Goal: Transaction & Acquisition: Purchase product/service

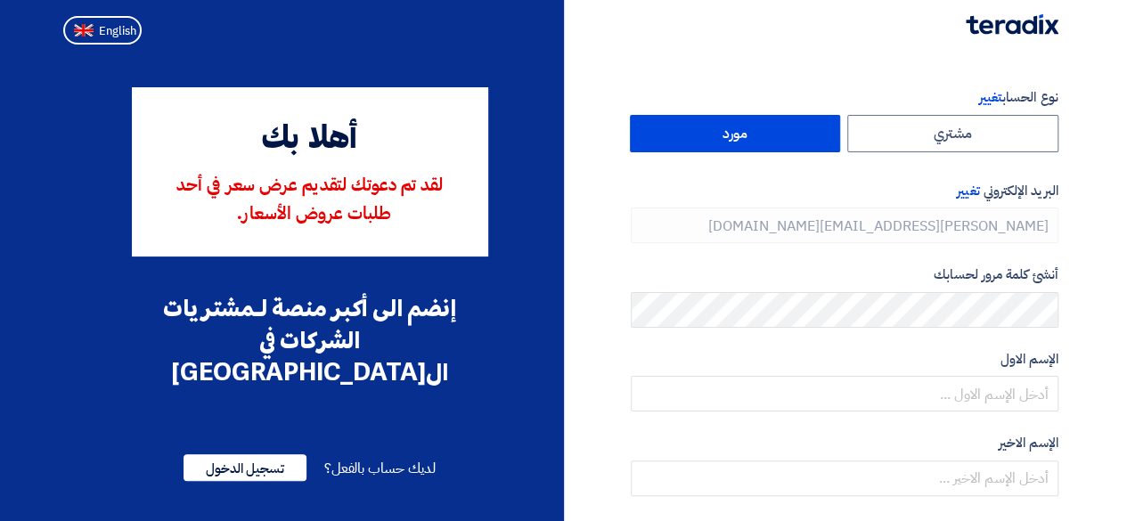
type input "[PHONE_NUMBER]"
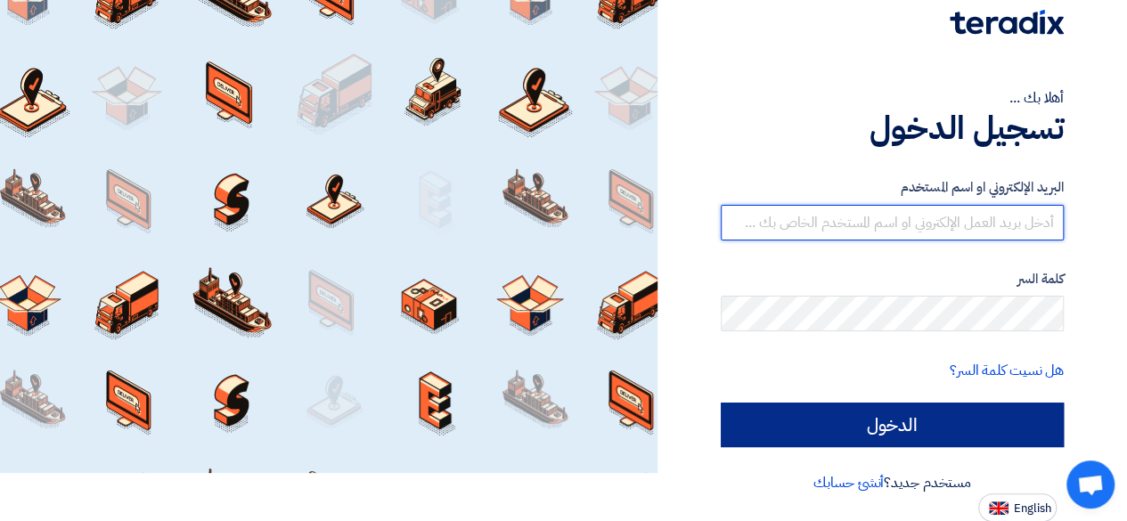
type input "[PERSON_NAME][EMAIL_ADDRESS][PERSON_NAME][DOMAIN_NAME]"
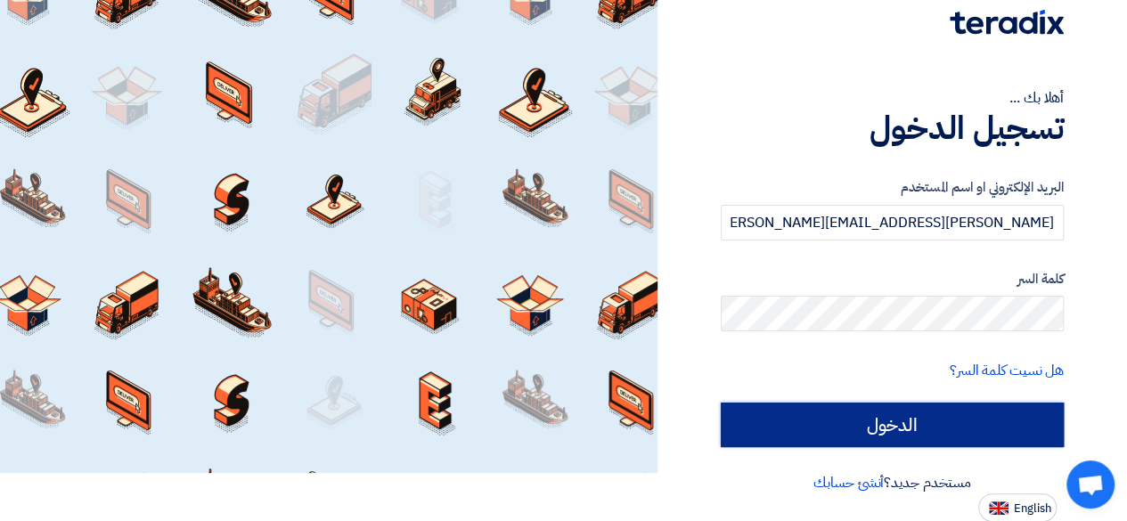
click at [881, 432] on input "الدخول" at bounding box center [892, 425] width 343 height 45
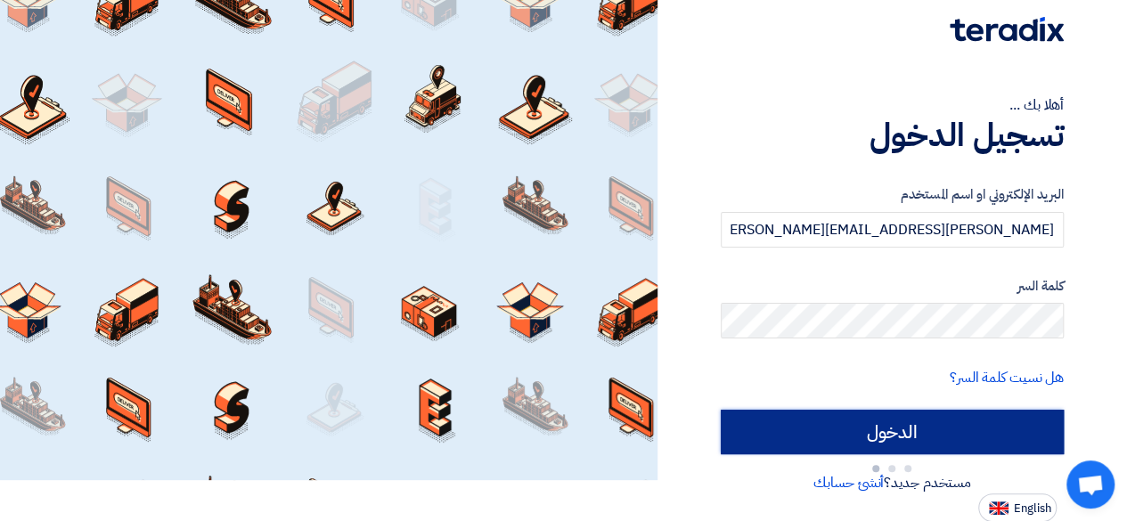
type input "Sign in"
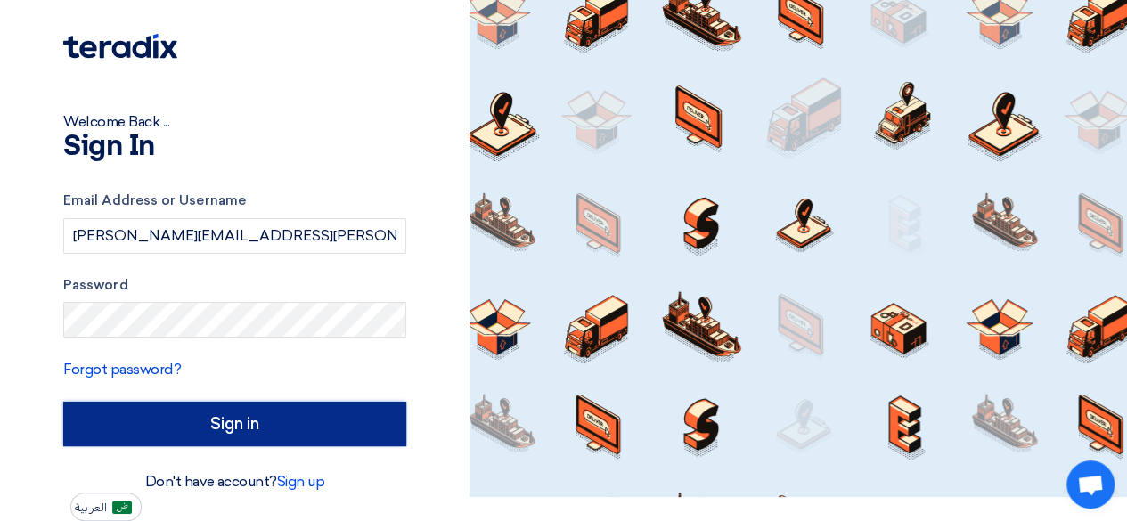
scroll to position [23, 0]
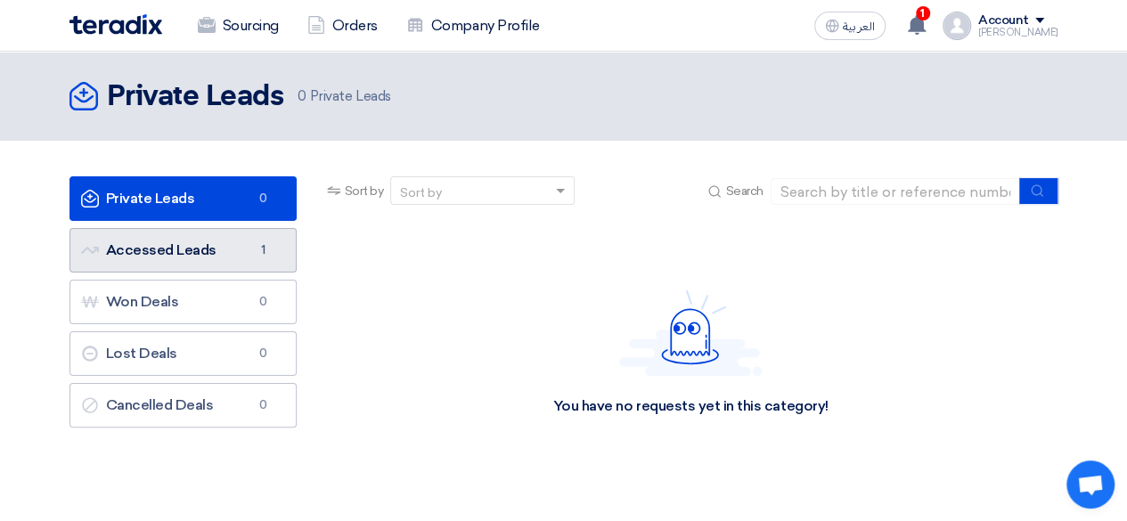
click at [176, 236] on link "Accessed Leads Accessed Leads 1" at bounding box center [182, 250] width 227 height 45
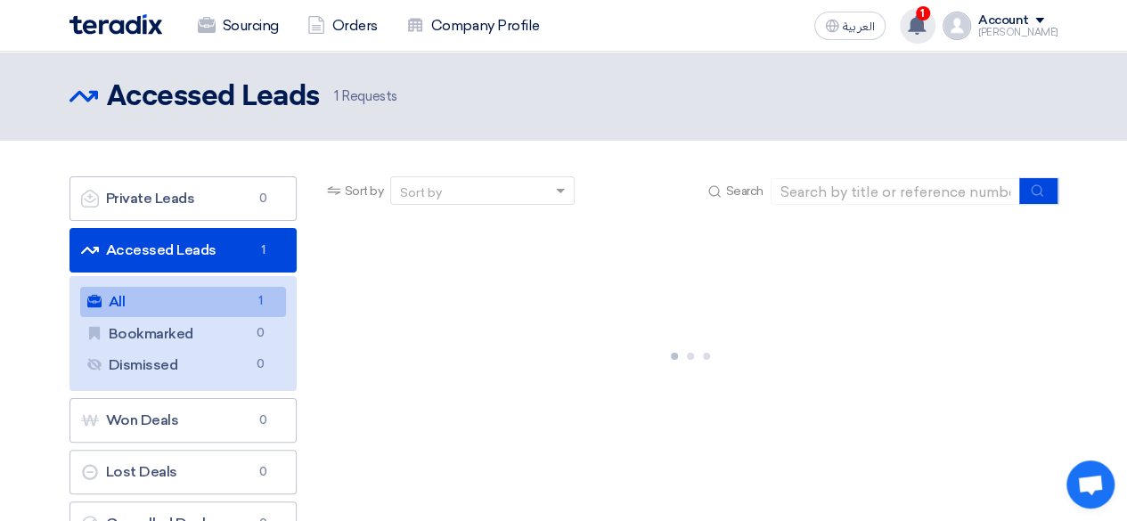
click at [925, 29] on use at bounding box center [917, 25] width 18 height 20
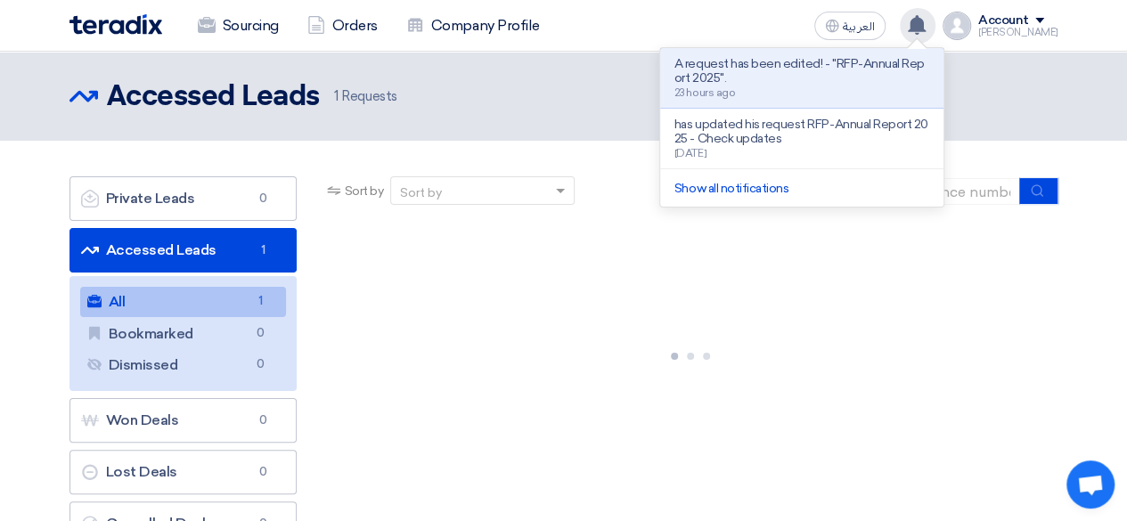
click at [925, 29] on use at bounding box center [917, 25] width 18 height 20
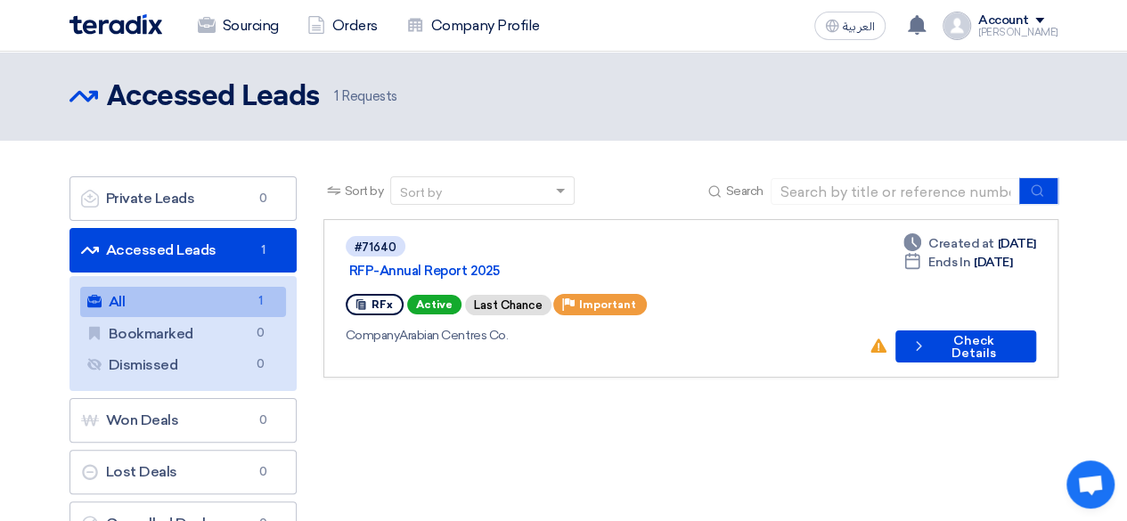
click at [171, 304] on link "All All 1" at bounding box center [183, 302] width 206 height 30
click at [975, 330] on button "Check details Check Details" at bounding box center [965, 346] width 141 height 32
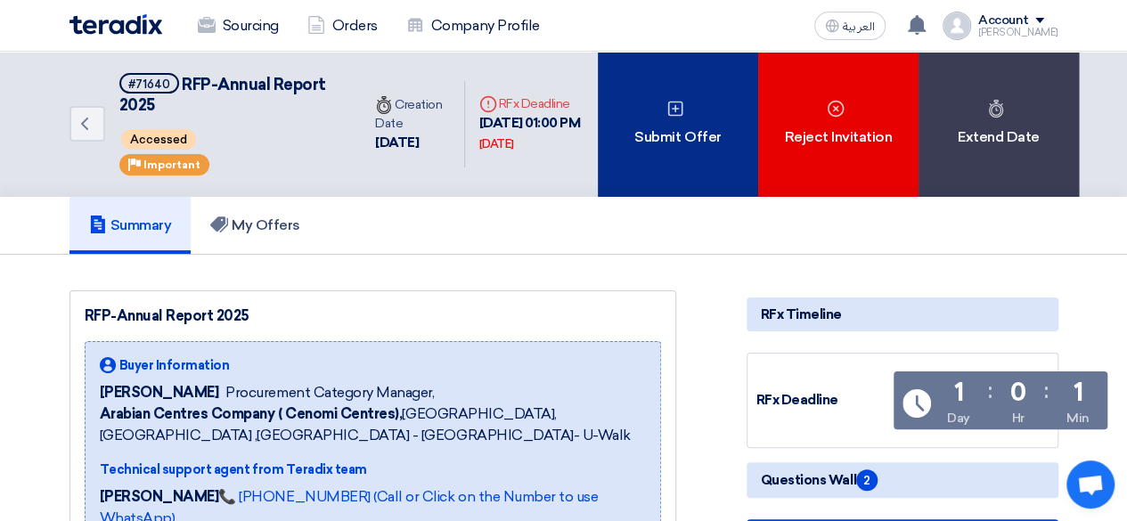
click at [691, 140] on div "Submit Offer" at bounding box center [678, 124] width 160 height 145
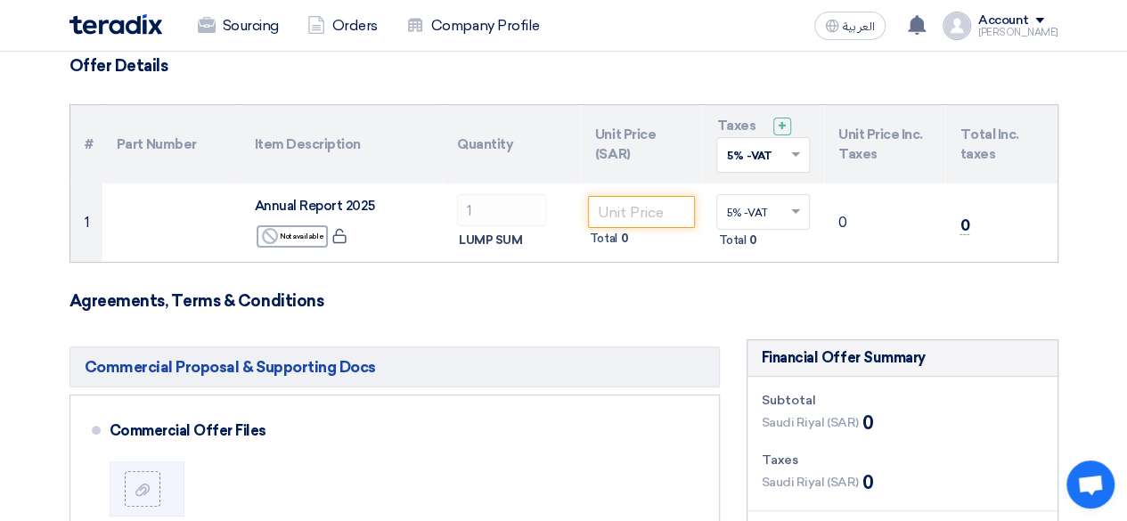
scroll to position [137, 0]
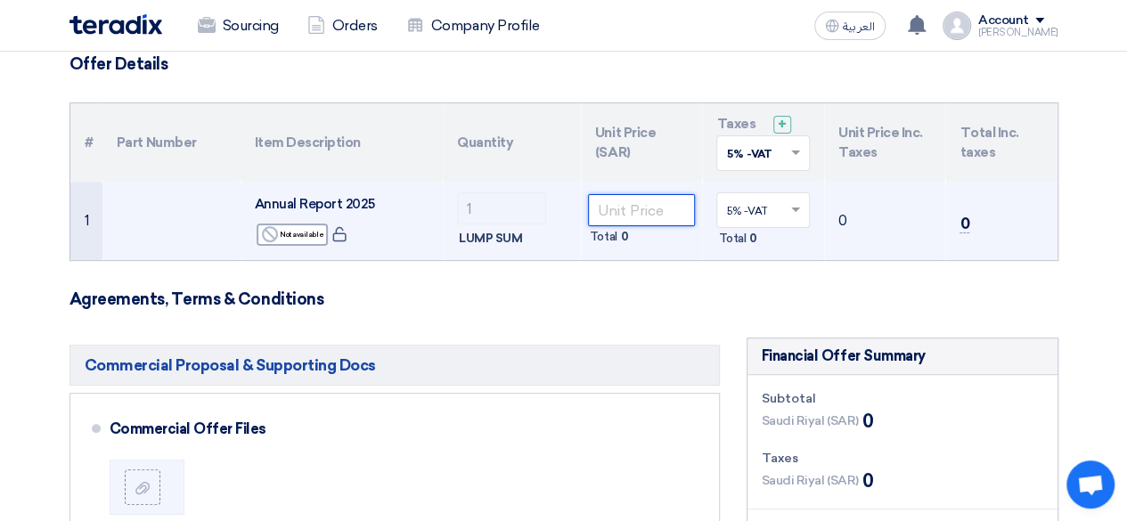
click at [634, 212] on input "number" at bounding box center [642, 210] width 108 height 32
click at [660, 212] on input "number" at bounding box center [642, 210] width 108 height 32
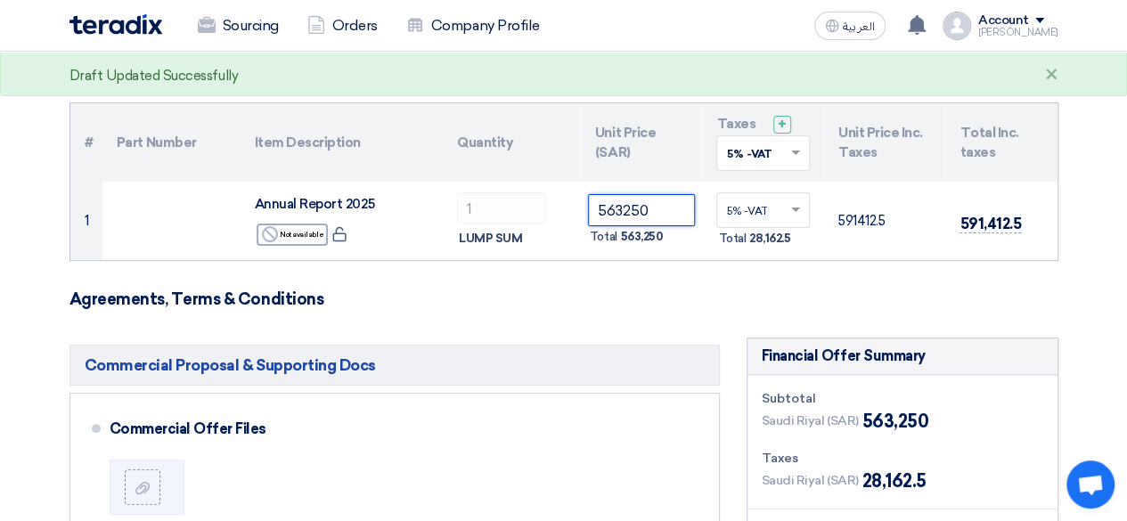
type input "563250"
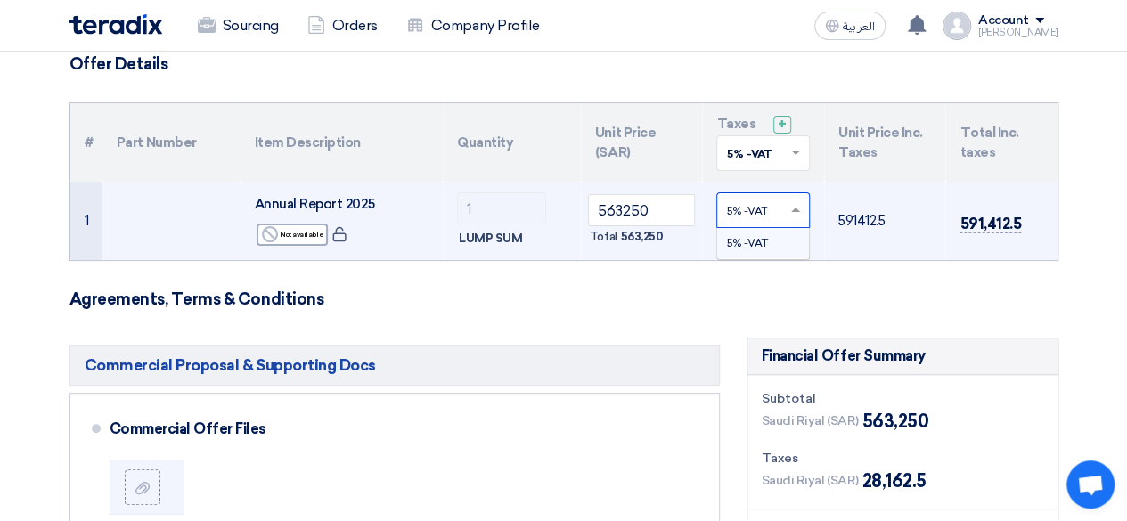
click at [787, 203] on span at bounding box center [797, 210] width 22 height 16
click at [746, 237] on span "5% -VAT" at bounding box center [746, 243] width 41 height 12
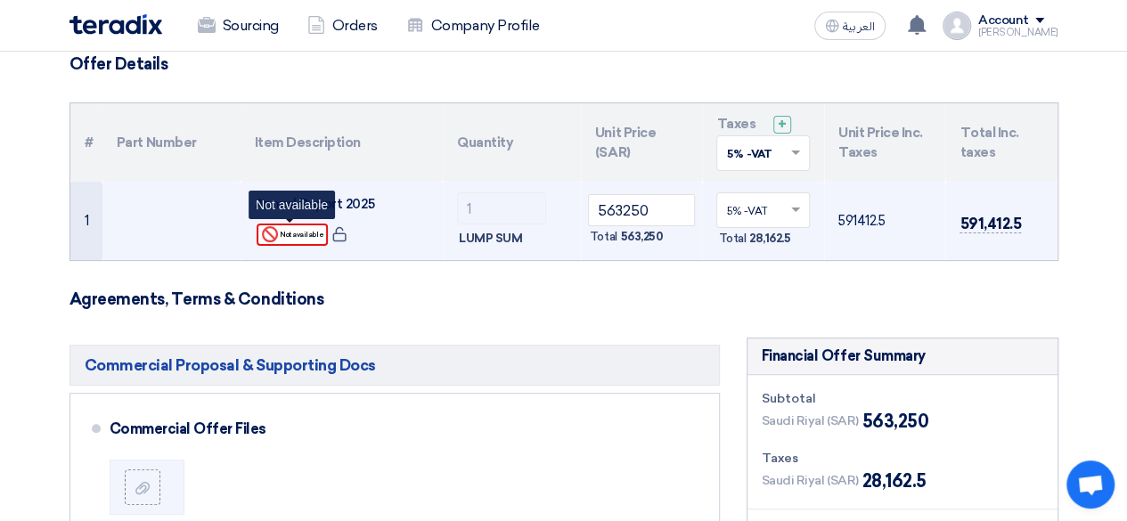
click at [315, 235] on div "Reject Not available" at bounding box center [292, 235] width 71 height 22
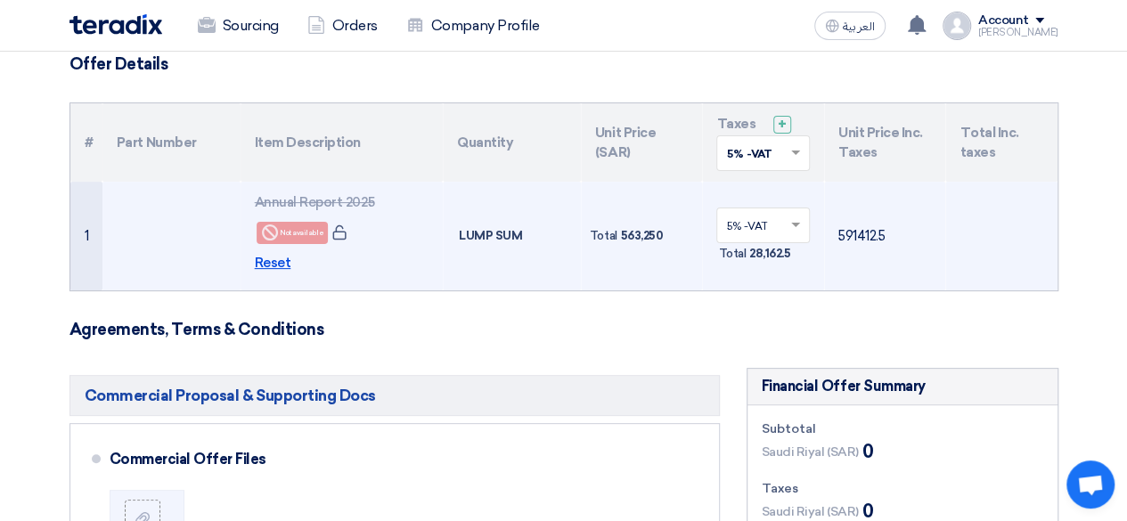
click at [282, 257] on span "Reset" at bounding box center [273, 263] width 37 height 20
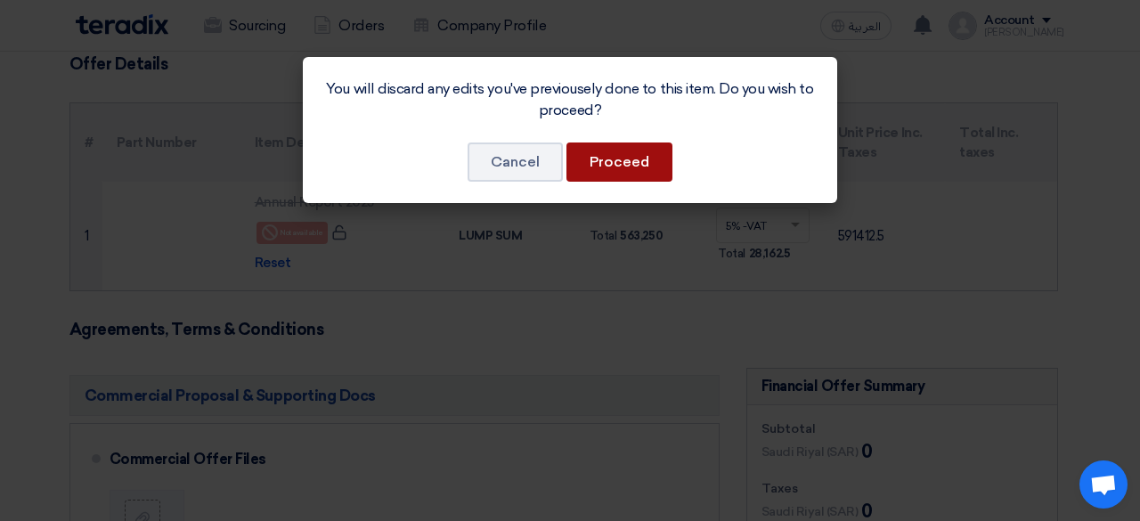
click at [597, 149] on button "Proceed" at bounding box center [619, 162] width 106 height 39
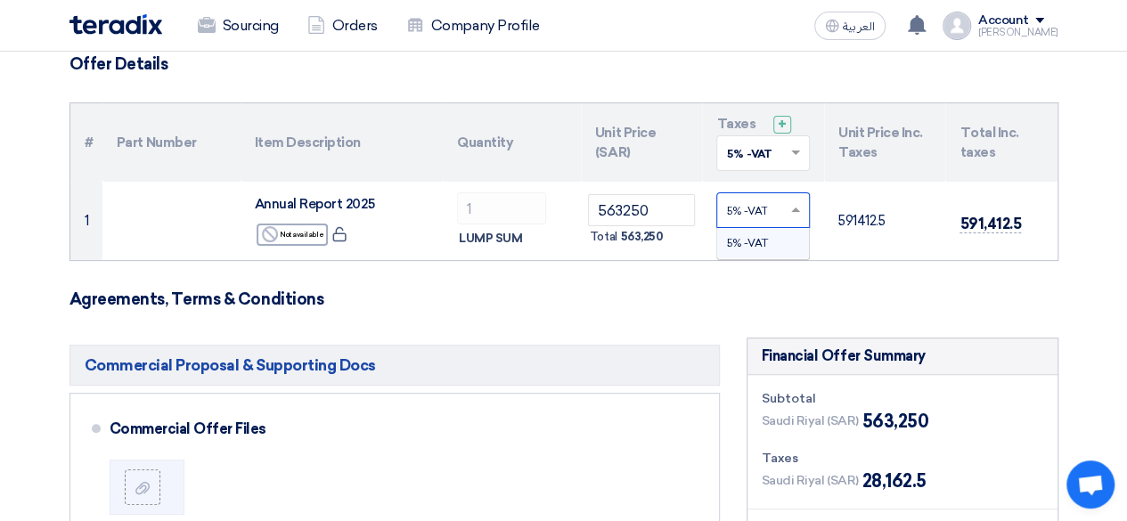
click at [755, 205] on input "text" at bounding box center [754, 212] width 56 height 29
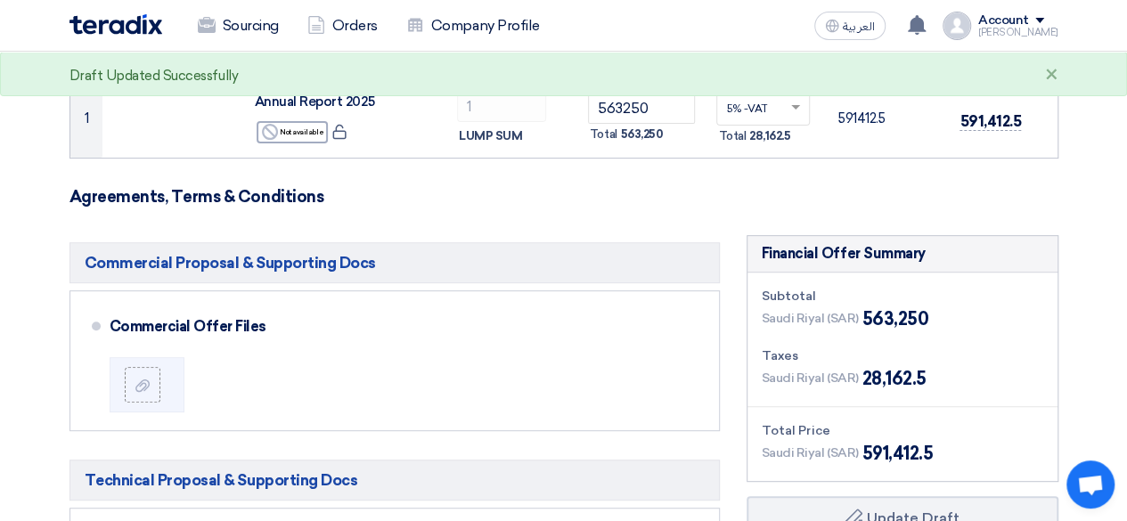
scroll to position [240, 0]
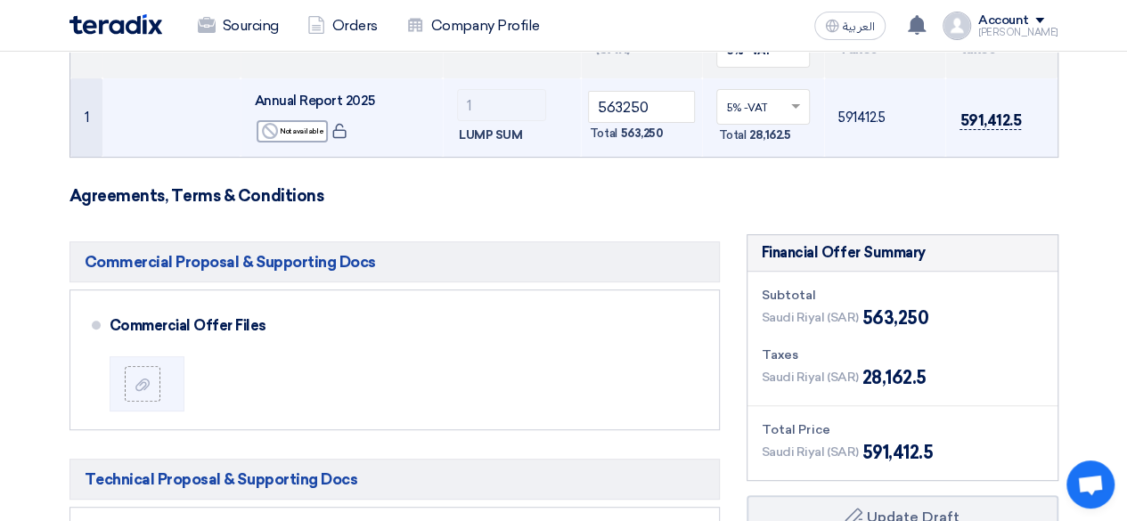
click at [970, 116] on span "591,412.5" at bounding box center [989, 120] width 61 height 19
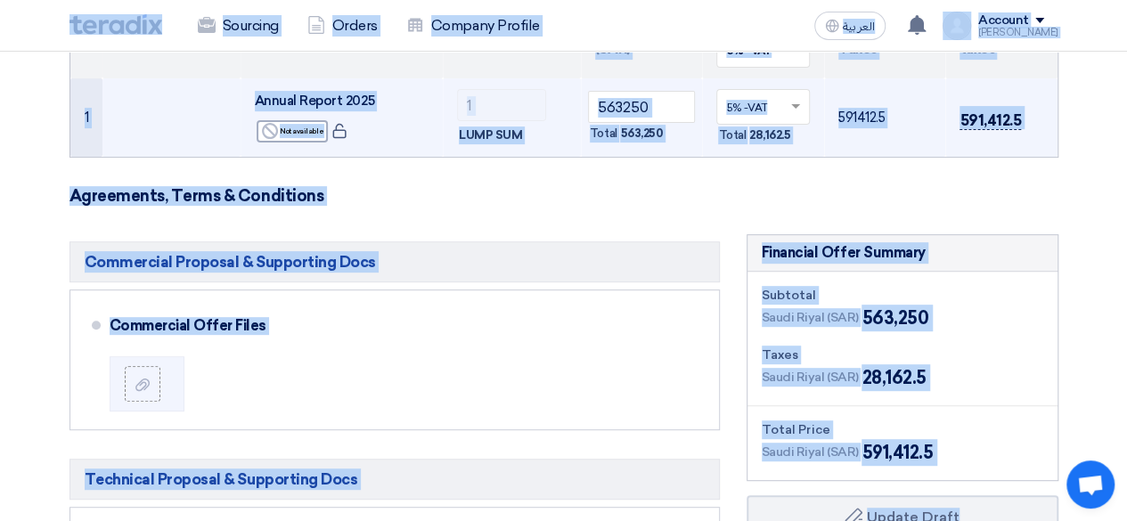
click at [970, 116] on span "591,412.5" at bounding box center [989, 120] width 61 height 19
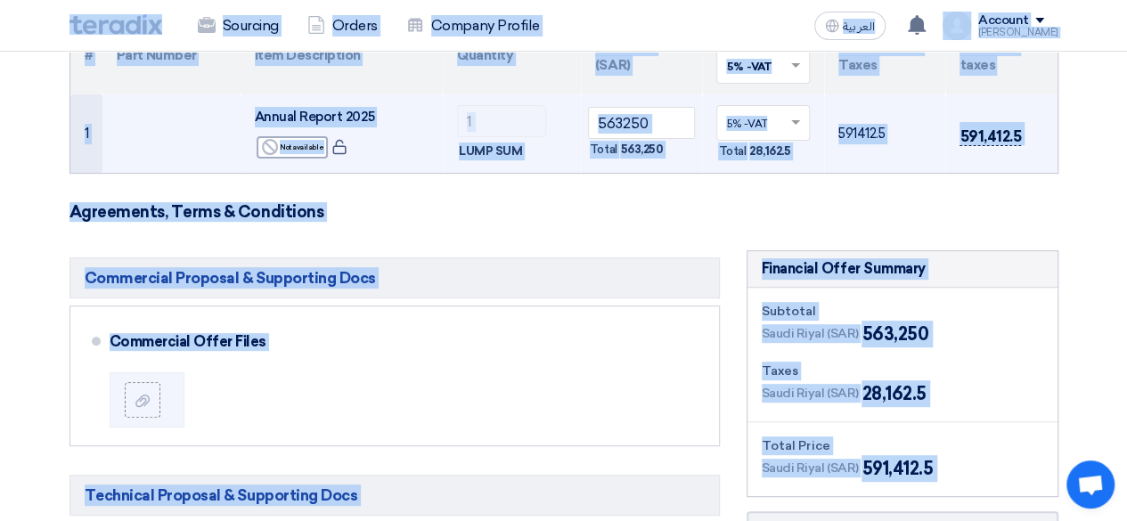
click at [970, 116] on td "591,412.5" at bounding box center [1000, 133] width 111 height 78
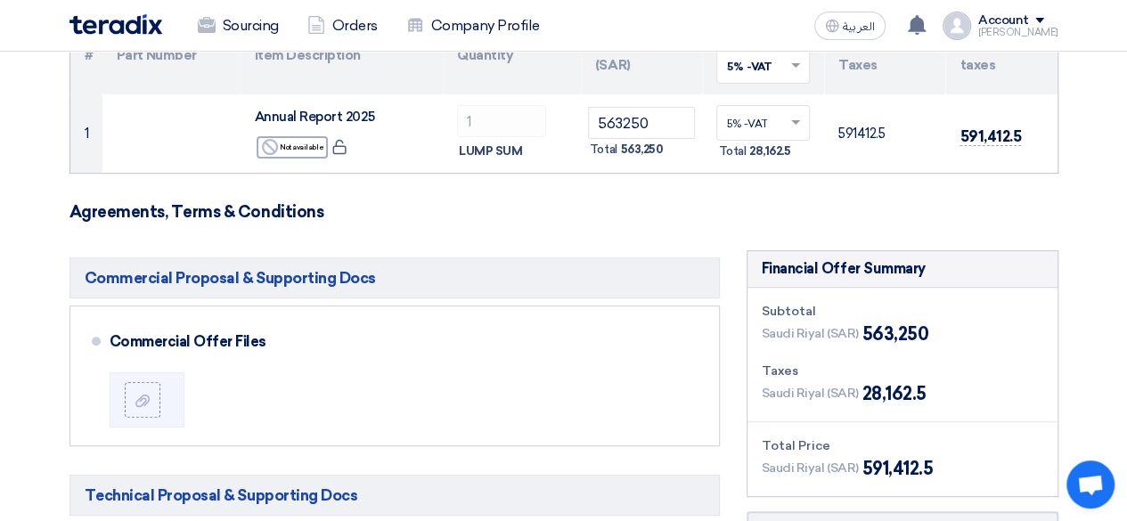
click at [953, 218] on h3 "Agreements, Terms & Conditions" at bounding box center [563, 212] width 989 height 20
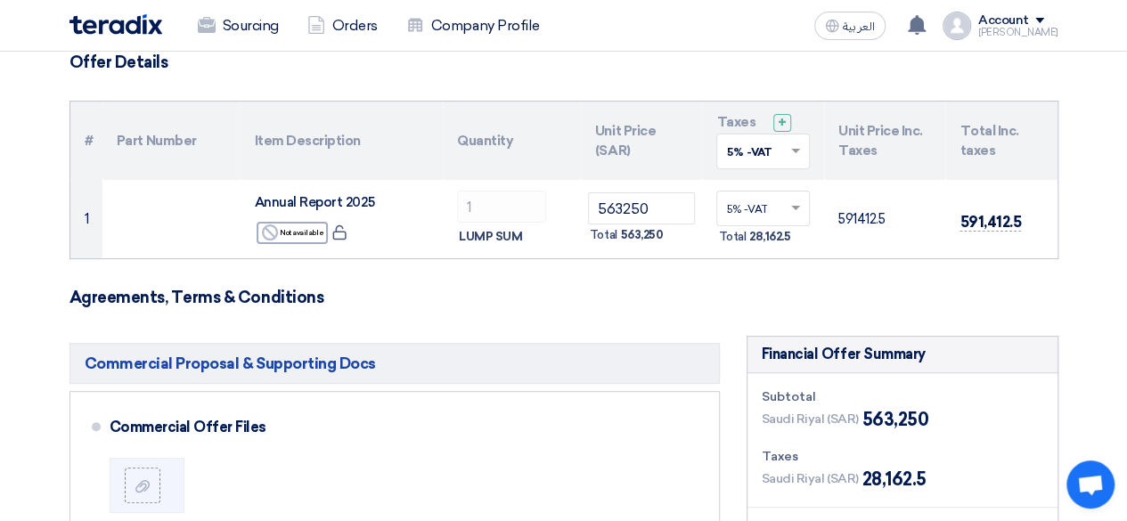
scroll to position [135, 0]
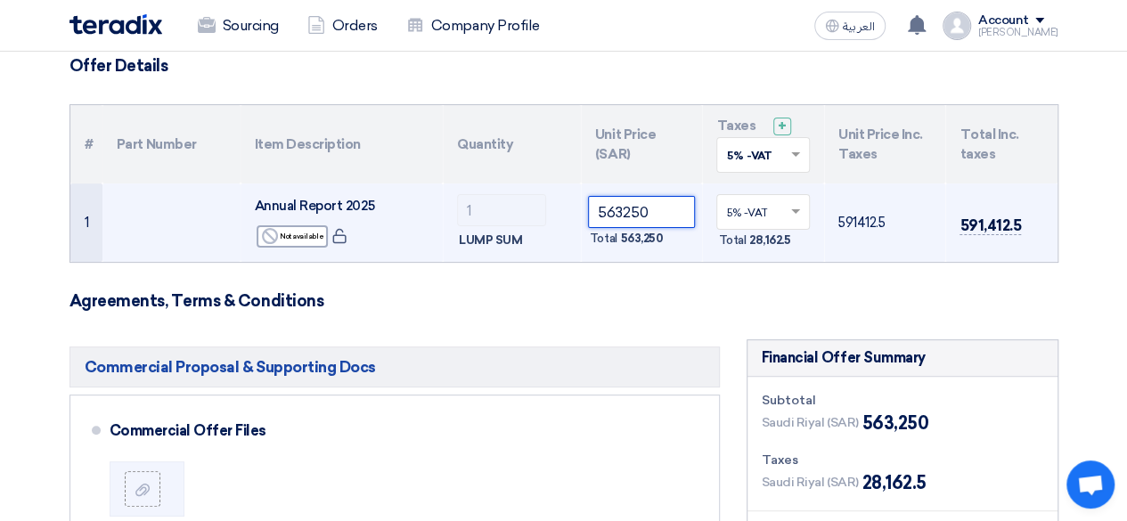
click at [639, 211] on input "563250" at bounding box center [642, 212] width 108 height 32
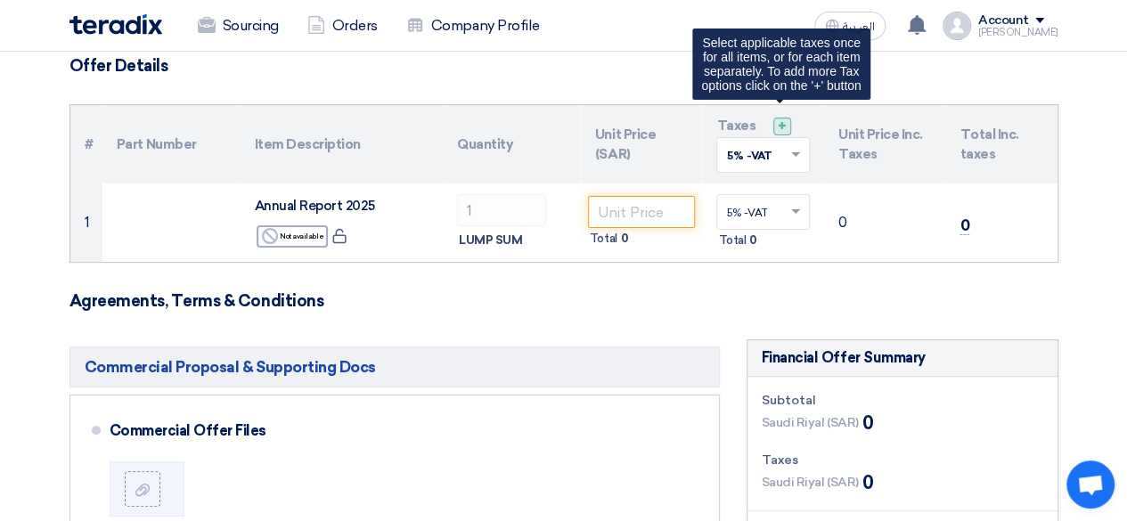
click at [783, 124] on span "+" at bounding box center [782, 126] width 9 height 17
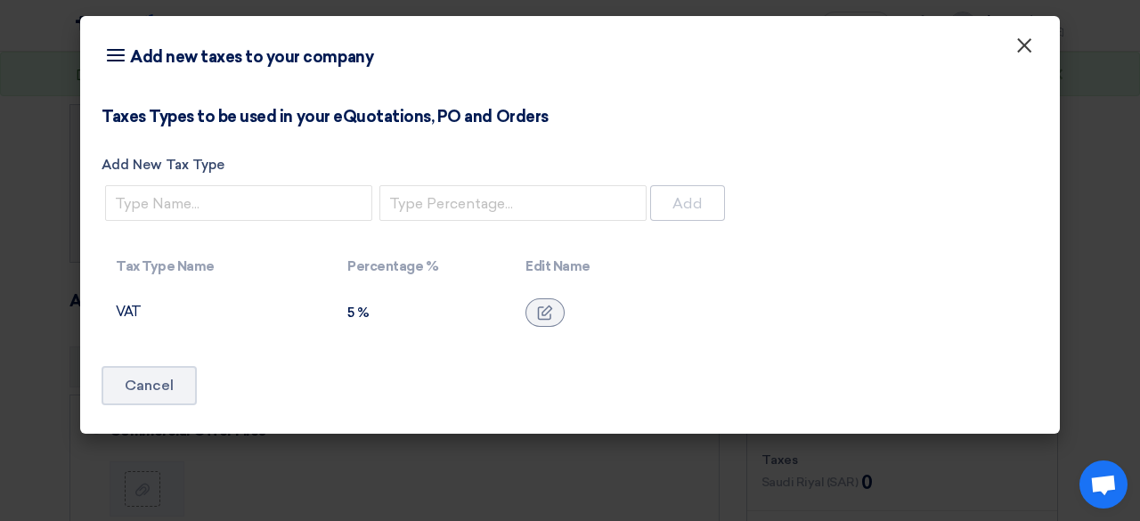
click at [1024, 45] on span "×" at bounding box center [1024, 50] width 18 height 36
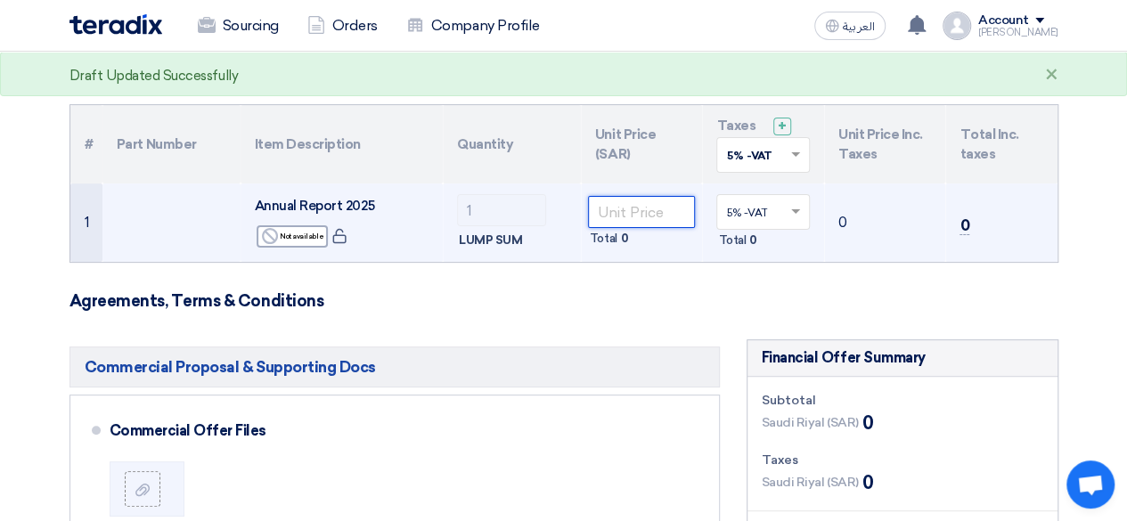
click at [633, 206] on input "number" at bounding box center [642, 212] width 108 height 32
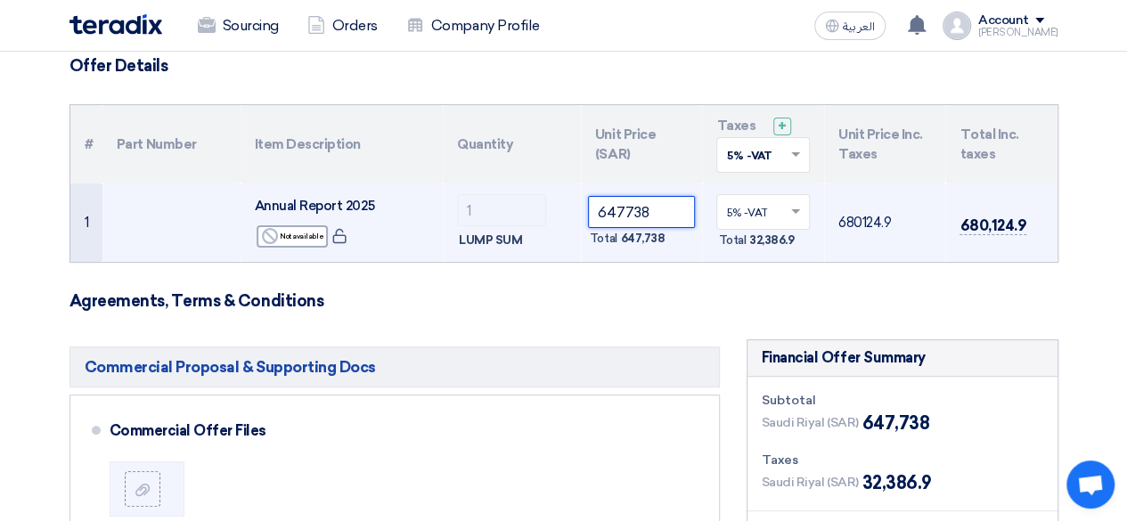
click at [648, 222] on input "647738" at bounding box center [642, 212] width 108 height 32
paste input "32386.9"
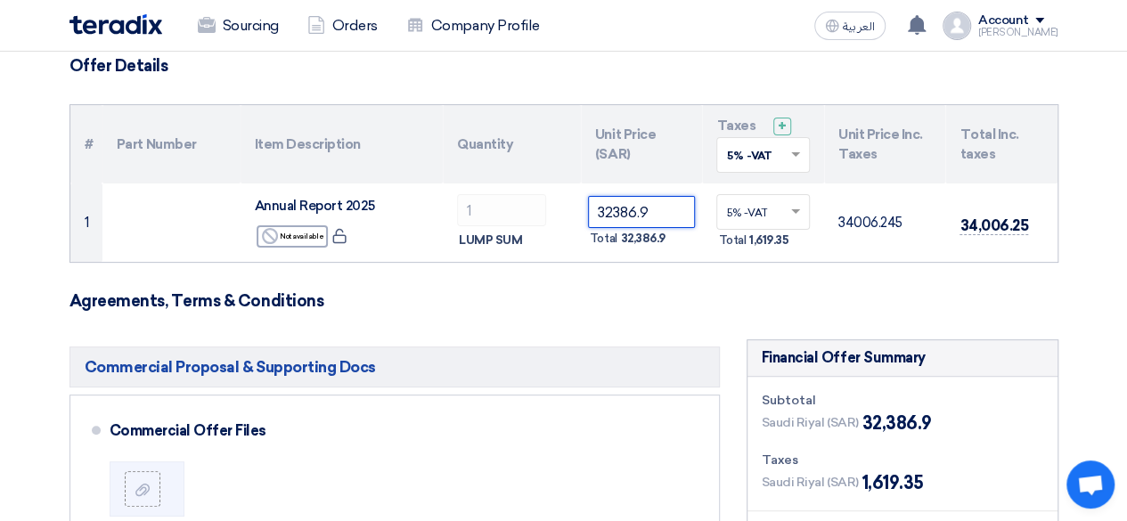
type input "32386.9"
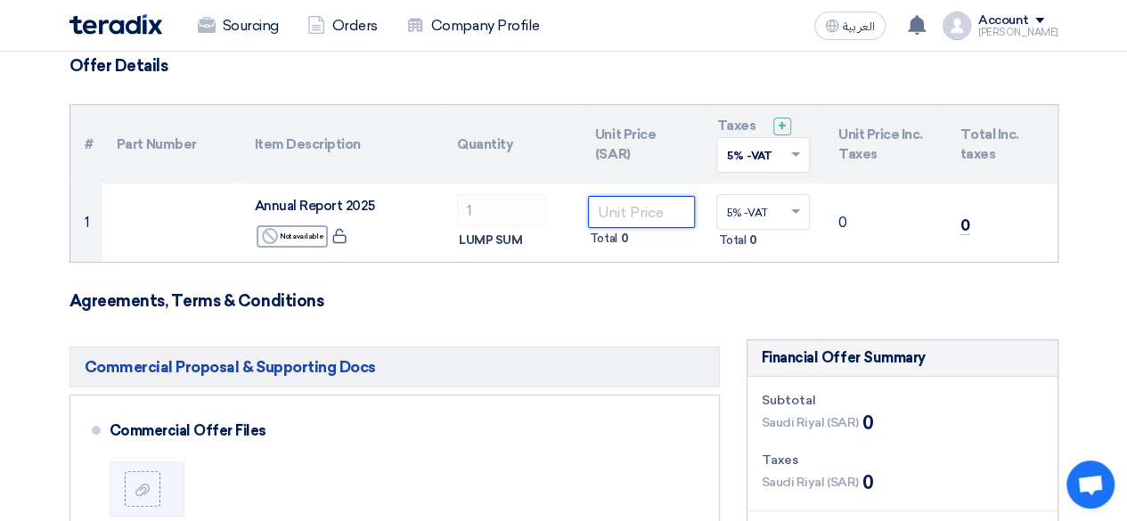
paste input "615351.1"
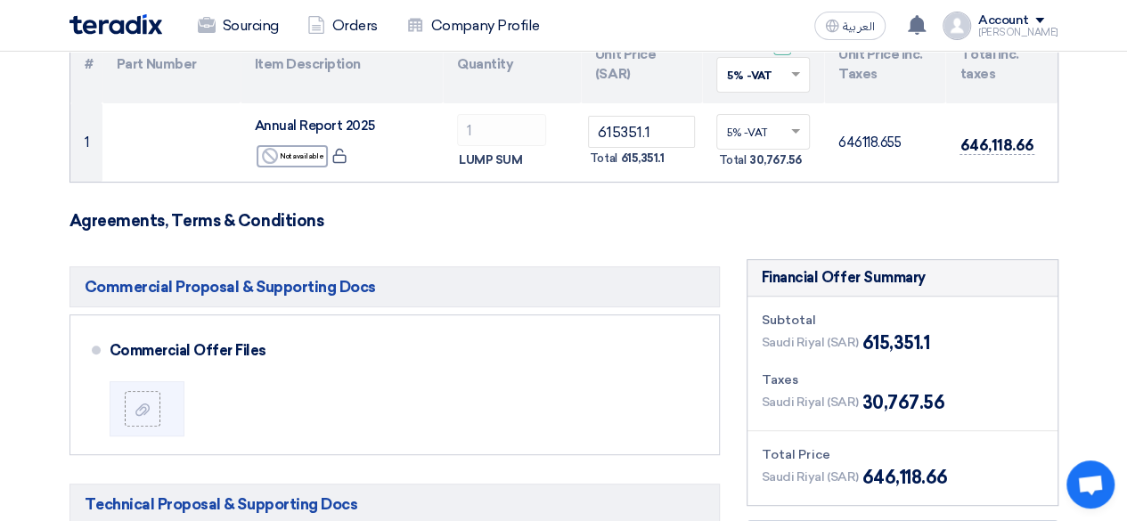
scroll to position [215, 0]
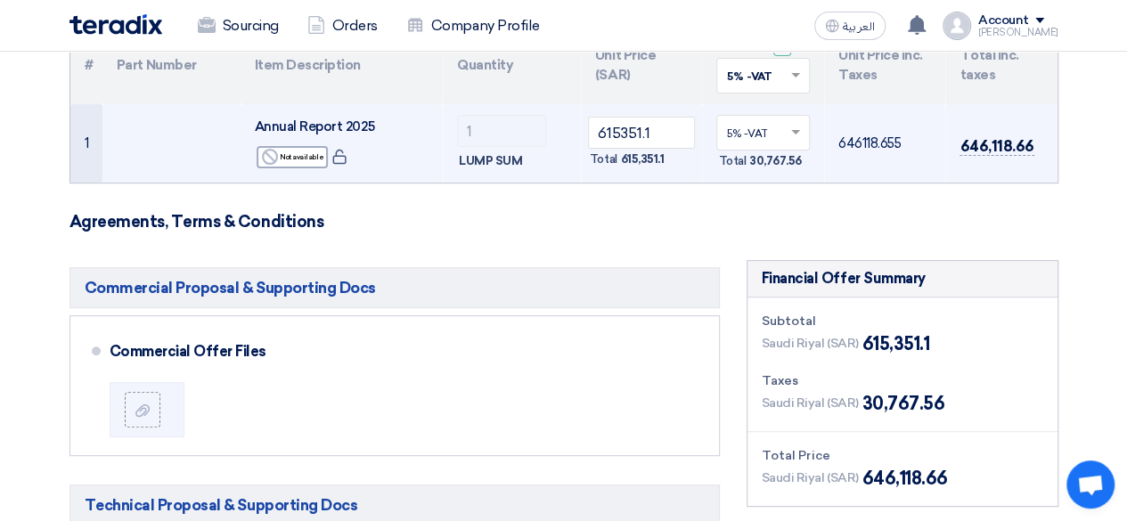
drag, startPoint x: 668, startPoint y: 153, endPoint x: 620, endPoint y: 161, distance: 48.8
click at [620, 161] on div "Total 615,351.1" at bounding box center [642, 159] width 108 height 21
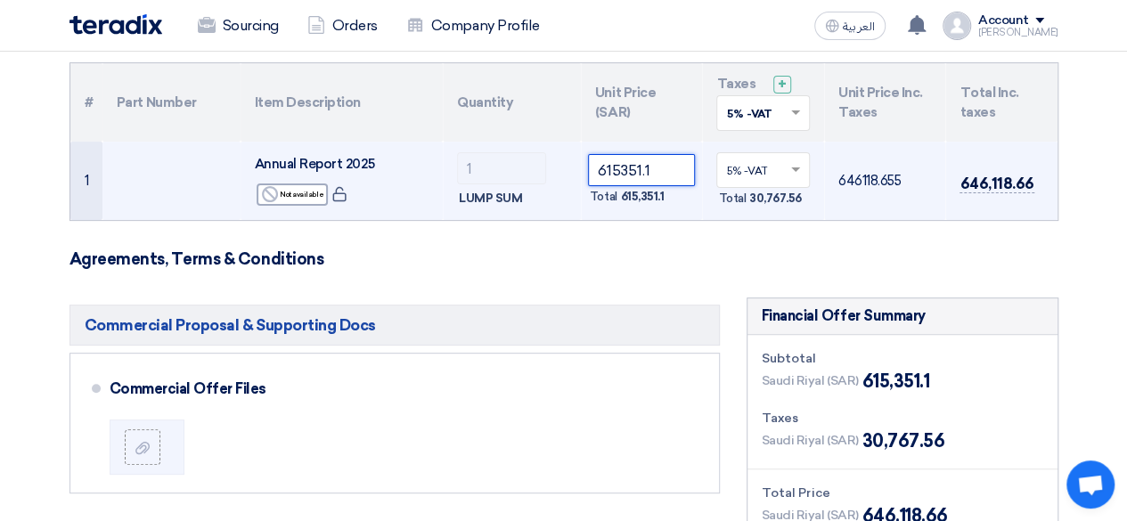
click at [654, 175] on input "615351.1" at bounding box center [642, 170] width 108 height 32
paste input "47738"
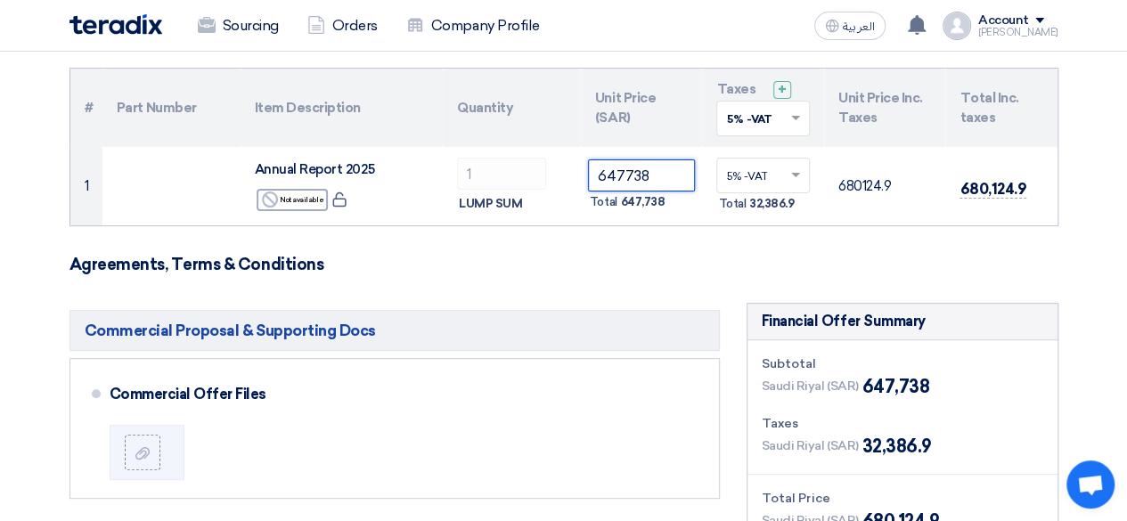
scroll to position [170, 0]
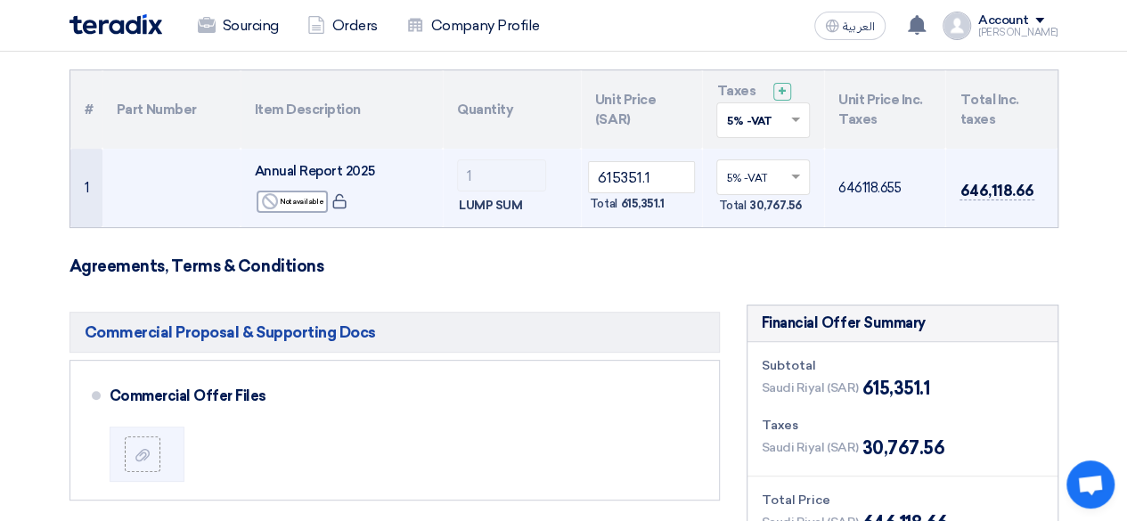
drag, startPoint x: 963, startPoint y: 186, endPoint x: 1044, endPoint y: 197, distance: 81.7
click at [1044, 197] on td "646,118.66" at bounding box center [1000, 188] width 111 height 78
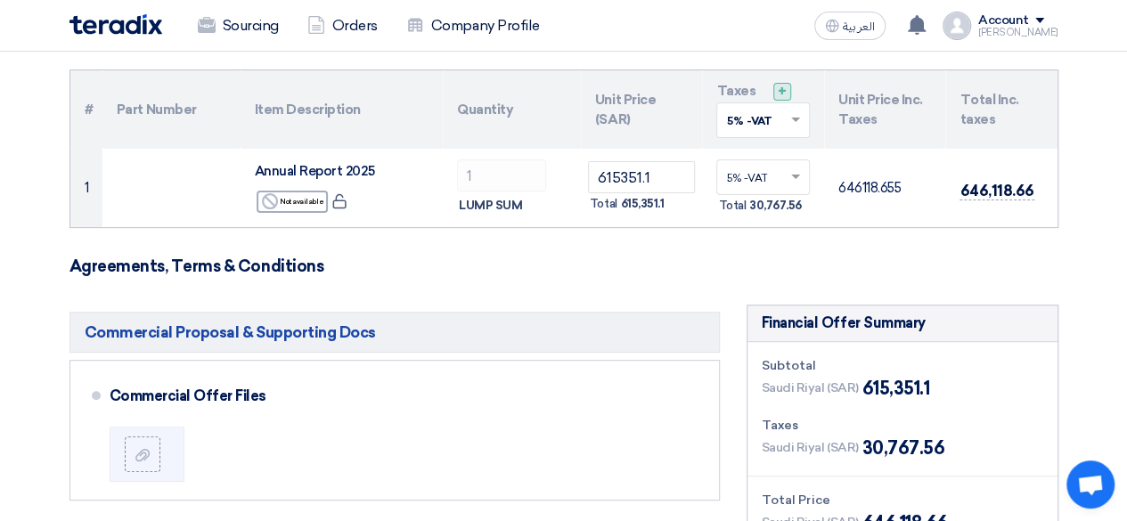
copy span "646,118.66"
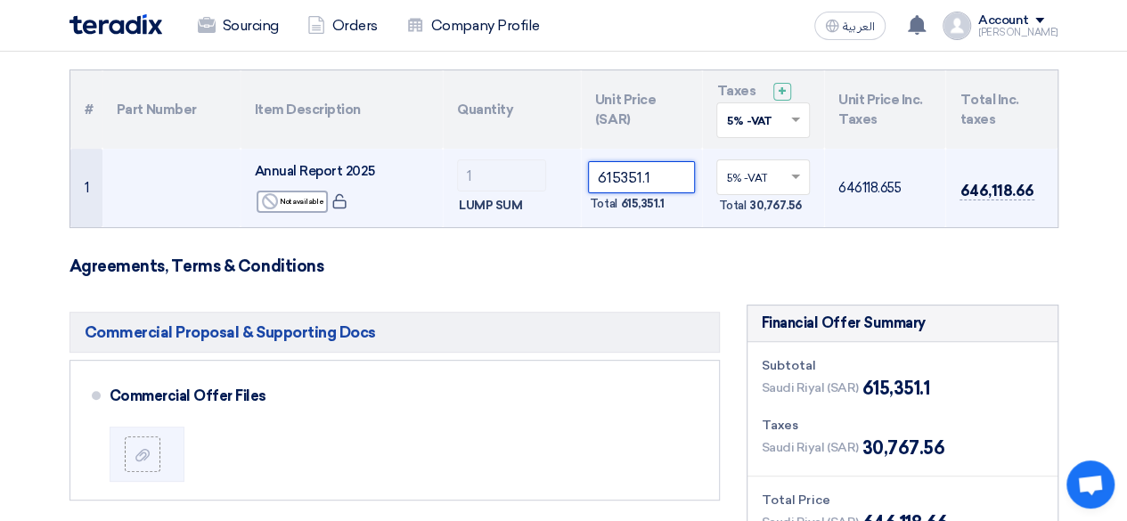
click at [517, 165] on tr "1 Annual Report 2025 Reject Not available 1" at bounding box center [563, 188] width 987 height 78
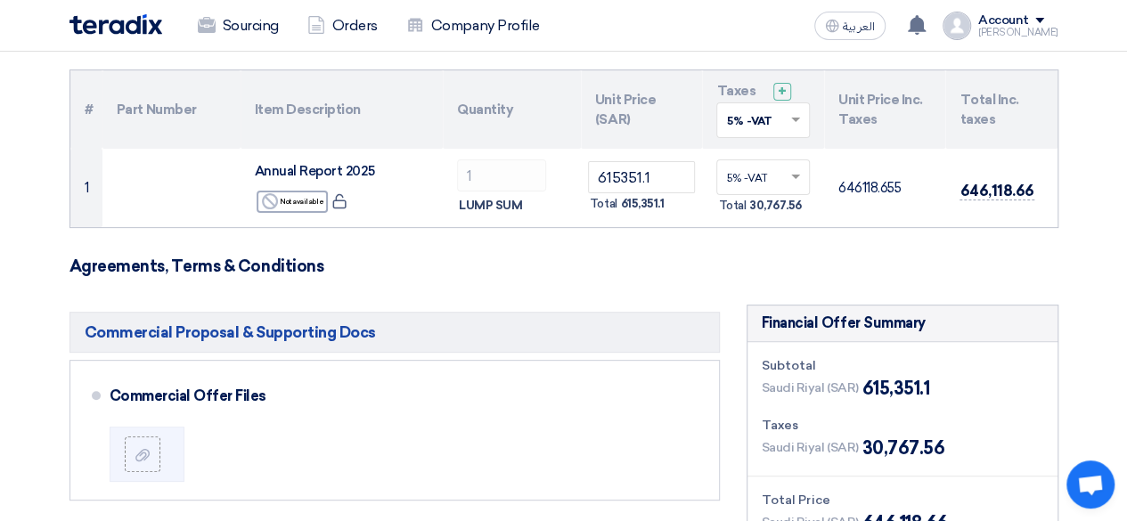
click at [836, 273] on h3 "Agreements, Terms & Conditions" at bounding box center [563, 267] width 989 height 20
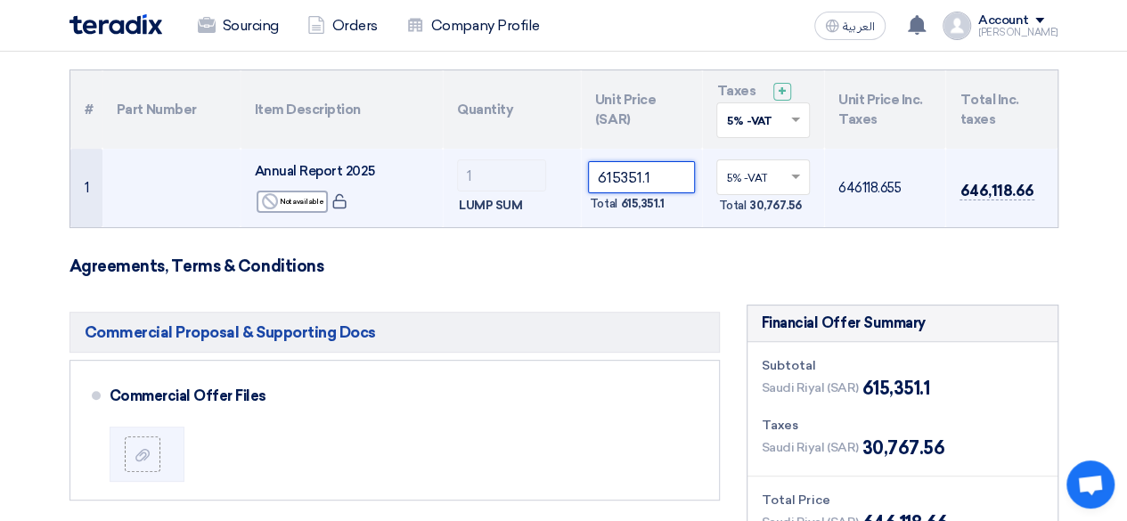
click at [636, 170] on input "615351.1" at bounding box center [642, 177] width 108 height 32
paste input "46118.66"
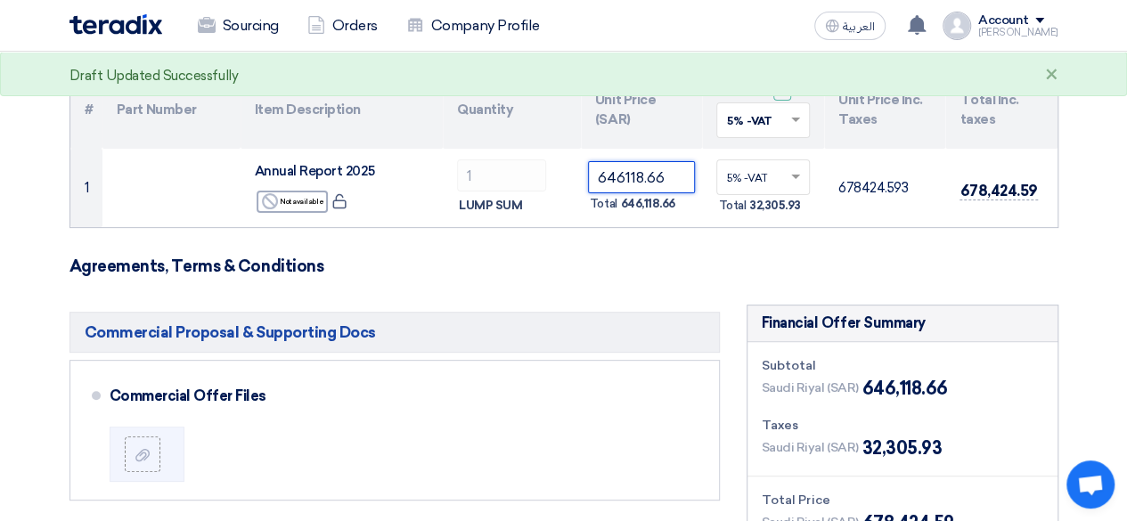
type input "646118.66"
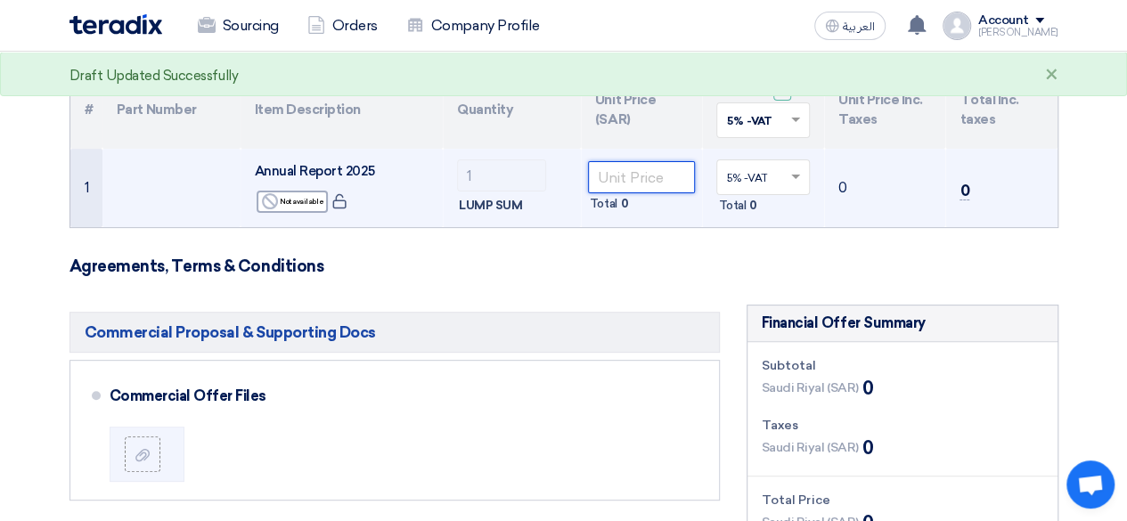
paste input "647738"
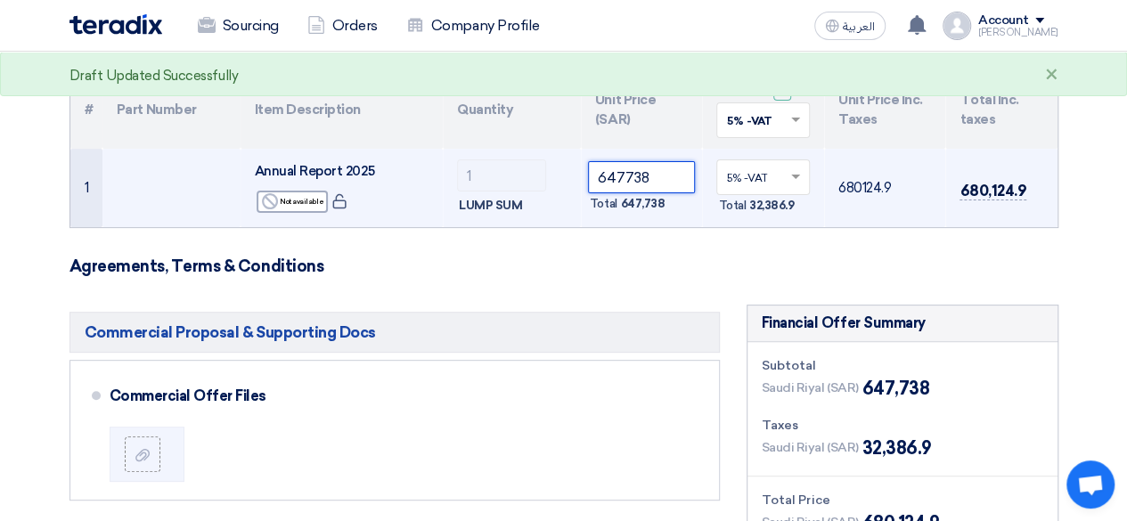
type input "647738"
click at [751, 172] on input "text" at bounding box center [754, 179] width 56 height 29
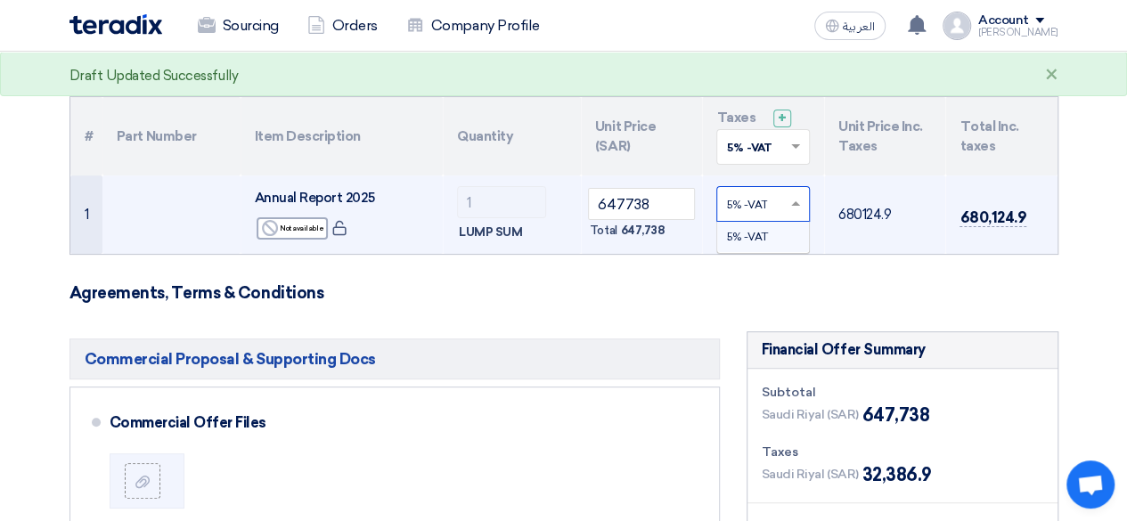
scroll to position [135, 0]
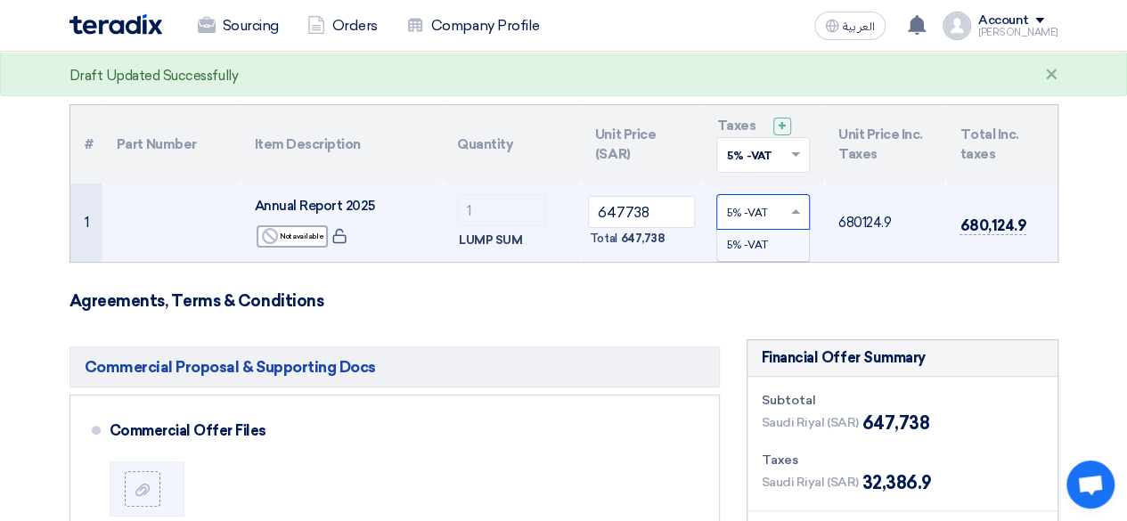
click at [725, 208] on div at bounding box center [763, 212] width 92 height 29
type input "15"
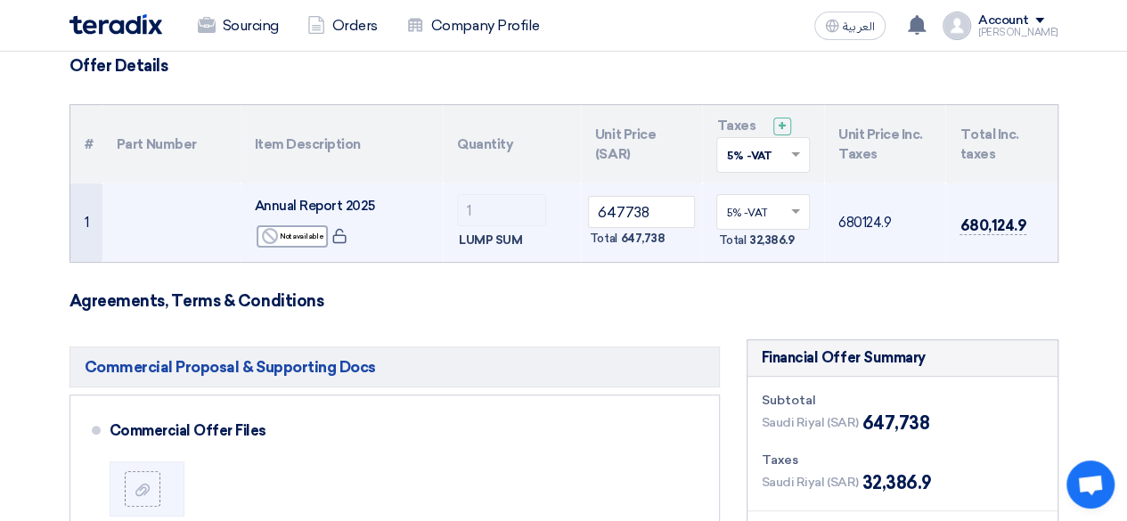
click at [79, 226] on td "1" at bounding box center [86, 222] width 32 height 78
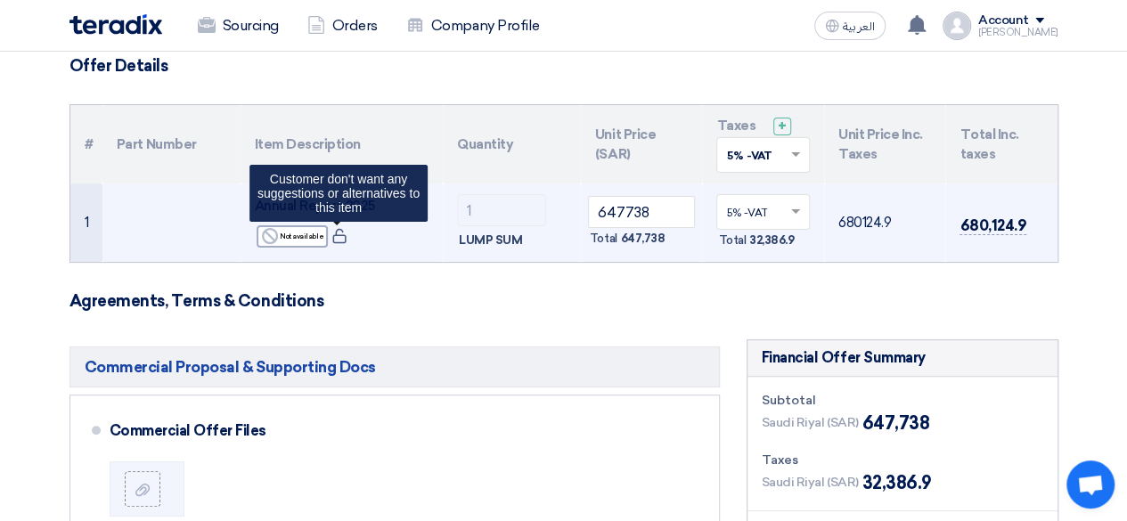
click at [342, 230] on icon at bounding box center [339, 236] width 16 height 16
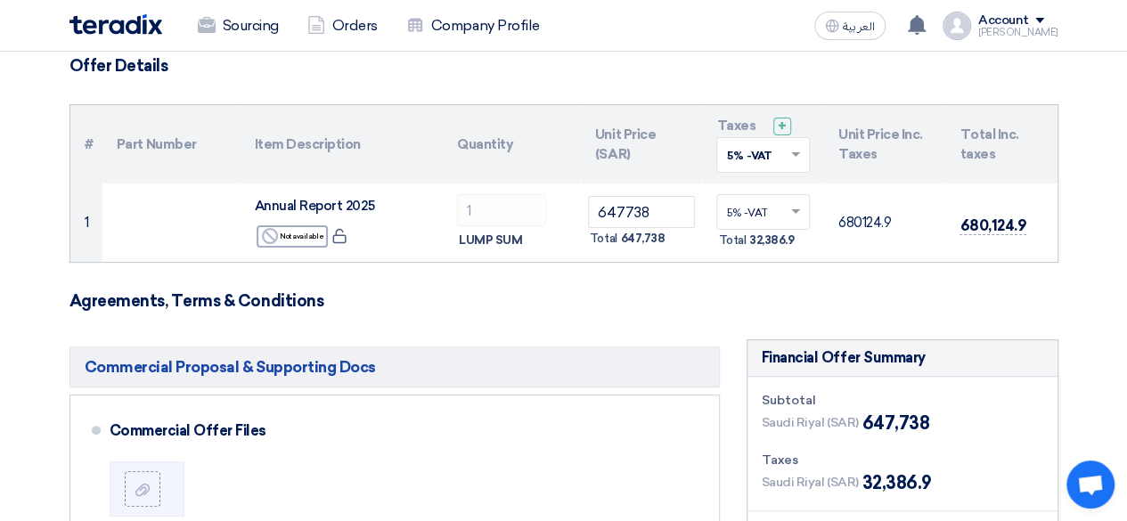
click at [828, 377] on div "Subtotal [GEOGRAPHIC_DATA] (SAR) 647,738 Taxes [GEOGRAPHIC_DATA] (SAR) 32,386.9…" at bounding box center [902, 481] width 310 height 208
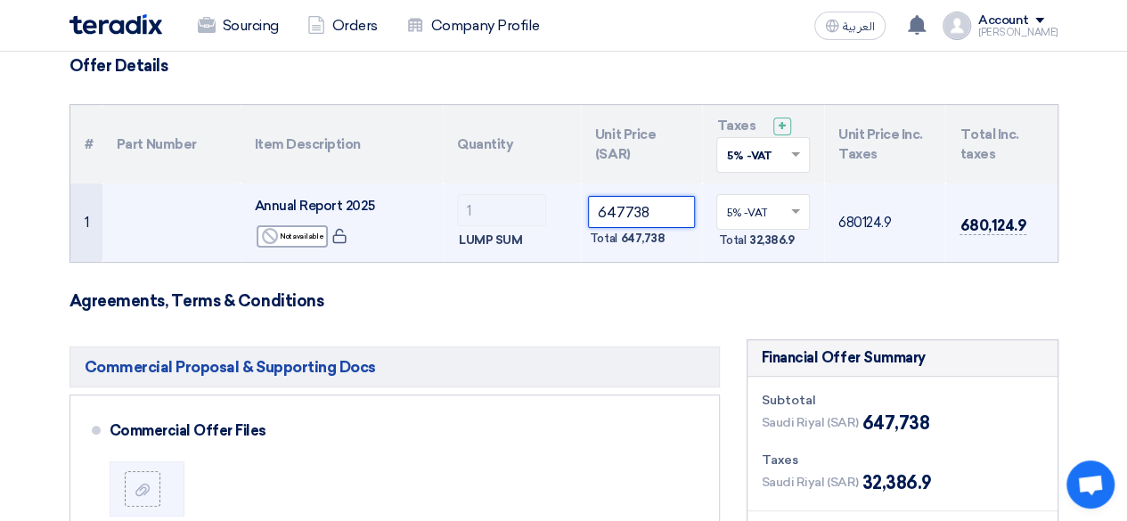
click at [472, 201] on tr "1 Annual Report 2025 Reject Not available 1" at bounding box center [563, 222] width 987 height 78
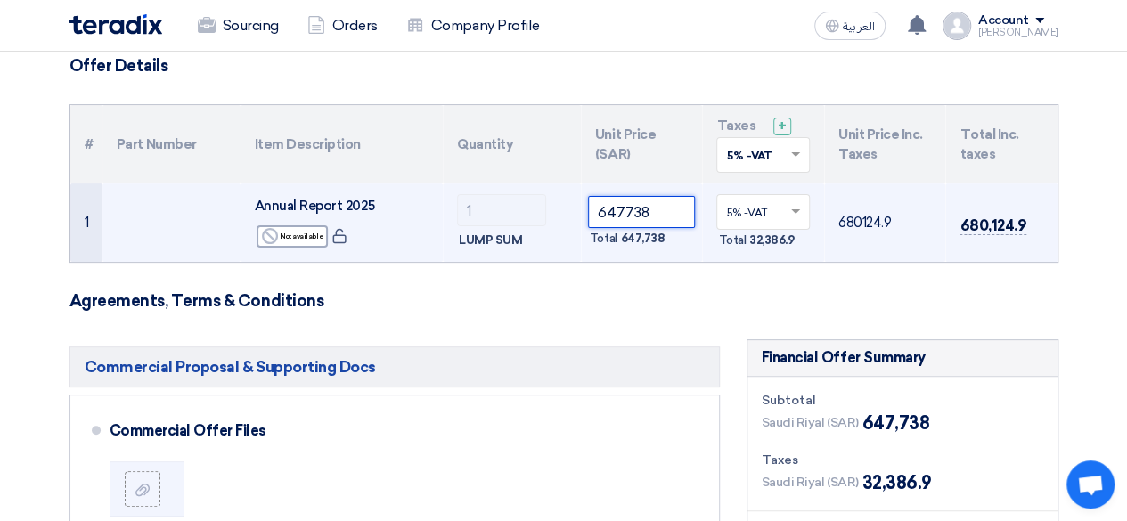
click at [641, 208] on input "647738" at bounding box center [642, 212] width 108 height 32
paste input "550577.3"
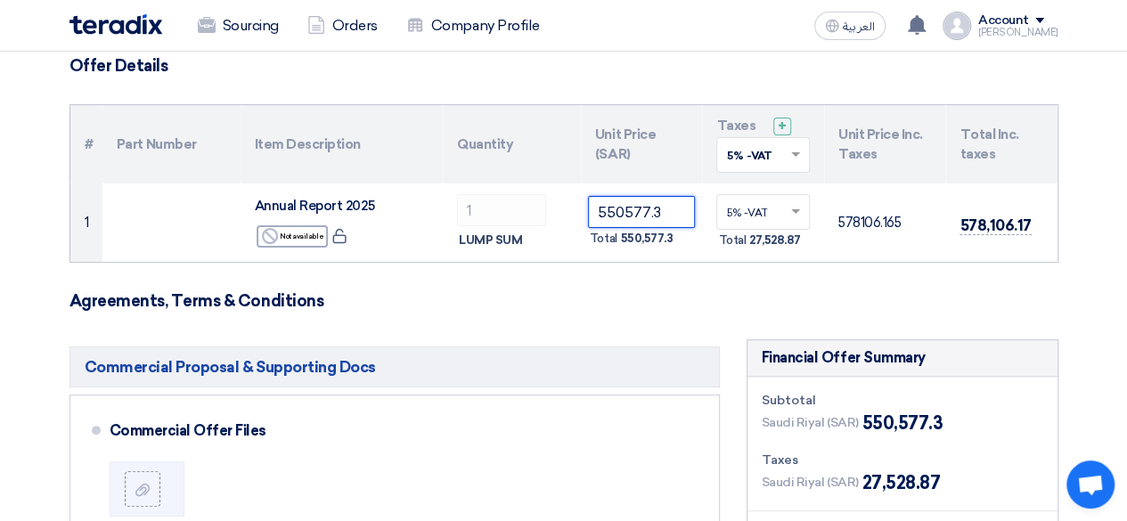
type input "550577.3"
drag, startPoint x: 632, startPoint y: 231, endPoint x: 721, endPoint y: 500, distance: 283.1
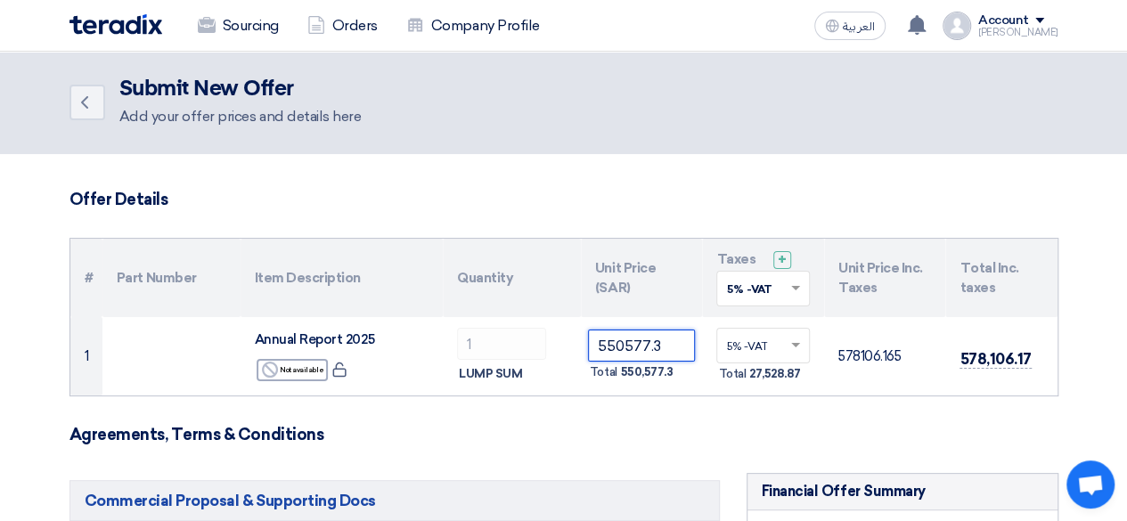
scroll to position [0, 0]
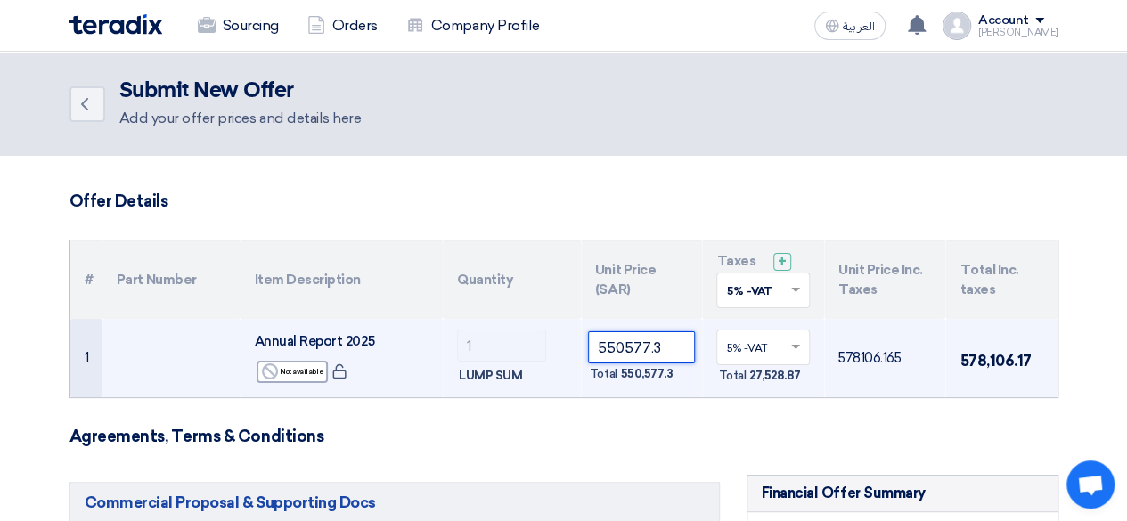
click at [664, 334] on input "550577.3" at bounding box center [642, 347] width 108 height 32
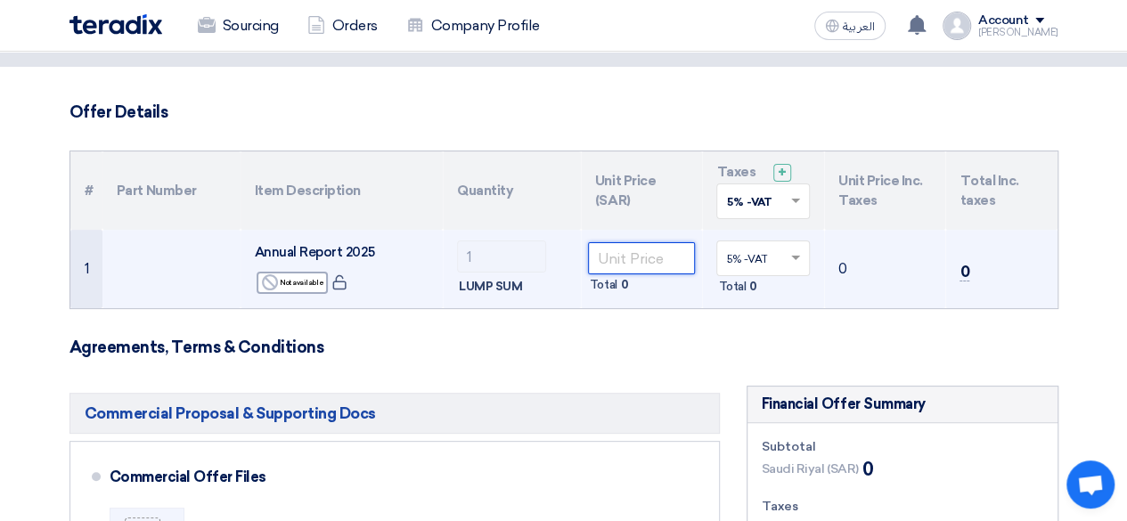
click at [637, 263] on input "number" at bounding box center [642, 258] width 108 height 32
paste input "647738"
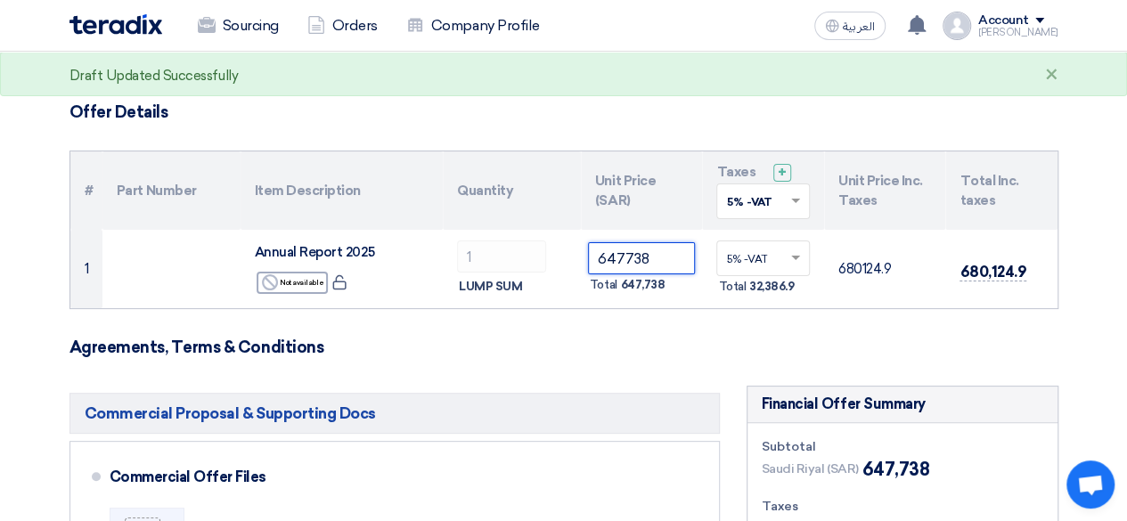
drag, startPoint x: 670, startPoint y: 266, endPoint x: 533, endPoint y: 227, distance: 142.6
click at [533, 227] on table "# Part Number Item Description Quantity Unit Price (SAR) Taxes + 'Select taxes.…" at bounding box center [563, 229] width 987 height 157
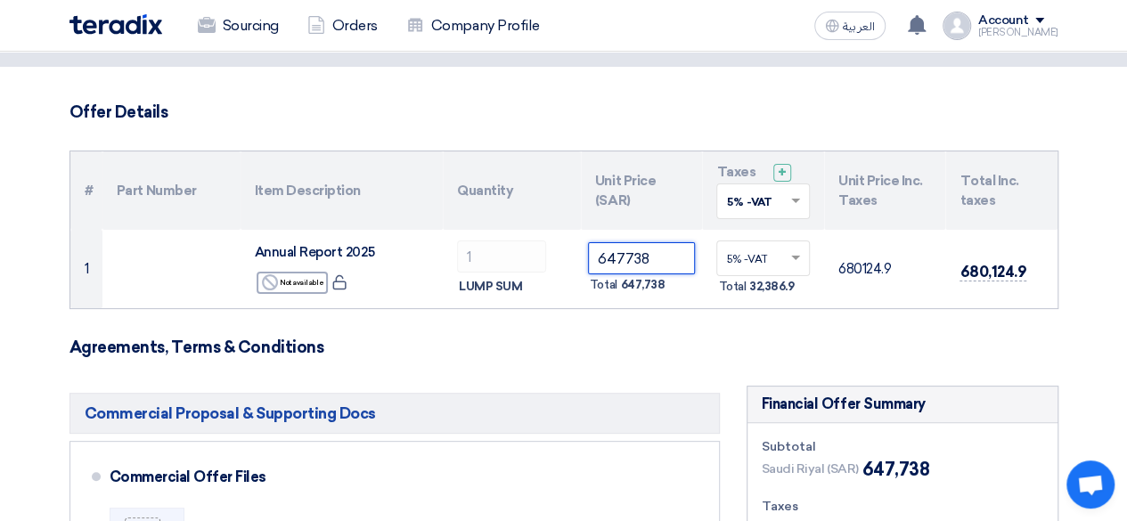
paste input "80124.9"
type input "680124.9"
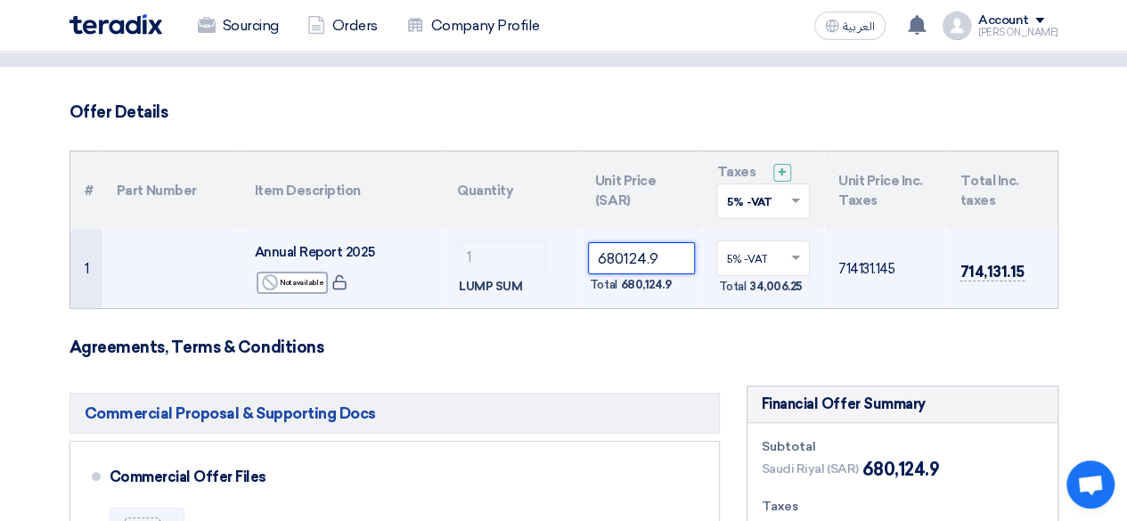
click at [658, 246] on input "680124.9" at bounding box center [642, 258] width 108 height 32
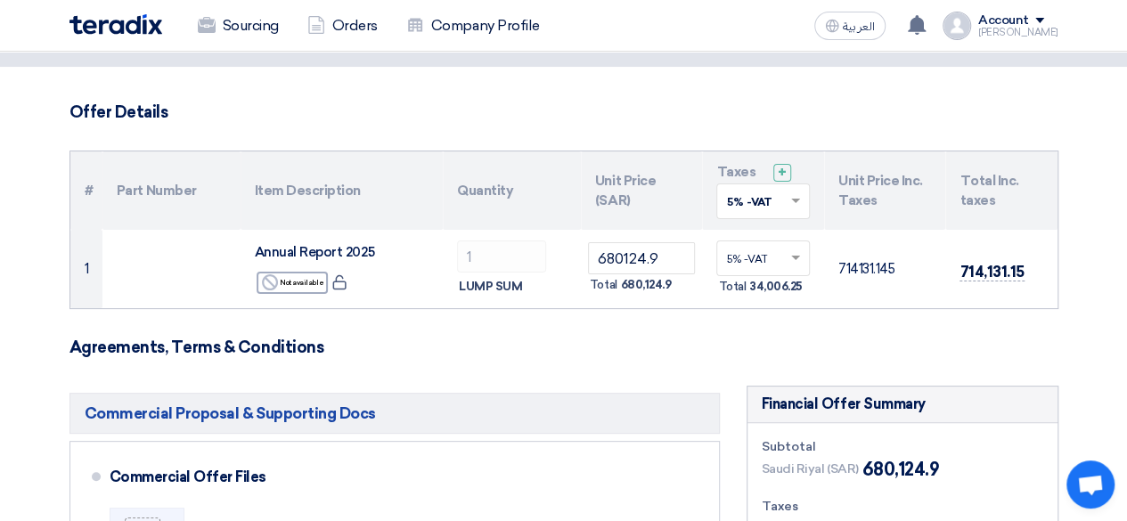
drag, startPoint x: 663, startPoint y: 362, endPoint x: 714, endPoint y: 341, distance: 55.9
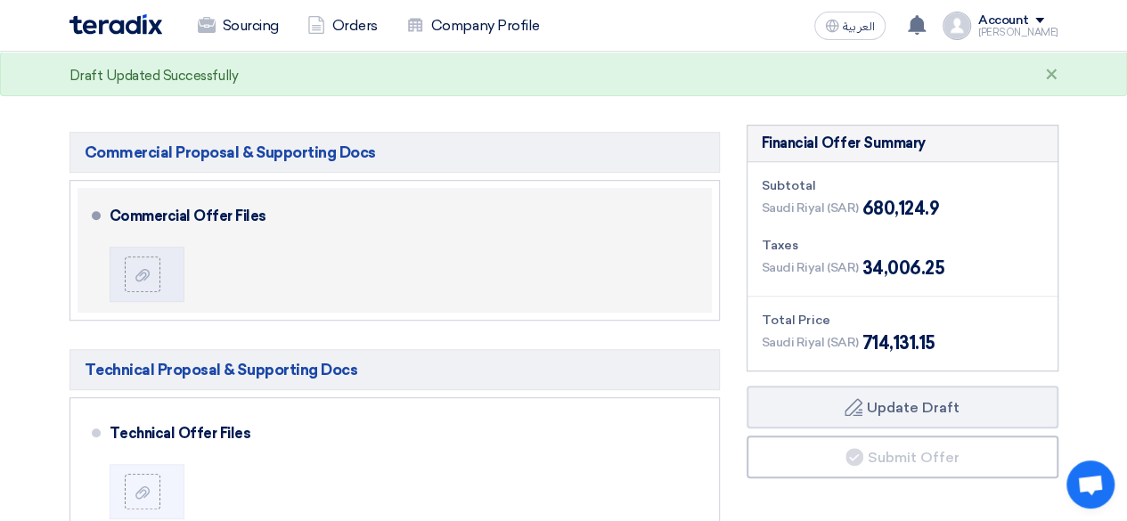
scroll to position [356, 0]
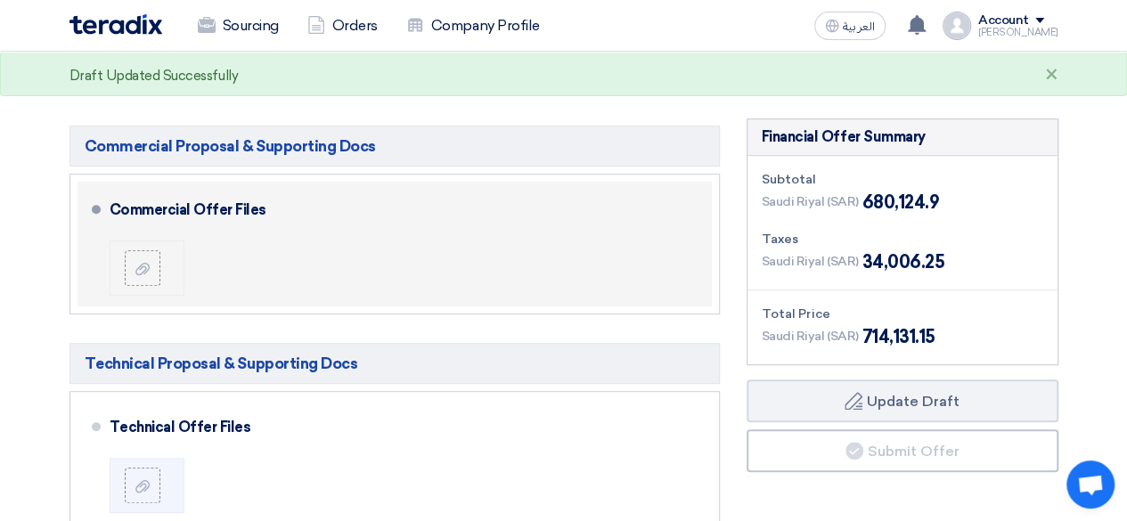
click at [120, 267] on li at bounding box center [147, 267] width 75 height 55
click at [129, 271] on label at bounding box center [143, 268] width 36 height 36
click at [0, 0] on input "file" at bounding box center [0, 0] width 0 height 0
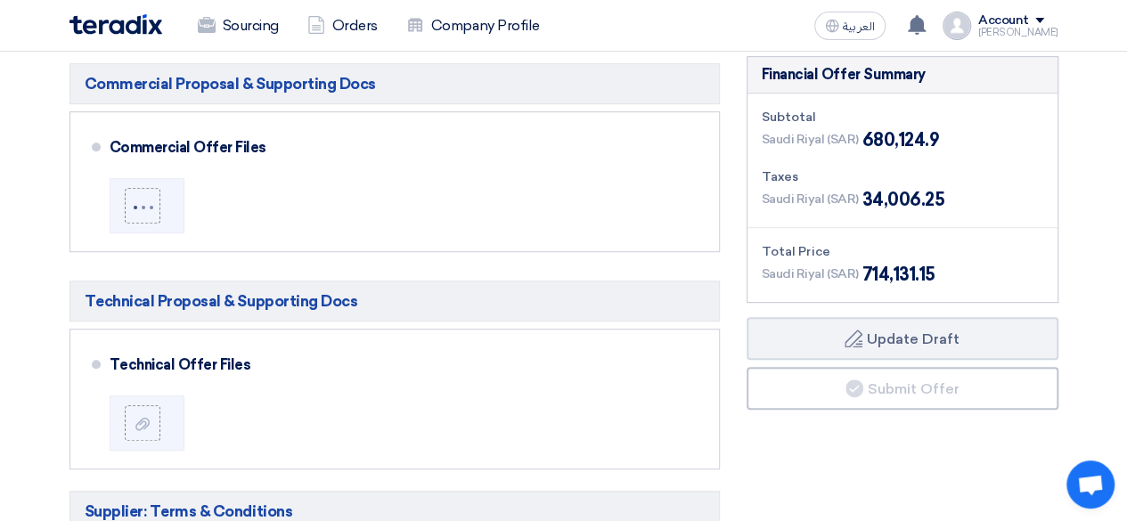
scroll to position [445, 0]
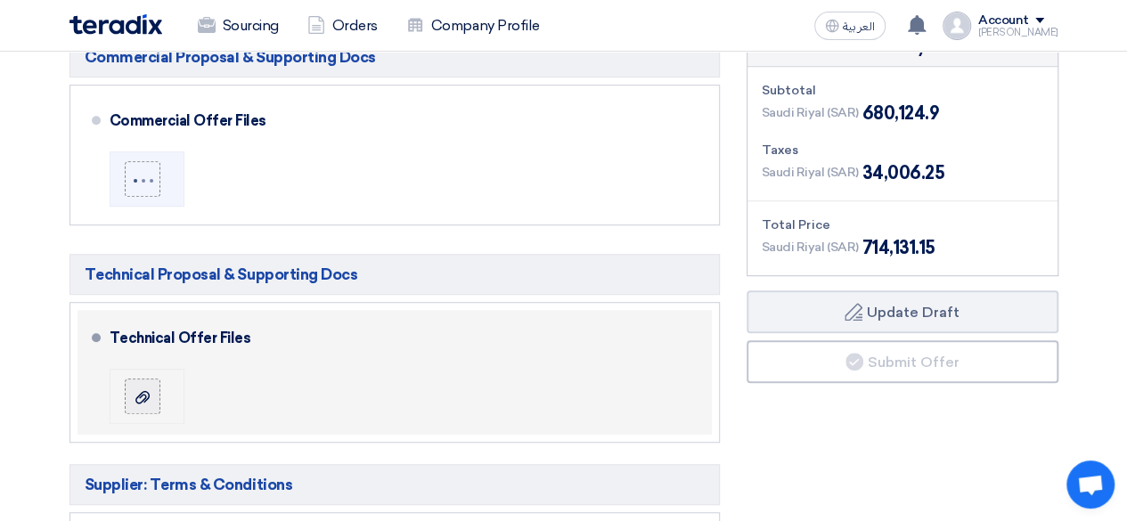
click at [146, 391] on use at bounding box center [142, 396] width 14 height 12
click at [0, 0] on input "file" at bounding box center [0, 0] width 0 height 0
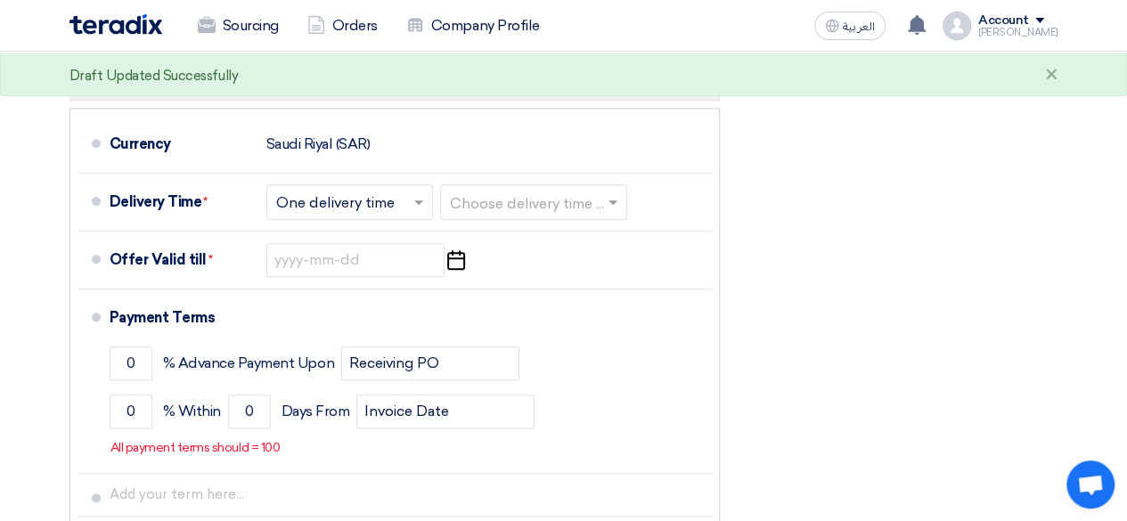
scroll to position [891, 0]
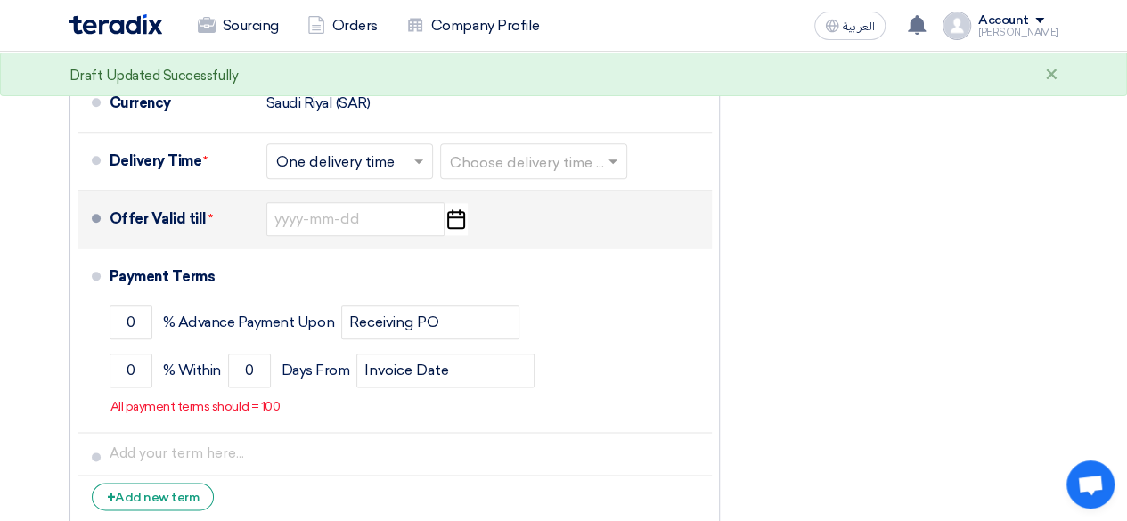
click at [458, 216] on icon "Pick a date" at bounding box center [456, 219] width 24 height 32
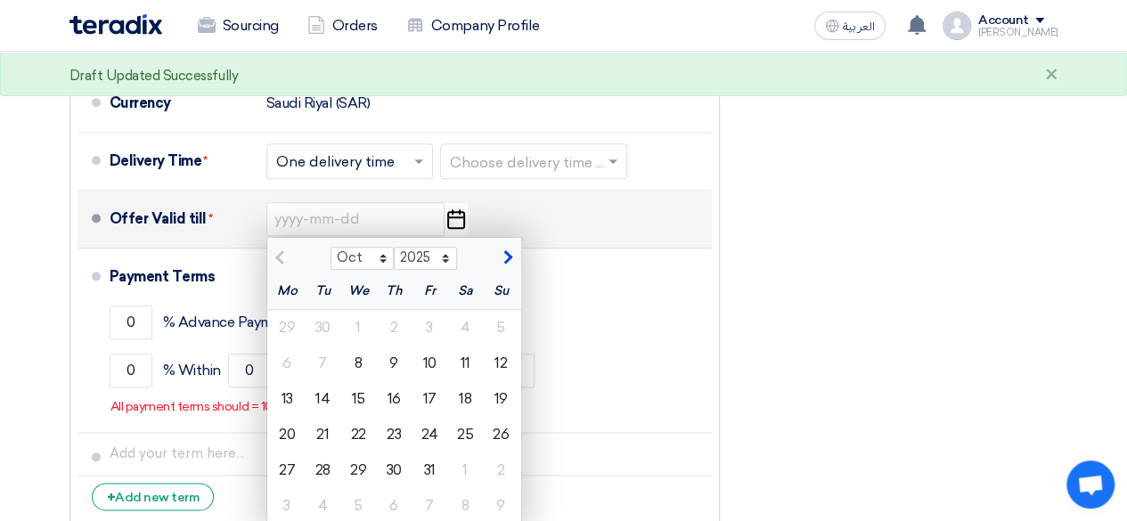
click at [509, 249] on span "button" at bounding box center [506, 257] width 10 height 16
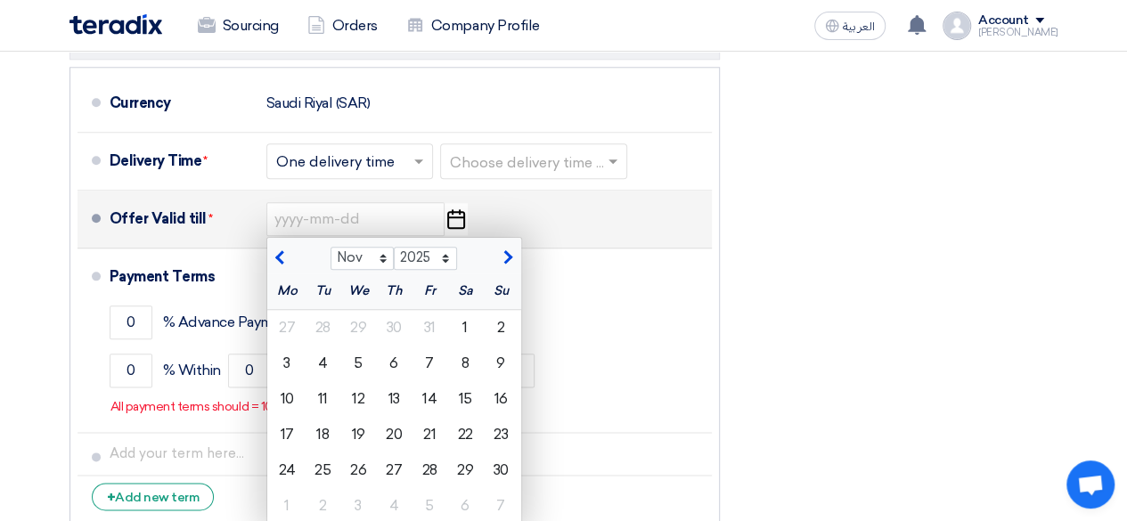
drag, startPoint x: 509, startPoint y: 247, endPoint x: 493, endPoint y: 265, distance: 24.6
click at [509, 249] on span "button" at bounding box center [506, 257] width 10 height 16
select select "12"
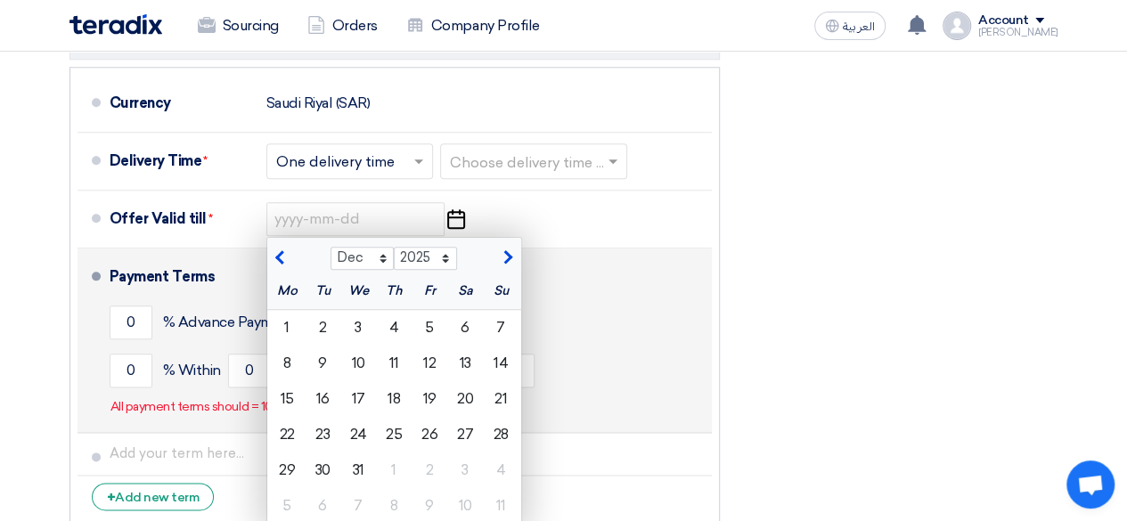
click at [499, 316] on div "7" at bounding box center [501, 328] width 36 height 36
type input "[DATE]"
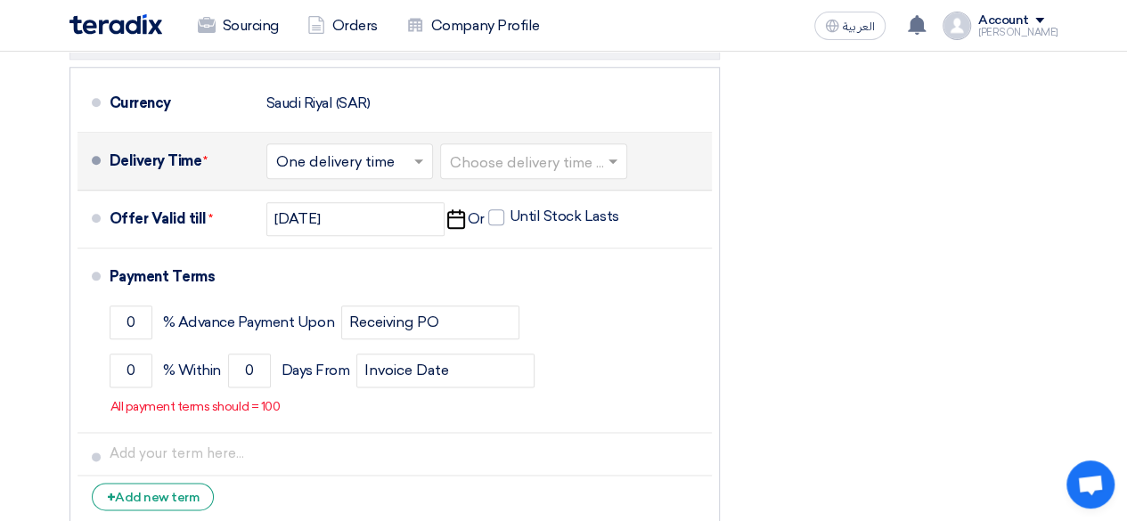
click at [548, 156] on input "text" at bounding box center [534, 163] width 169 height 26
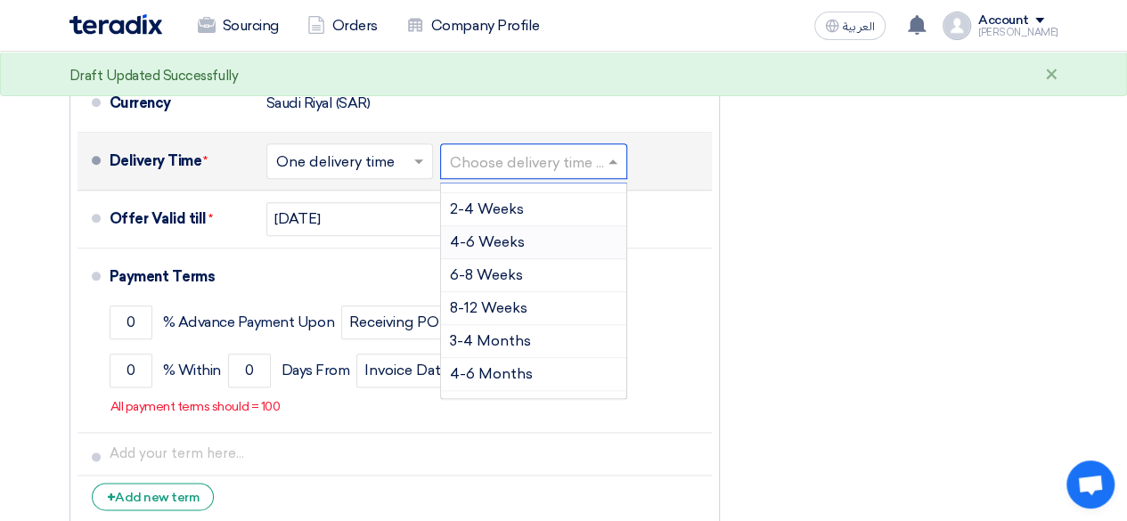
scroll to position [144, 0]
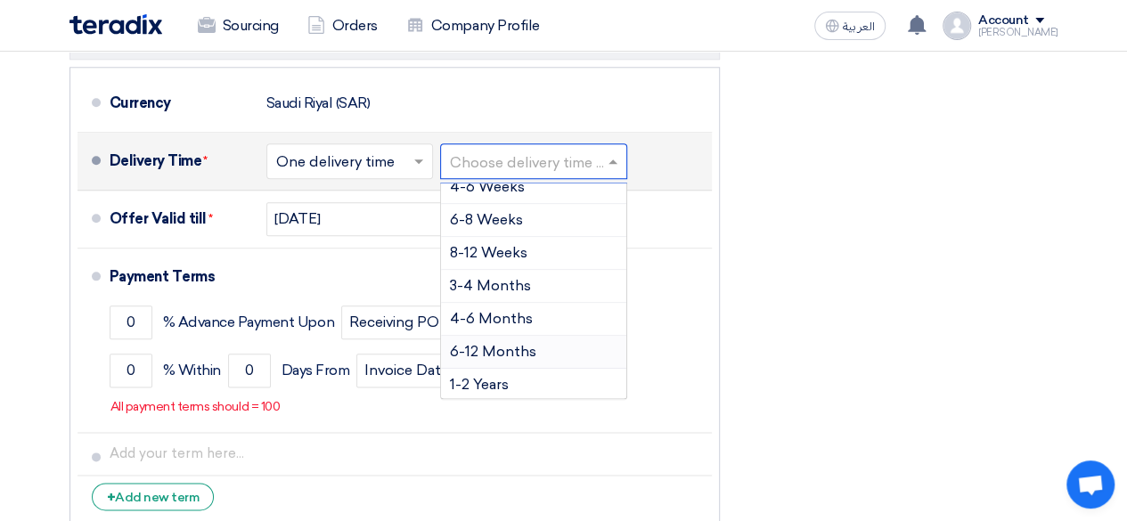
click at [547, 339] on div "6-12 Months" at bounding box center [533, 352] width 185 height 33
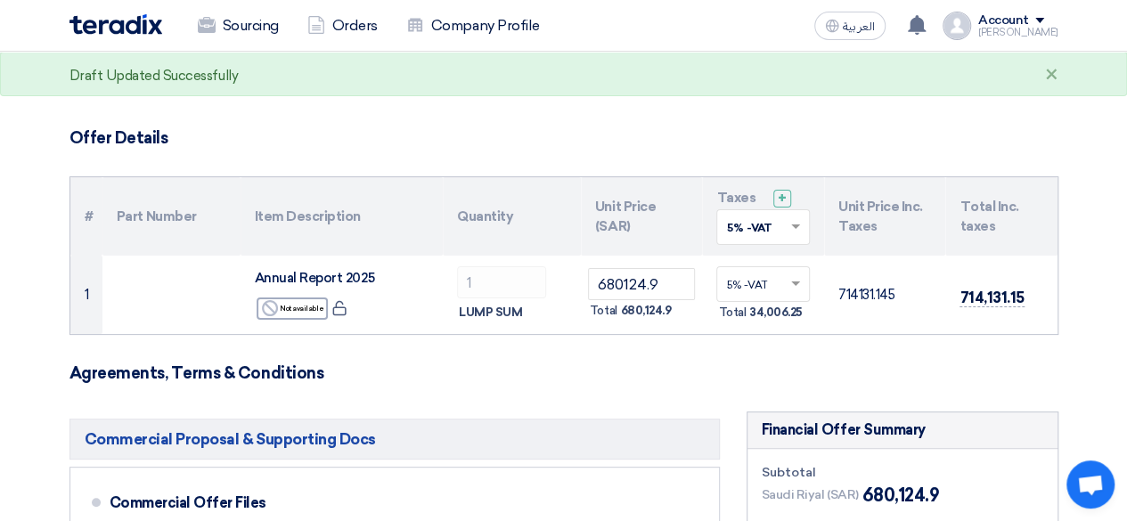
scroll to position [0, 0]
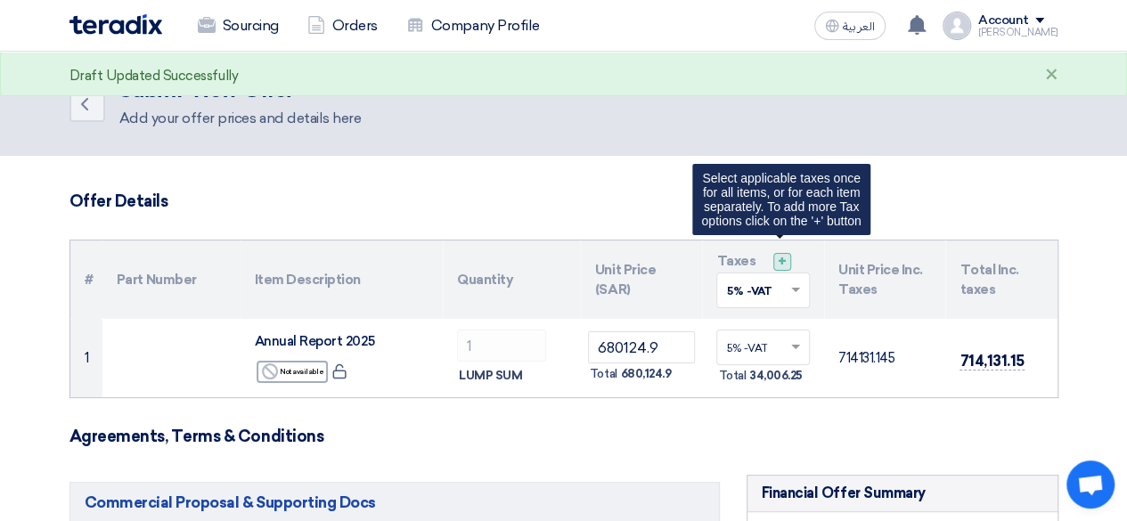
click at [780, 266] on span "+" at bounding box center [782, 261] width 9 height 17
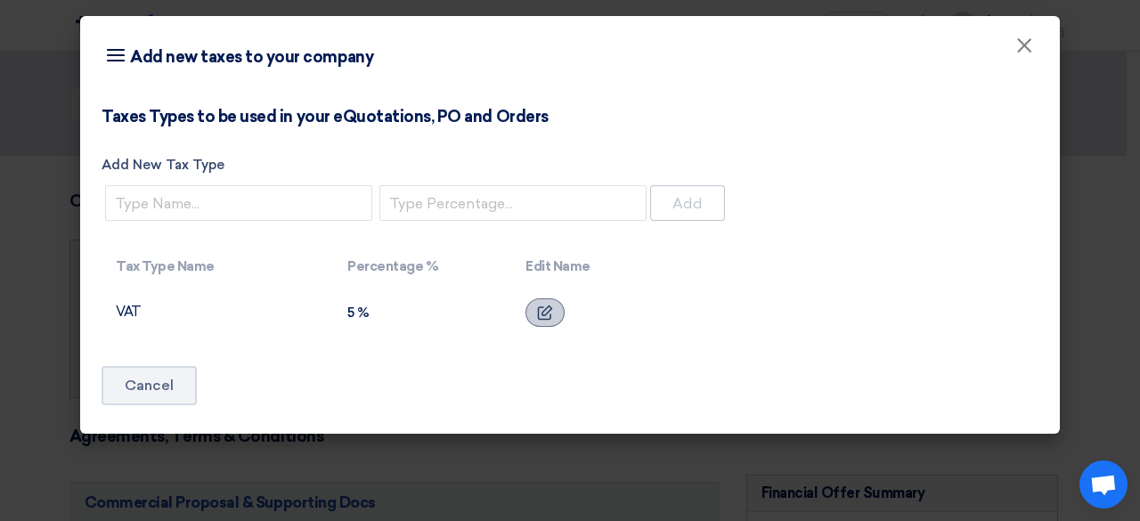
click at [550, 313] on icon at bounding box center [545, 313] width 16 height 16
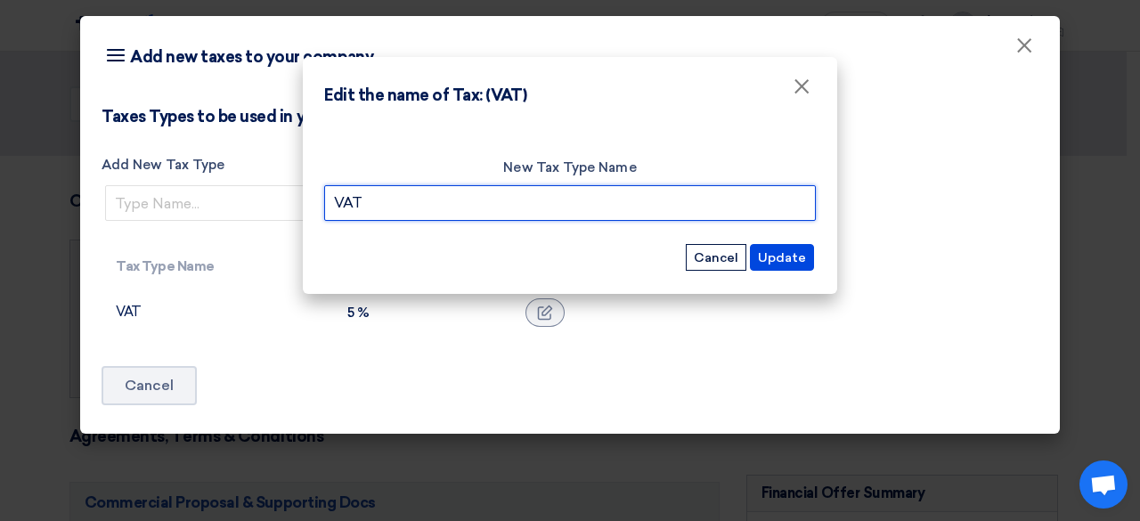
click at [519, 186] on input "VAT" at bounding box center [570, 203] width 492 height 36
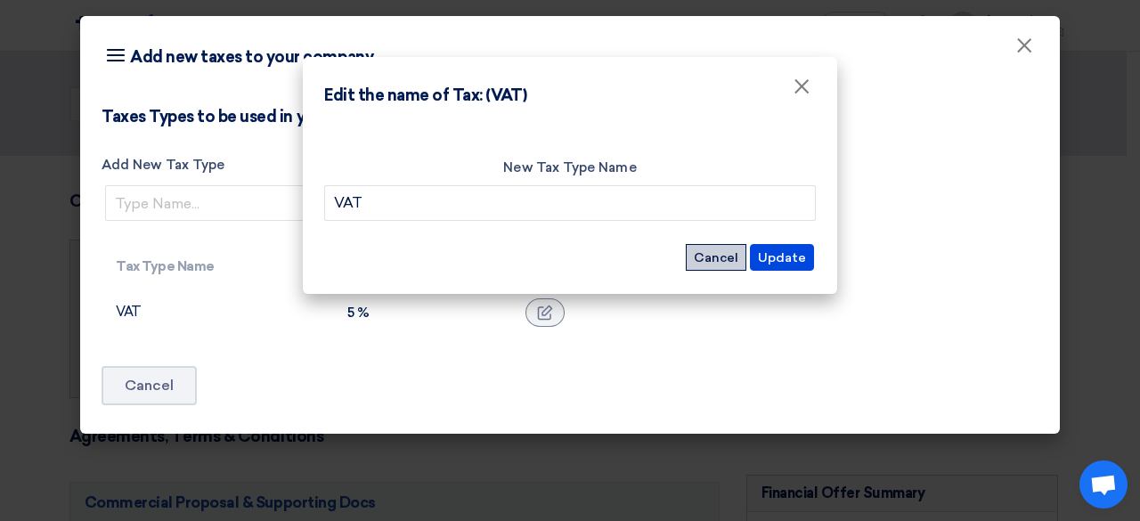
drag, startPoint x: 731, startPoint y: 256, endPoint x: 529, endPoint y: 265, distance: 202.4
click at [730, 256] on button "Cancel" at bounding box center [716, 257] width 61 height 27
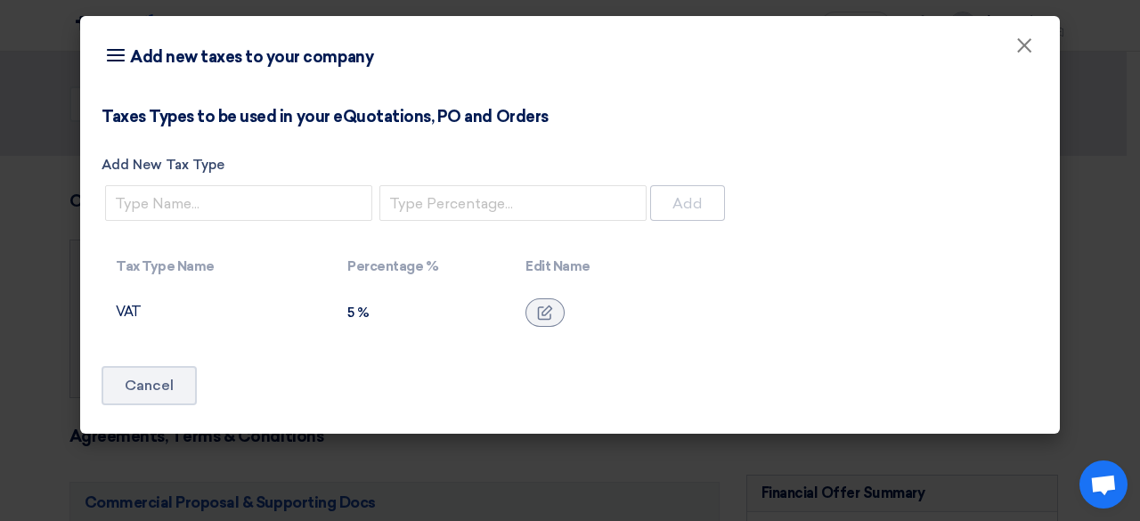
drag, startPoint x: 207, startPoint y: 300, endPoint x: 355, endPoint y: 340, distance: 154.0
click at [217, 302] on td "VAT" at bounding box center [218, 313] width 232 height 50
click at [359, 337] on div "Taxes Types to be used in your eQuotations, PO and Orders Add New Tax Type Add …" at bounding box center [570, 266] width 980 height 336
click at [355, 316] on div "5 %" at bounding box center [422, 313] width 150 height 16
click at [1022, 42] on span "×" at bounding box center [1024, 50] width 18 height 36
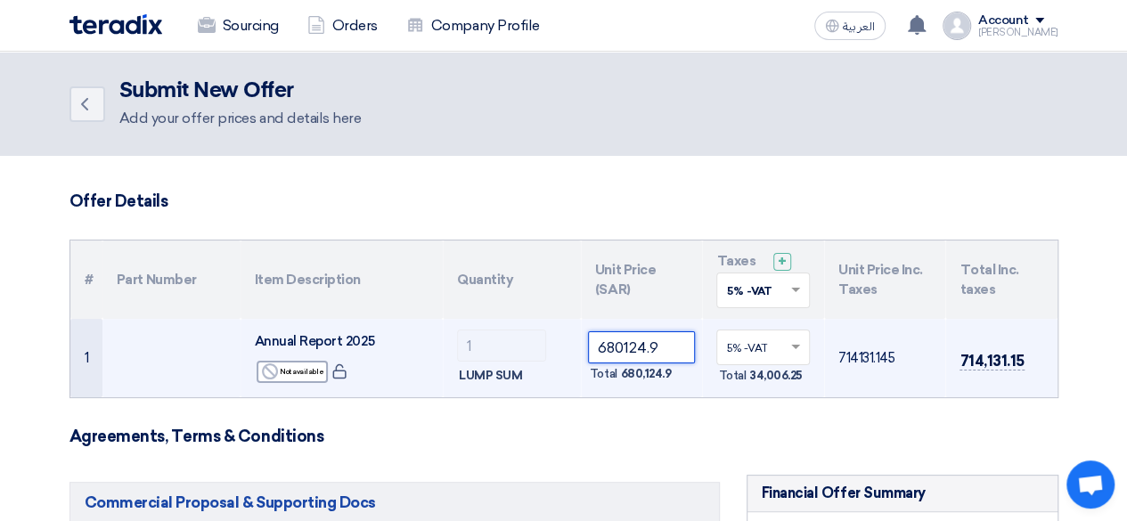
click at [645, 338] on input "680124.9" at bounding box center [642, 347] width 108 height 32
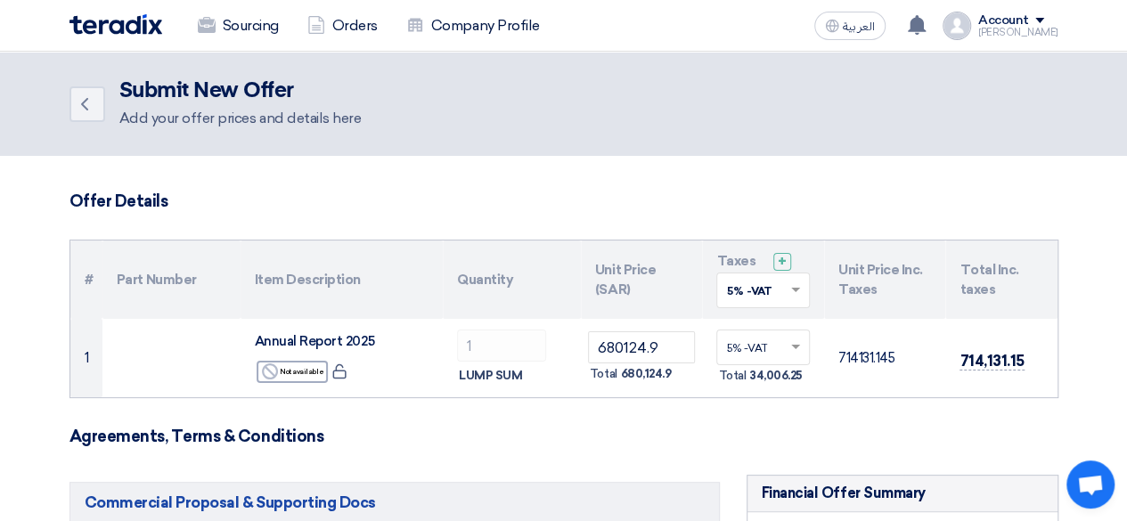
click at [711, 20] on div "Sourcing Orders Company Profile العربية ع A request has been edited! - "RFP-Ann…" at bounding box center [563, 25] width 1015 height 51
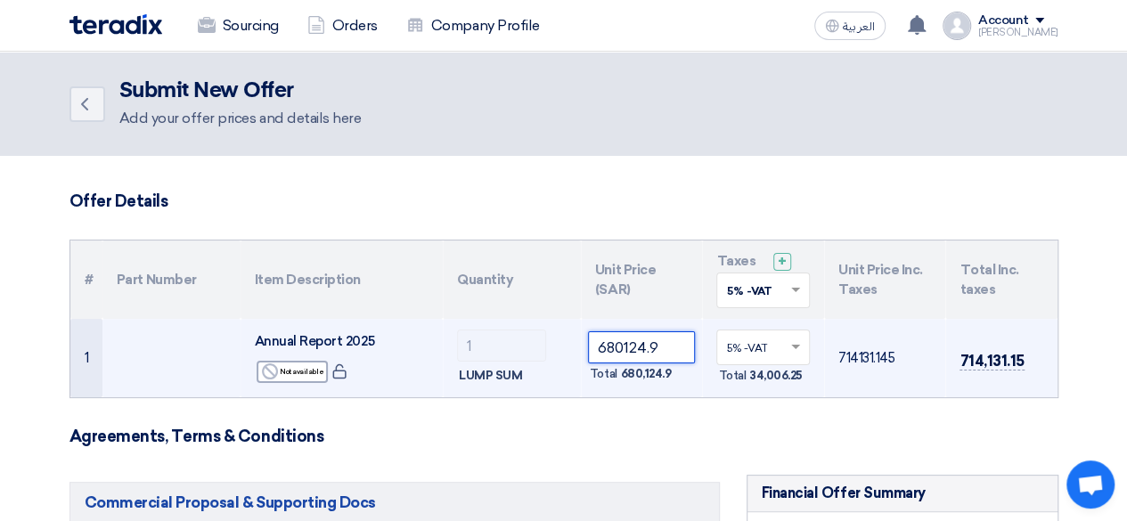
click at [613, 343] on input "680124.9" at bounding box center [642, 347] width 108 height 32
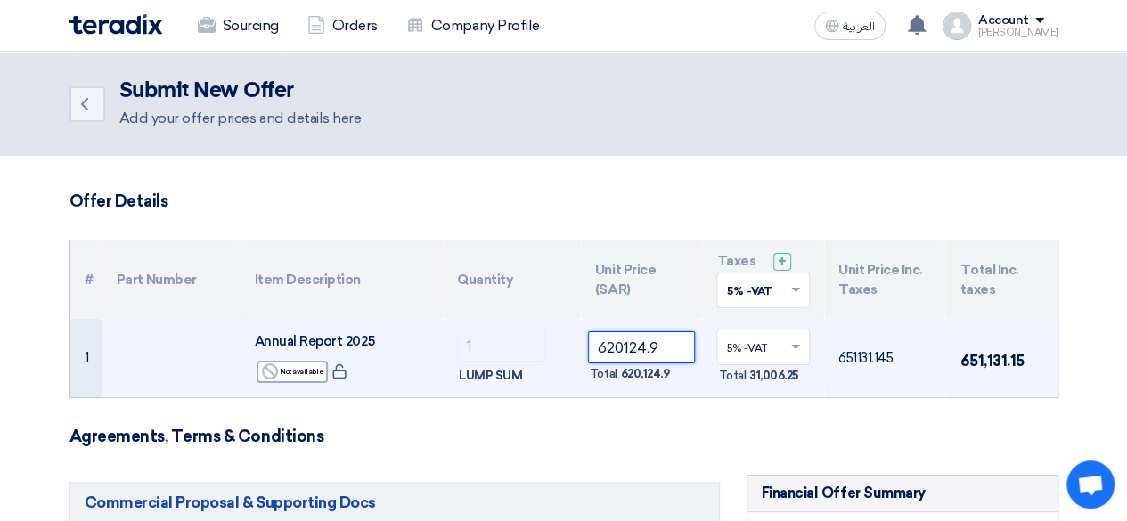
click at [613, 347] on input "620124.9" at bounding box center [642, 347] width 108 height 32
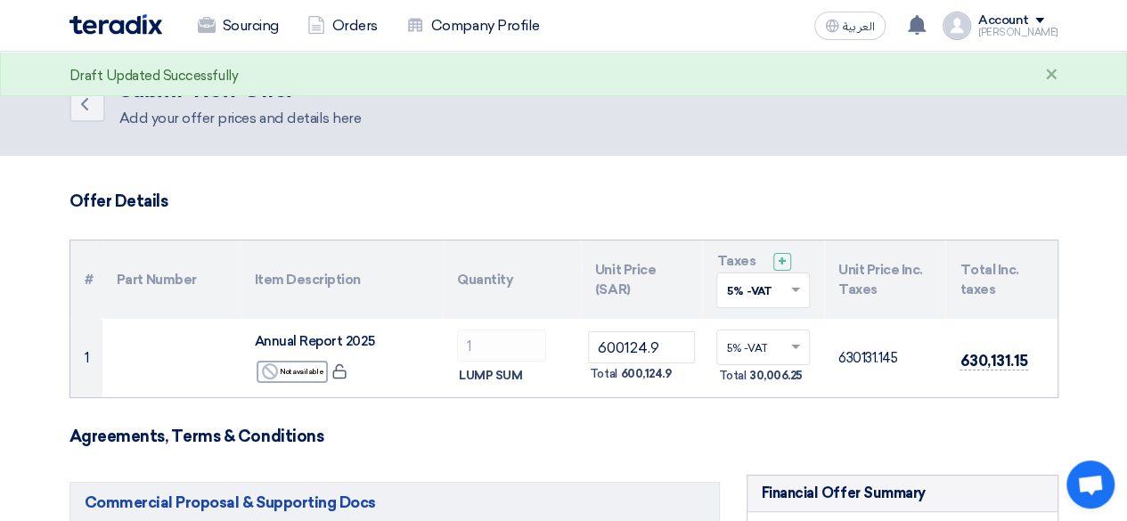
click at [700, 485] on h5 "Commercial Proposal & Supporting Docs" at bounding box center [394, 502] width 650 height 41
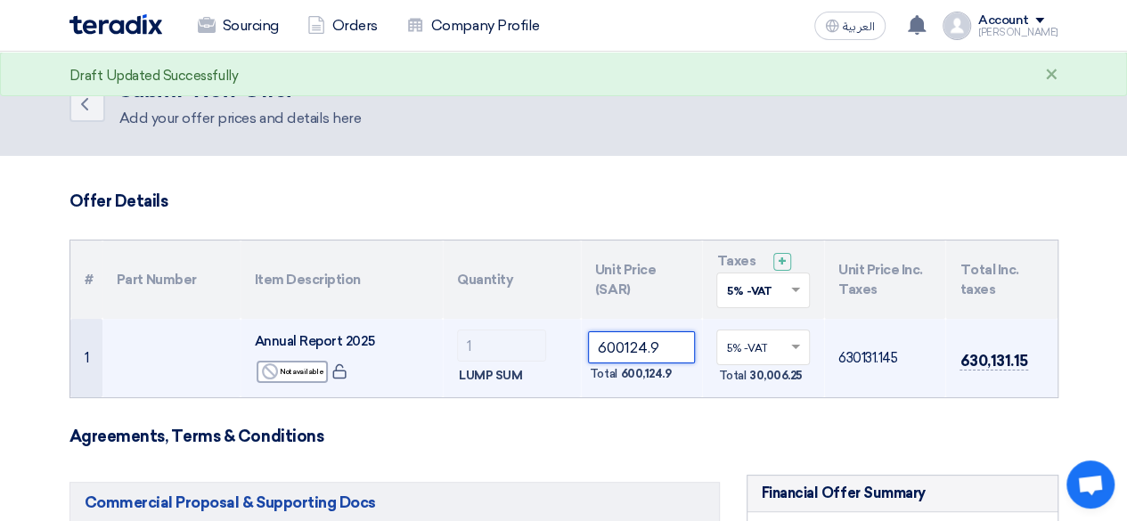
click at [615, 342] on input "600124.9" at bounding box center [642, 347] width 108 height 32
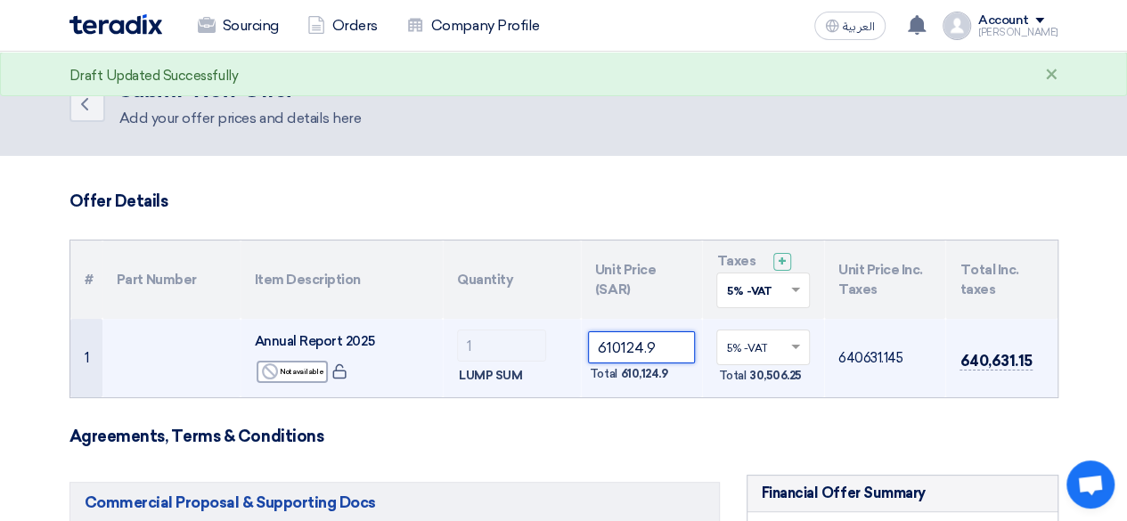
click at [622, 345] on input "610124.9" at bounding box center [642, 347] width 108 height 32
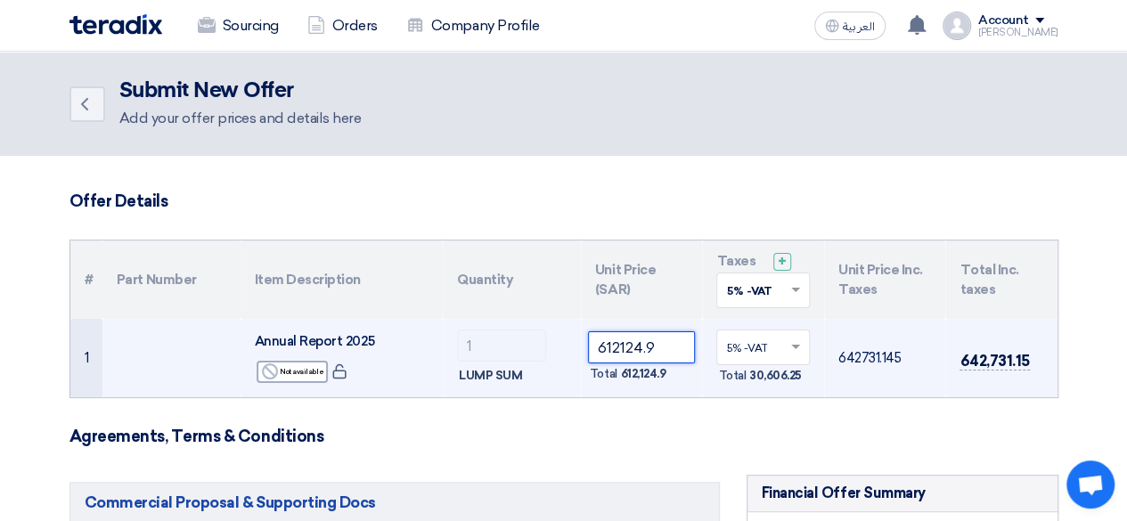
click at [615, 355] on input "612124.9" at bounding box center [642, 347] width 108 height 32
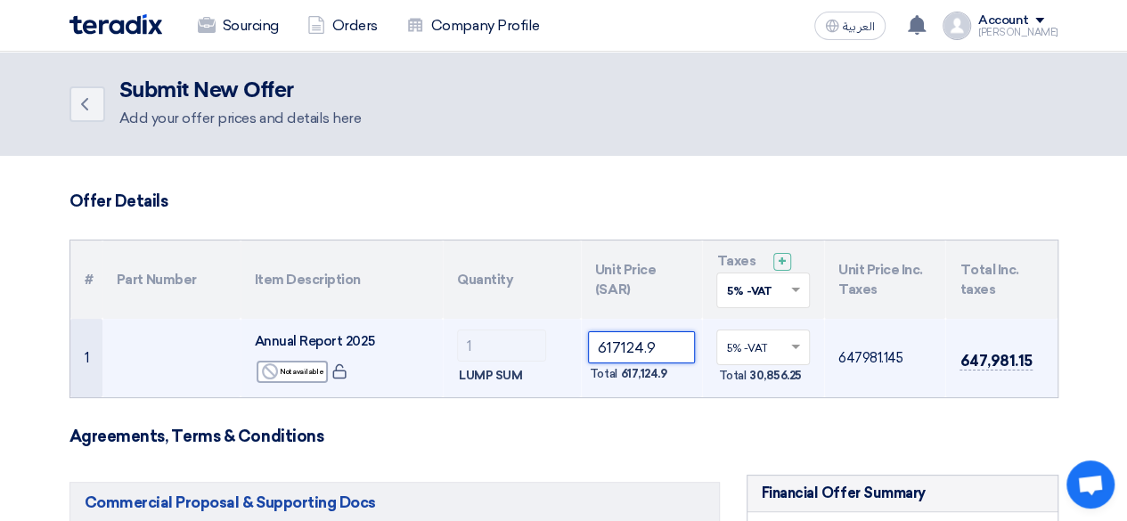
click at [624, 350] on input "617124.9" at bounding box center [642, 347] width 108 height 32
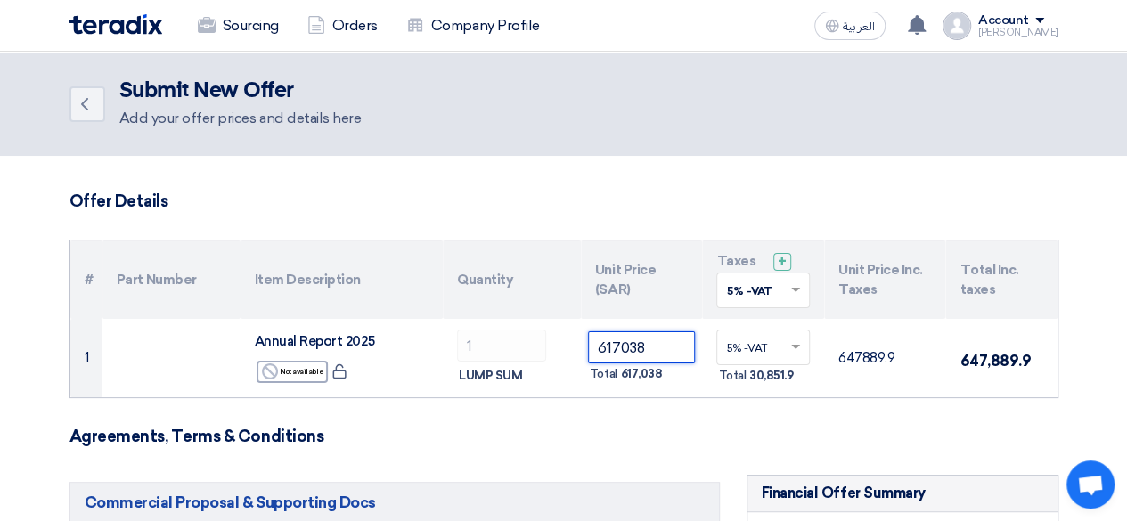
drag, startPoint x: 666, startPoint y: 354, endPoint x: 527, endPoint y: 4, distance: 377.4
click at [454, 253] on table "# Part Number Item Description Quantity Unit Price (SAR) Taxes + 'Select taxes.…" at bounding box center [563, 318] width 987 height 157
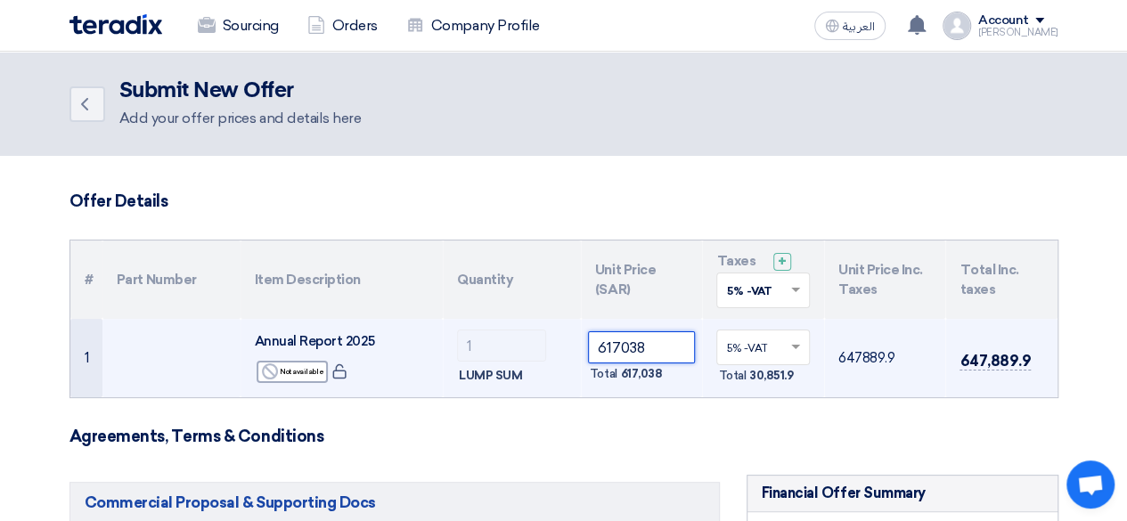
click at [657, 350] on input "617038" at bounding box center [642, 347] width 108 height 32
click at [667, 350] on input "617038" at bounding box center [642, 347] width 108 height 32
paste input "477"
paste input "5351.1"
click at [622, 343] on input "615351.1" at bounding box center [642, 347] width 108 height 32
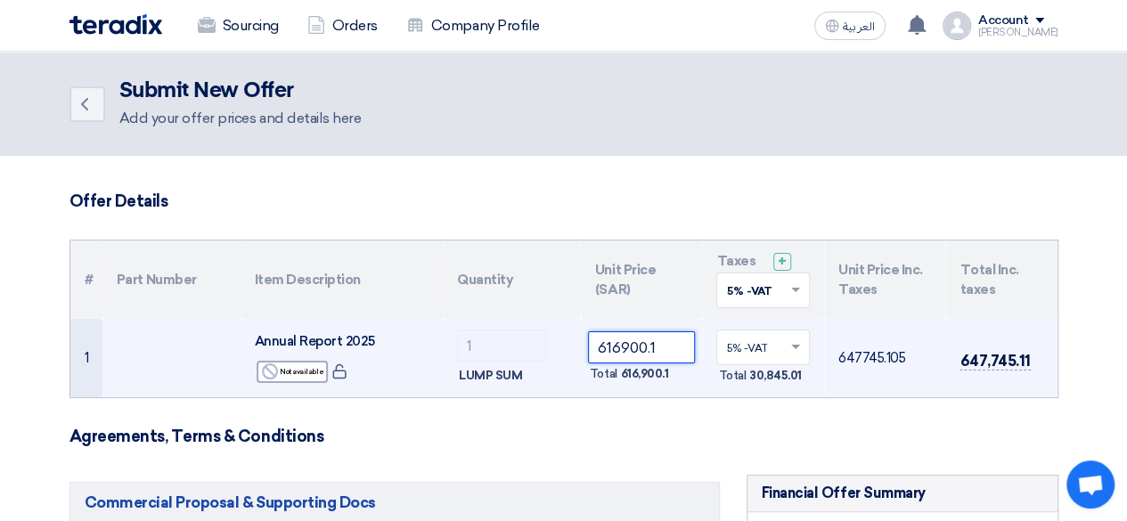
click at [636, 347] on input "616900.1" at bounding box center [642, 347] width 108 height 32
click at [647, 347] on input "616900.1" at bounding box center [642, 347] width 108 height 32
drag, startPoint x: 637, startPoint y: 345, endPoint x: 731, endPoint y: 356, distance: 95.1
click at [731, 356] on tr "1 Annual Report 2025 Reject Not available 1" at bounding box center [563, 358] width 987 height 78
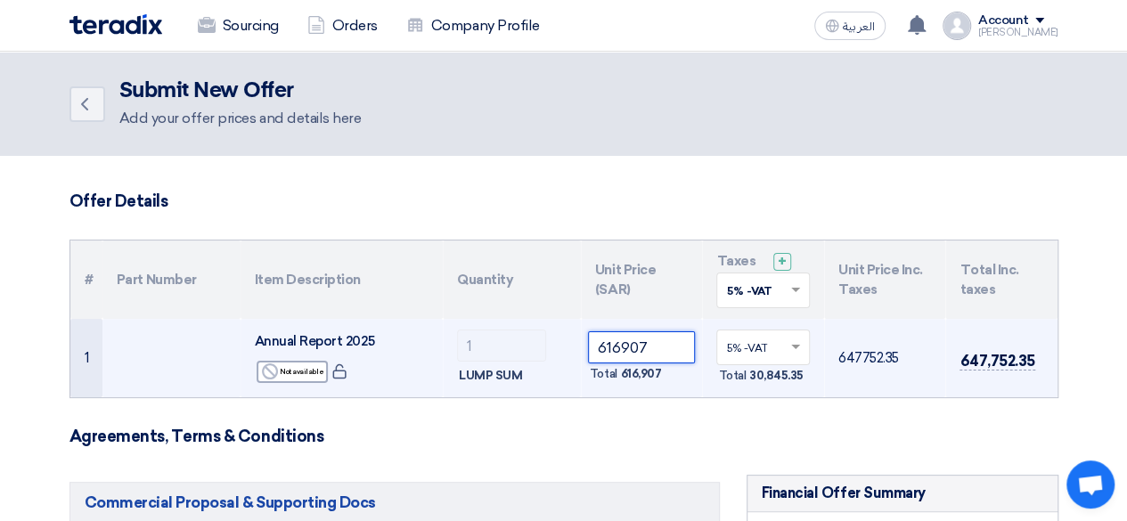
click at [658, 353] on input "616907" at bounding box center [642, 347] width 108 height 32
click at [634, 356] on input "616921.35" at bounding box center [642, 347] width 108 height 32
drag, startPoint x: 622, startPoint y: 346, endPoint x: 766, endPoint y: 342, distance: 144.3
click at [766, 342] on tr "1 Annual Report 2025 Reject Not available 1" at bounding box center [563, 358] width 987 height 78
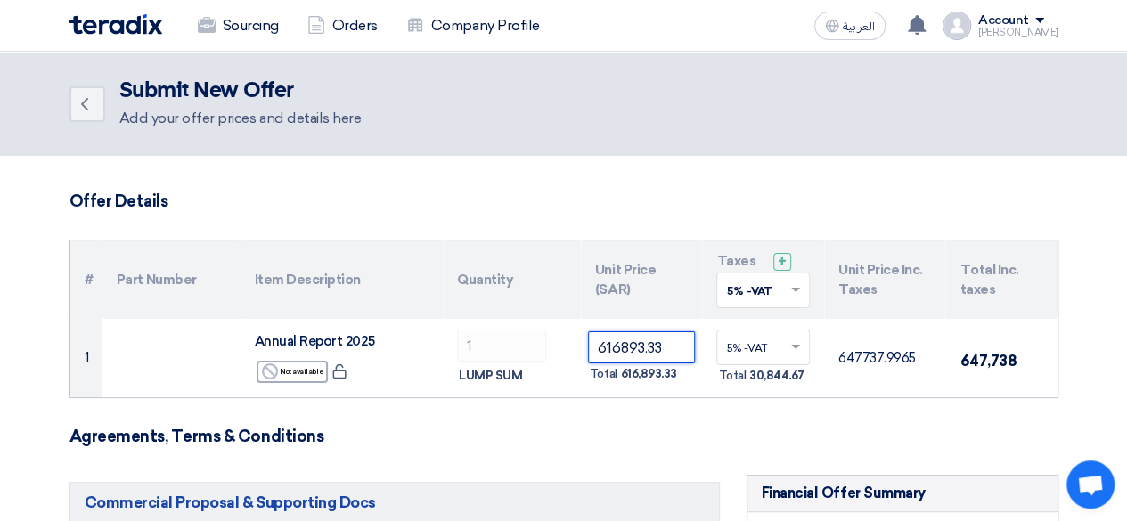
type input "616893.33"
click at [787, 115] on div "Back Submit New Offer Add your offer prices and details here" at bounding box center [563, 103] width 989 height 51
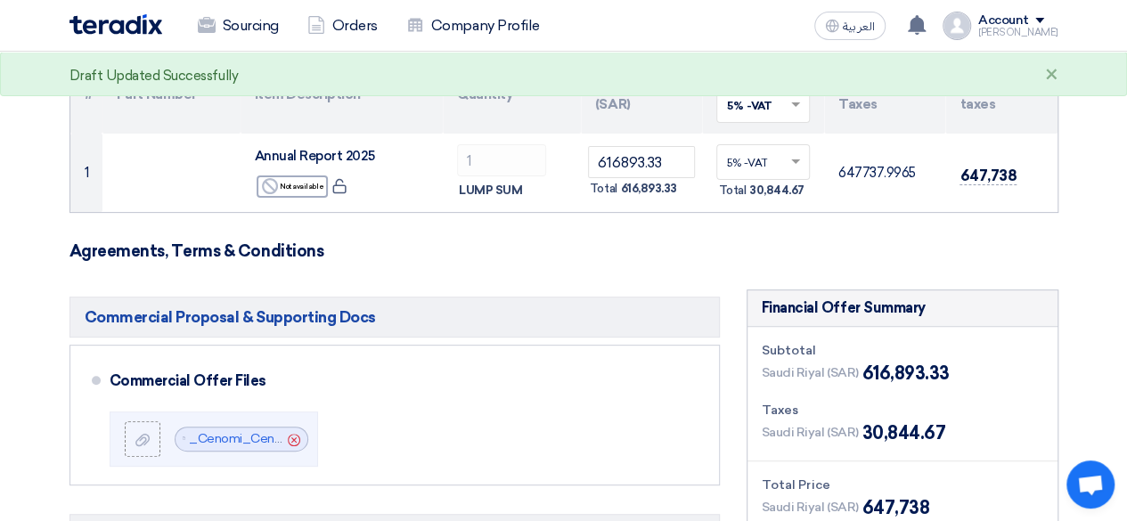
scroll to position [186, 0]
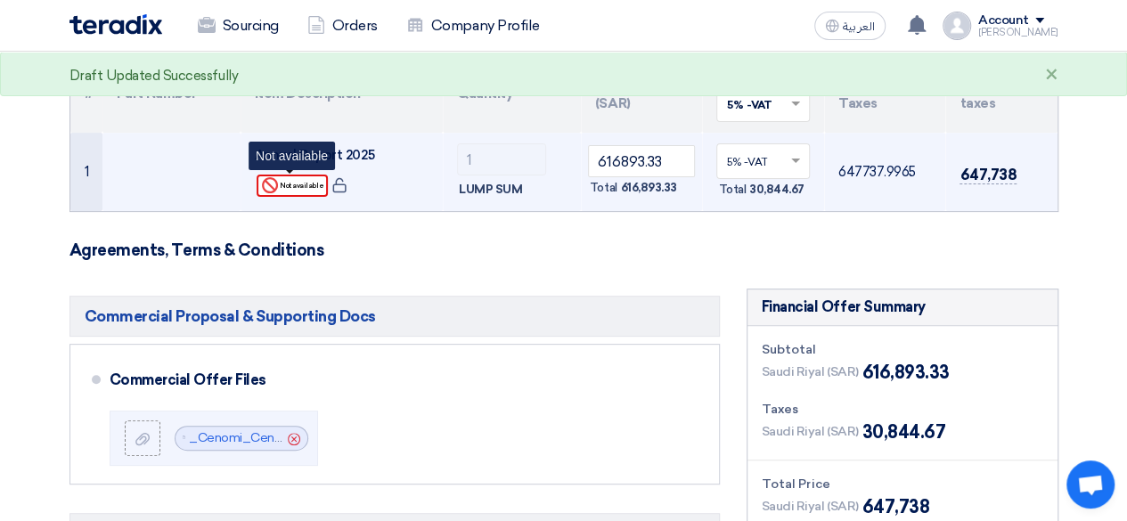
click at [305, 187] on div "Reject Not available" at bounding box center [292, 186] width 71 height 22
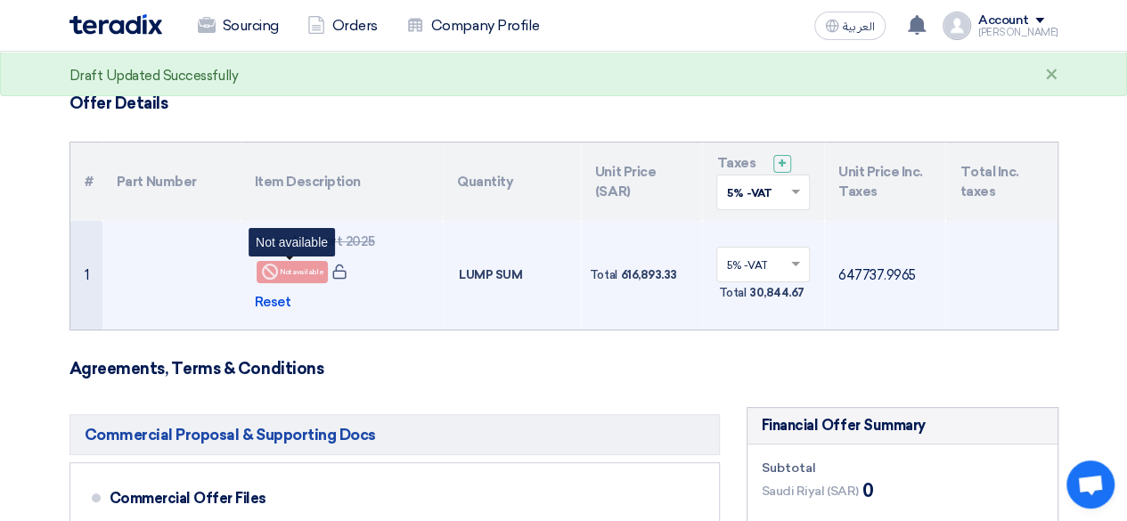
scroll to position [94, 0]
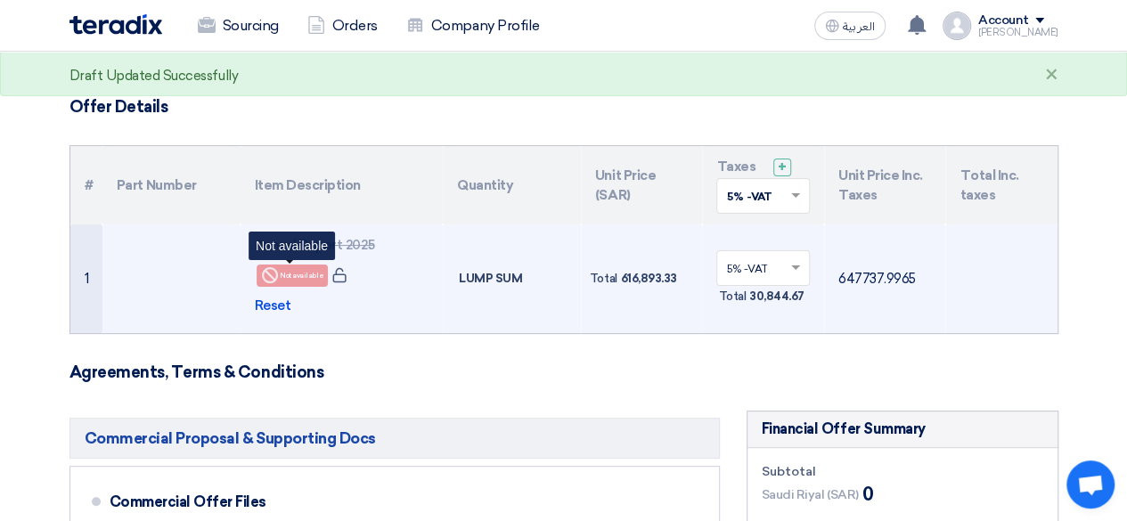
click at [301, 281] on div "Reject Not available" at bounding box center [292, 276] width 71 height 22
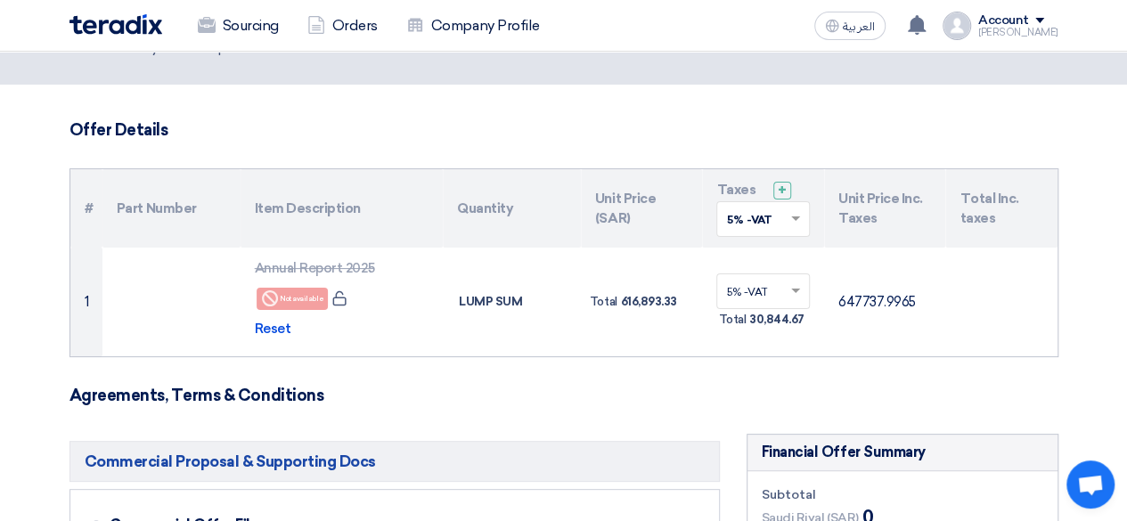
scroll to position [66, 0]
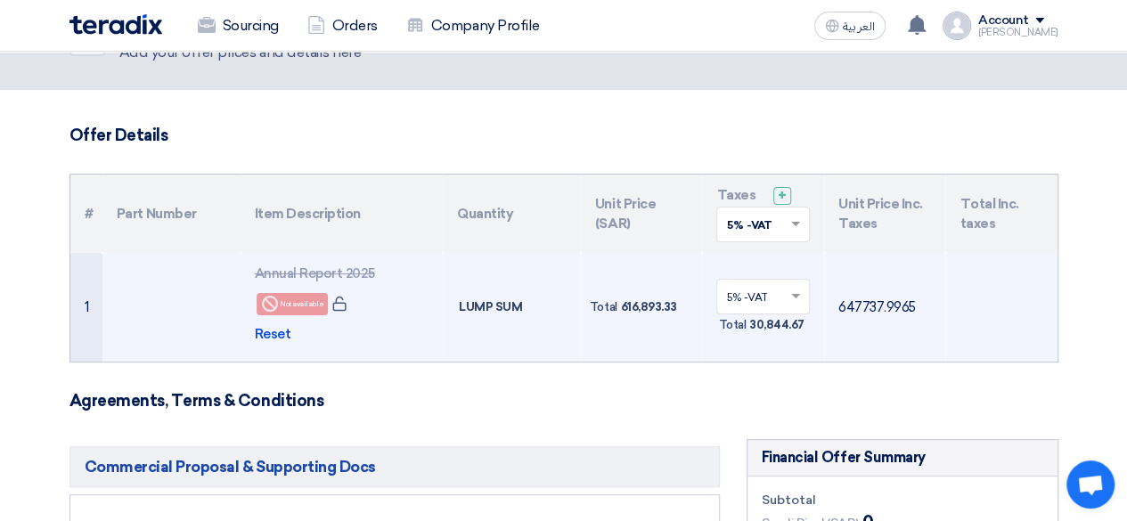
drag, startPoint x: 675, startPoint y: 314, endPoint x: 620, endPoint y: 314, distance: 55.2
click at [620, 314] on div "Total 616,893.33" at bounding box center [642, 307] width 108 height 21
copy span "616,893.33"
click at [264, 338] on span "Reset" at bounding box center [273, 334] width 37 height 20
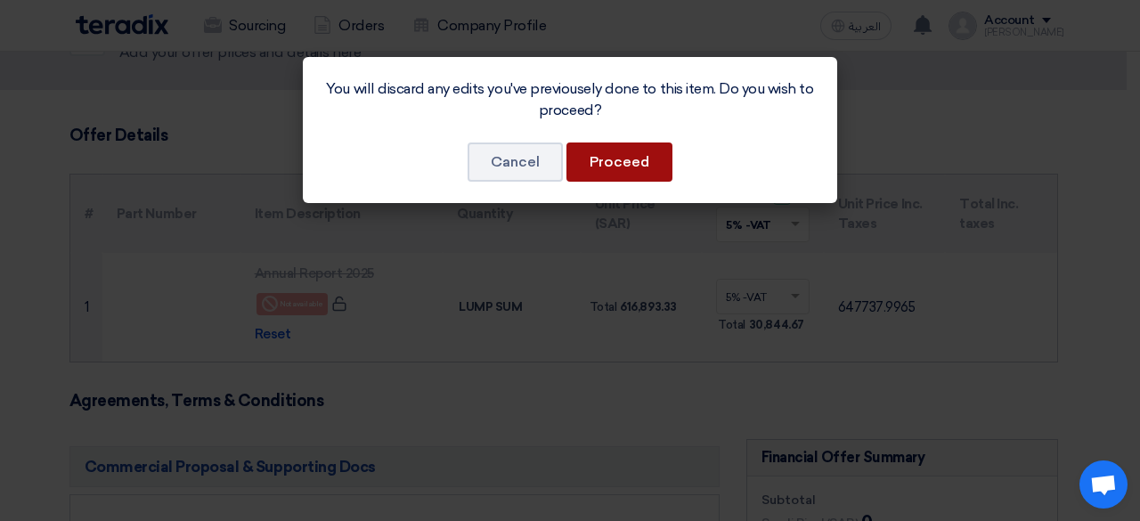
click at [630, 161] on button "Proceed" at bounding box center [619, 162] width 106 height 39
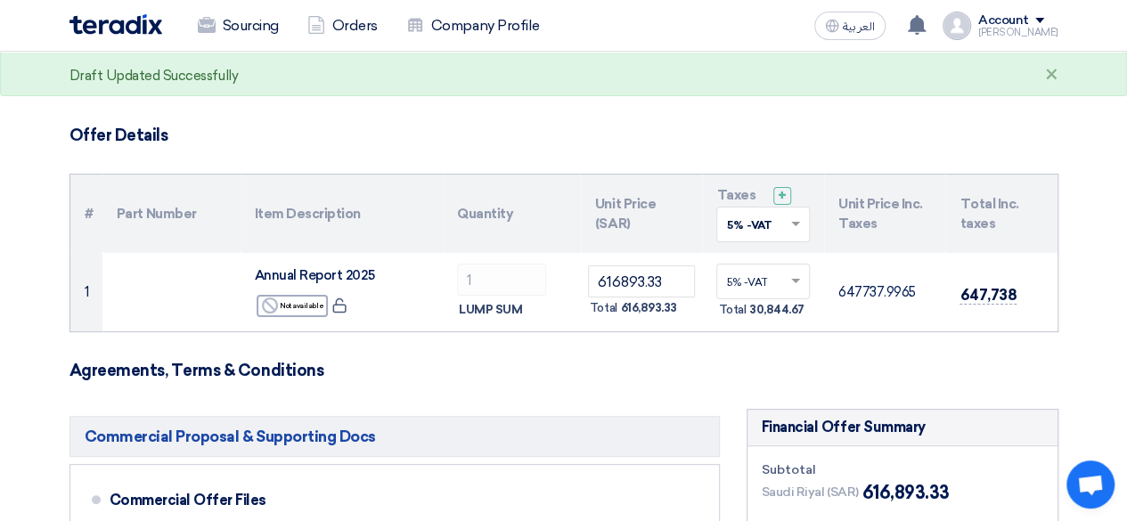
click at [415, 363] on h3 "Agreements, Terms & Conditions" at bounding box center [563, 371] width 989 height 20
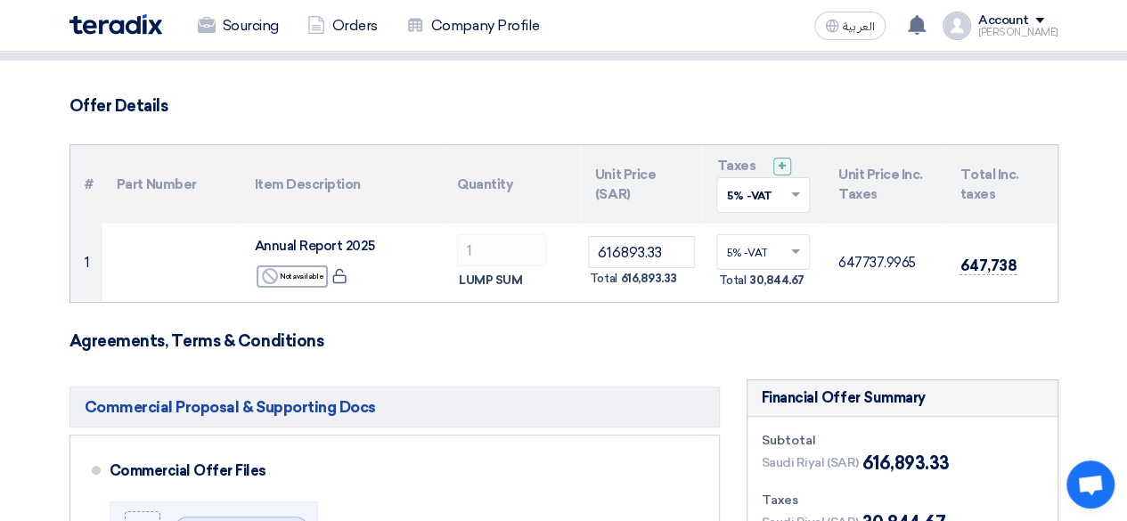
scroll to position [0, 0]
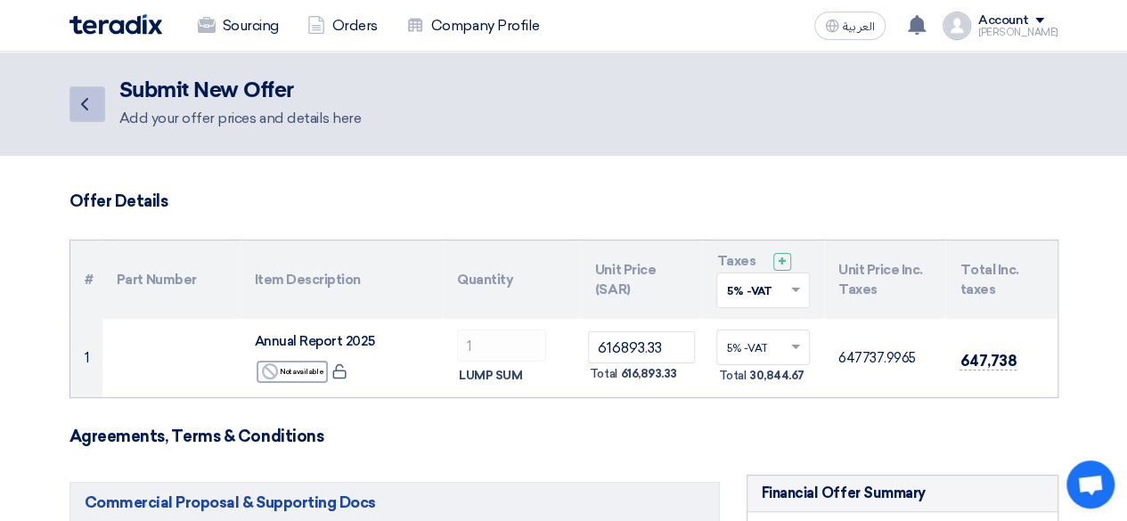
click at [94, 94] on icon "Back" at bounding box center [84, 104] width 21 height 21
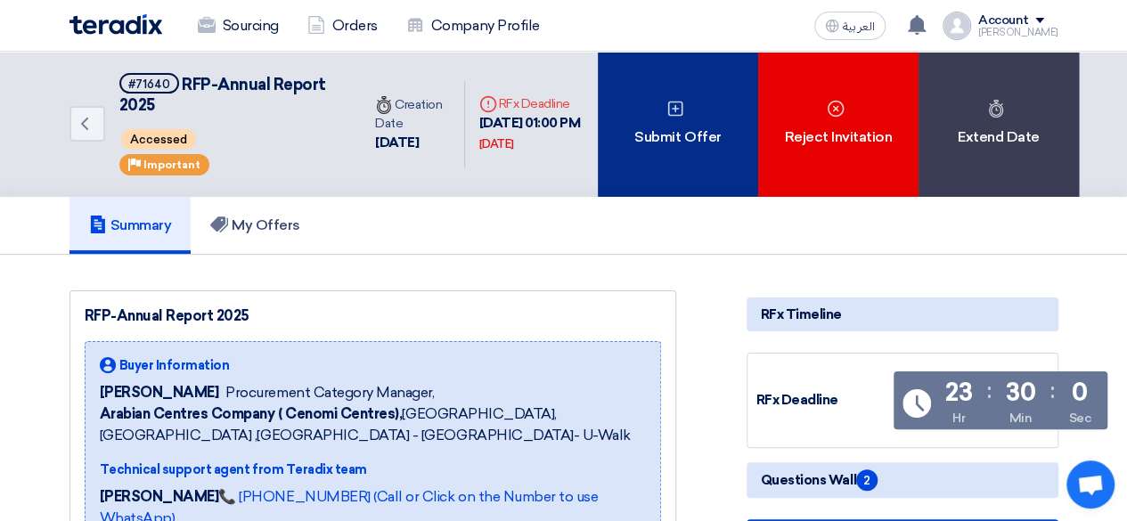
click at [689, 108] on div "Submit Offer" at bounding box center [678, 124] width 160 height 145
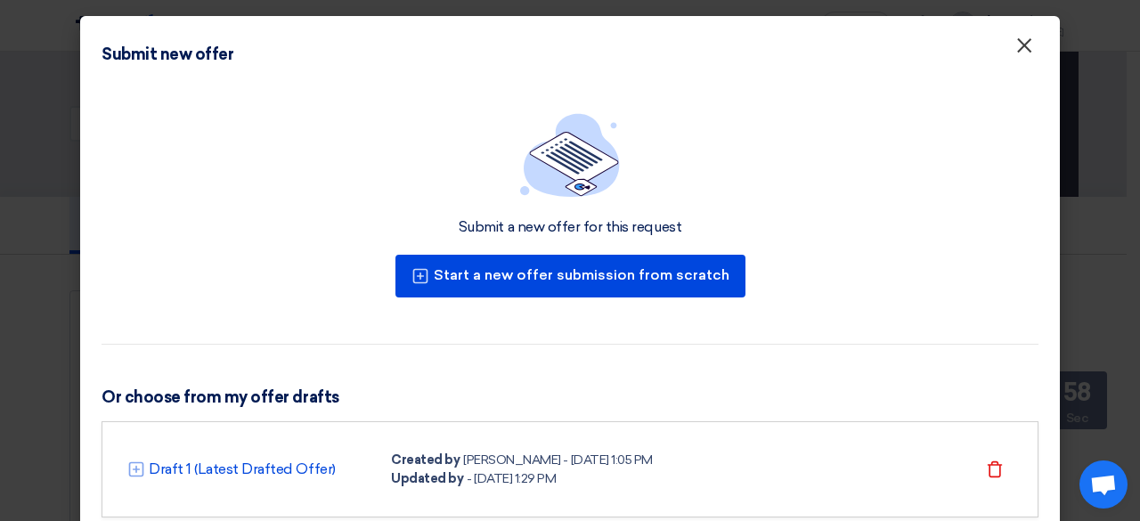
click at [1023, 49] on span "×" at bounding box center [1024, 50] width 18 height 36
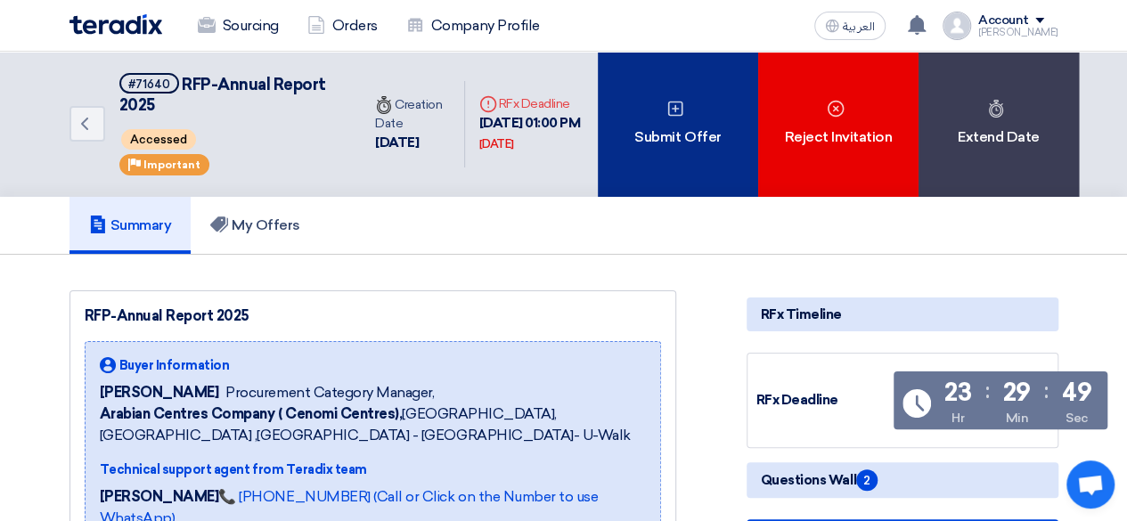
click at [696, 117] on div "Submit Offer" at bounding box center [678, 124] width 160 height 145
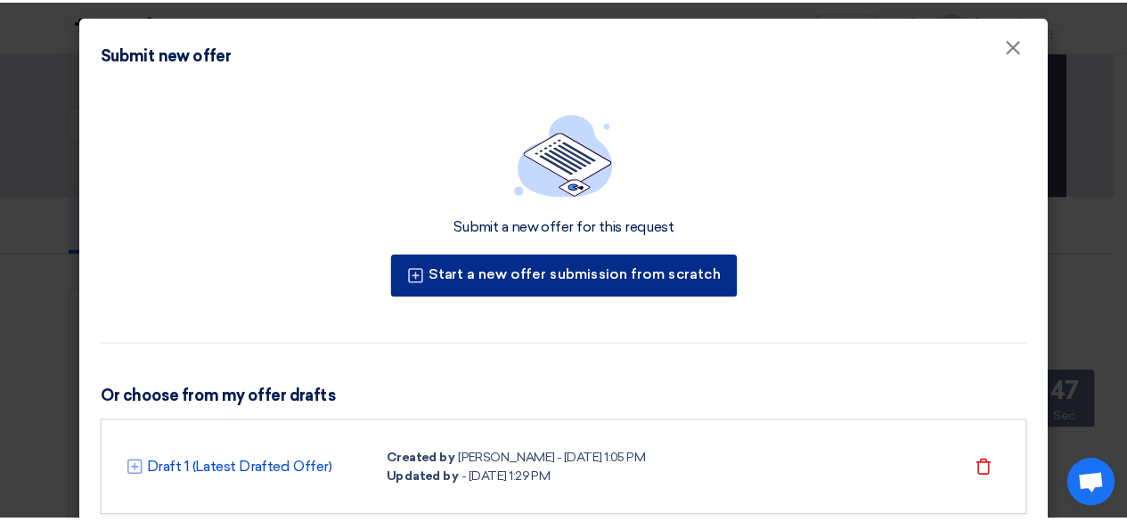
scroll to position [57, 0]
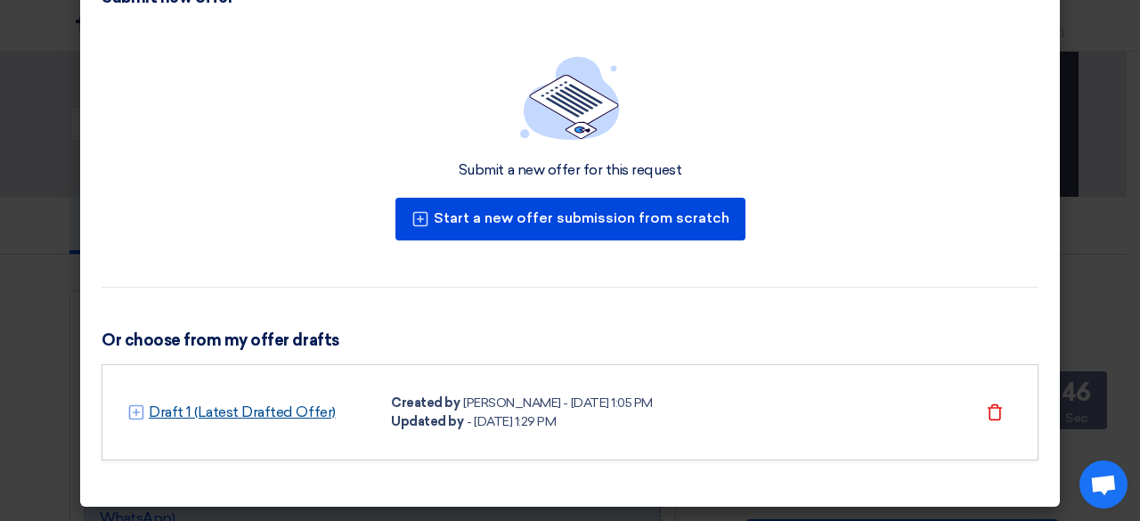
click at [299, 402] on link "Draft 1 (Latest Drafted Offer)" at bounding box center [242, 412] width 187 height 21
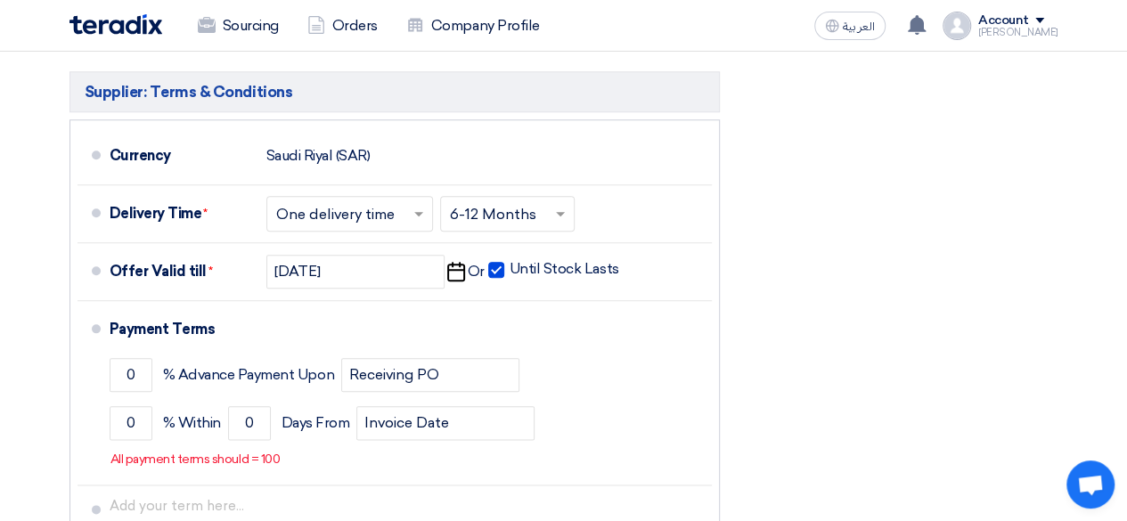
scroll to position [832, 0]
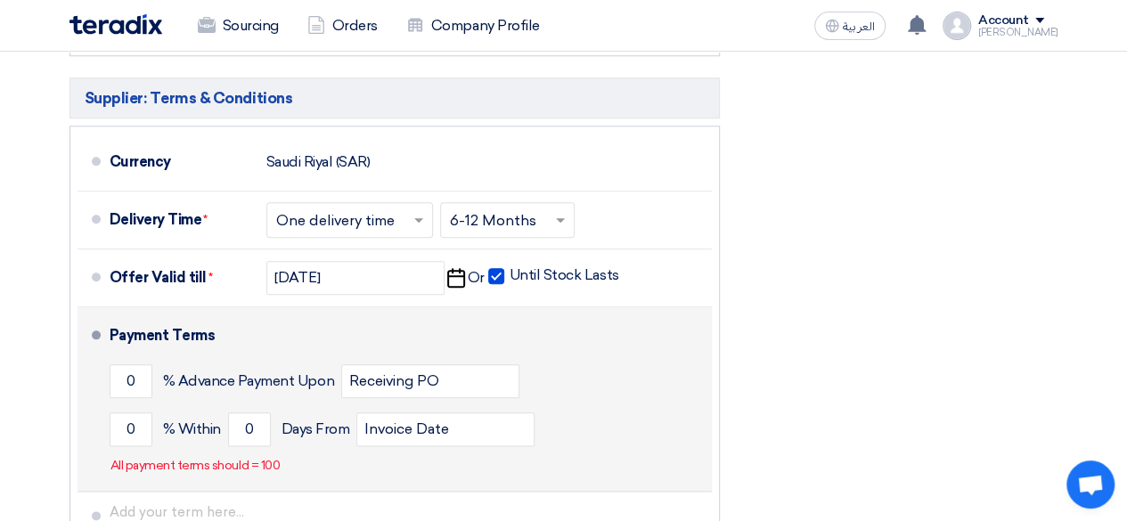
click at [153, 380] on div "0 % Advance Payment Upon Receiving PO" at bounding box center [407, 381] width 595 height 48
click at [124, 377] on input "0" at bounding box center [131, 381] width 43 height 34
click at [119, 377] on input "60" at bounding box center [131, 381] width 43 height 34
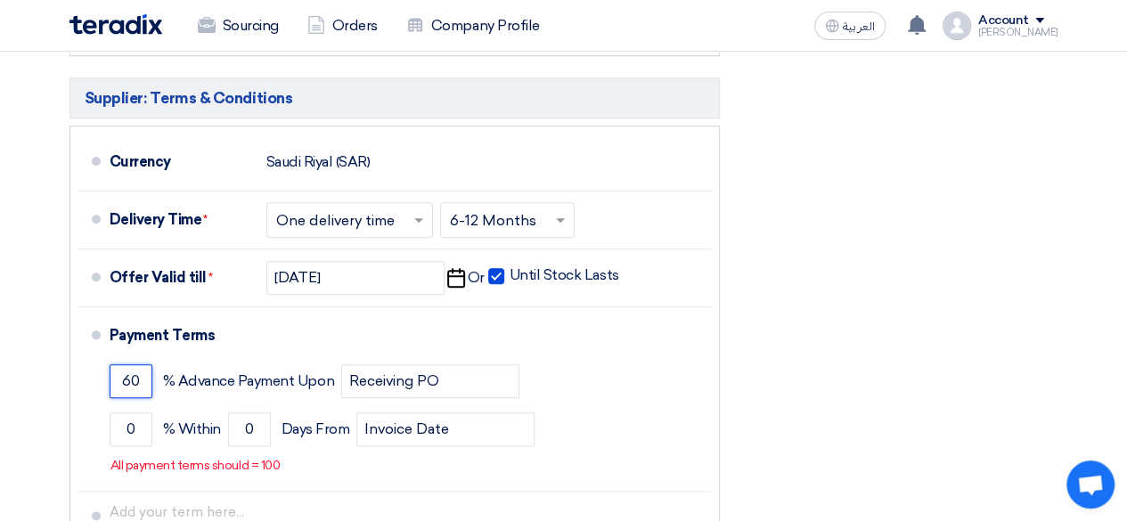
type input "60"
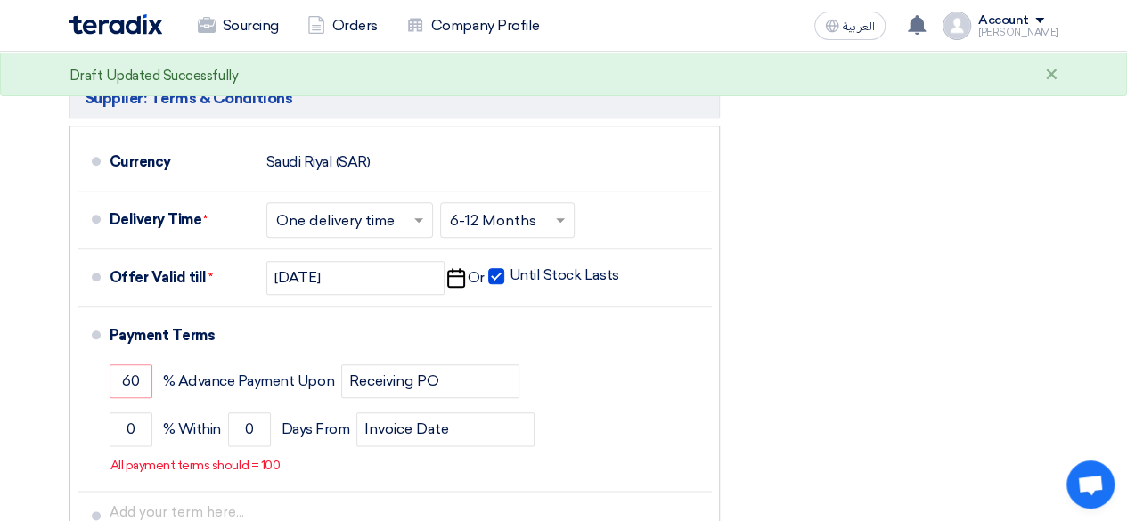
click at [69, 396] on ul "Currency [GEOGRAPHIC_DATA] (SAR) Delivery Time * Choose delivery time ... × One…" at bounding box center [394, 356] width 650 height 460
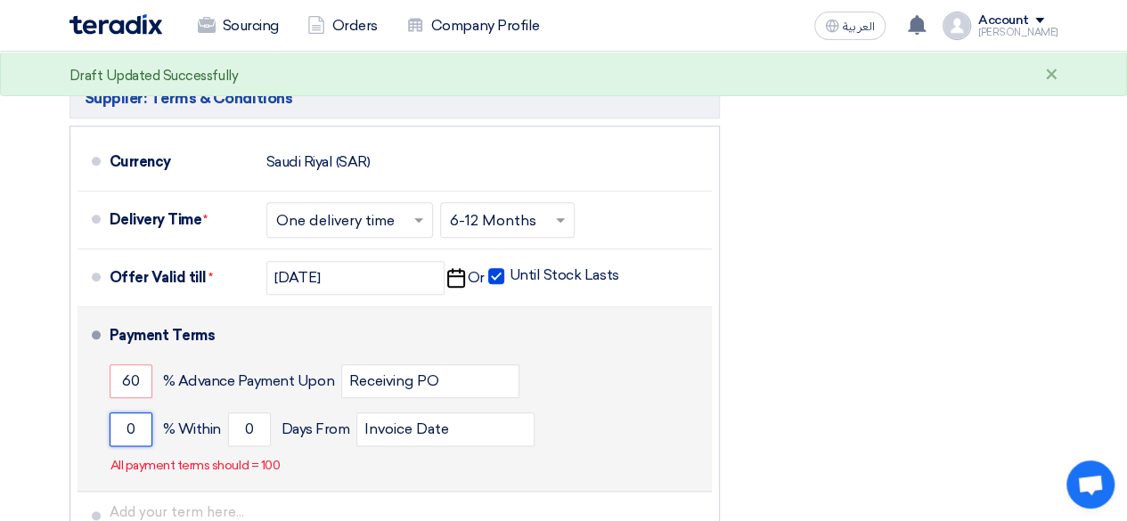
click at [136, 421] on input "0" at bounding box center [131, 429] width 43 height 34
type input "40"
click at [82, 418] on li "Payment Terms 60 % Advance Payment Upon Receiving PO 40 % Within 0" at bounding box center [394, 399] width 634 height 184
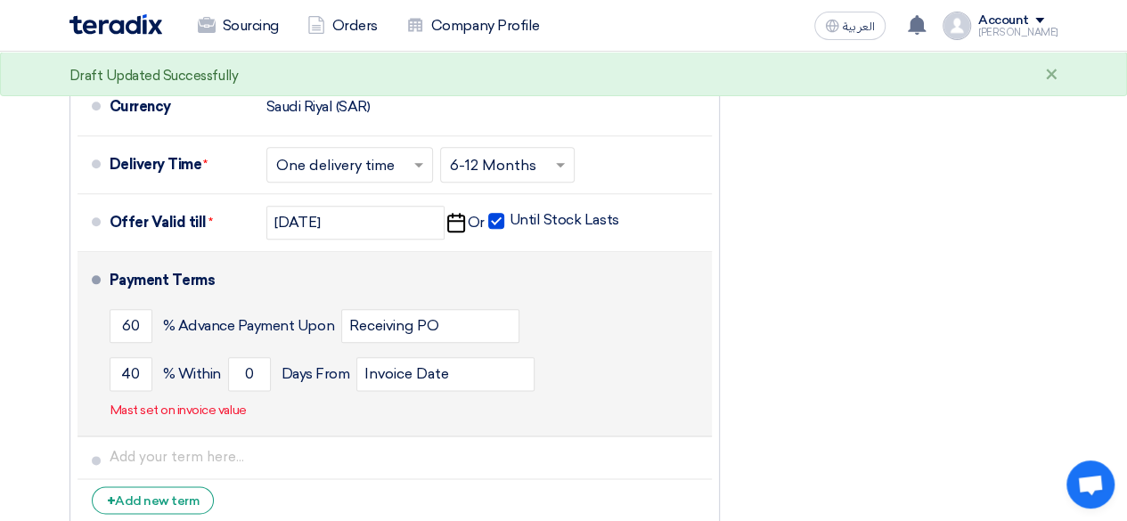
scroll to position [888, 0]
click at [262, 383] on input "0" at bounding box center [249, 373] width 43 height 34
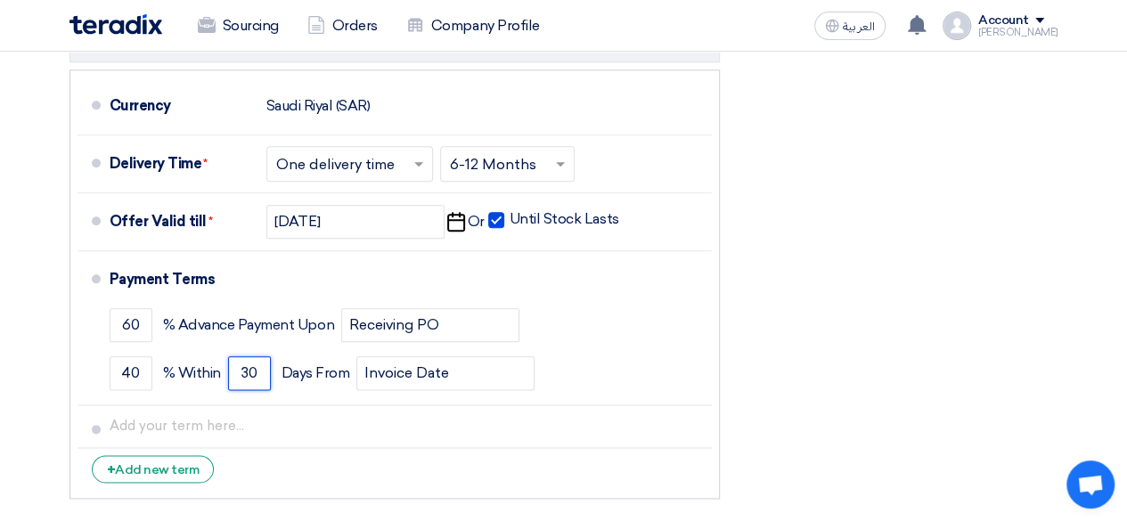
type input "30"
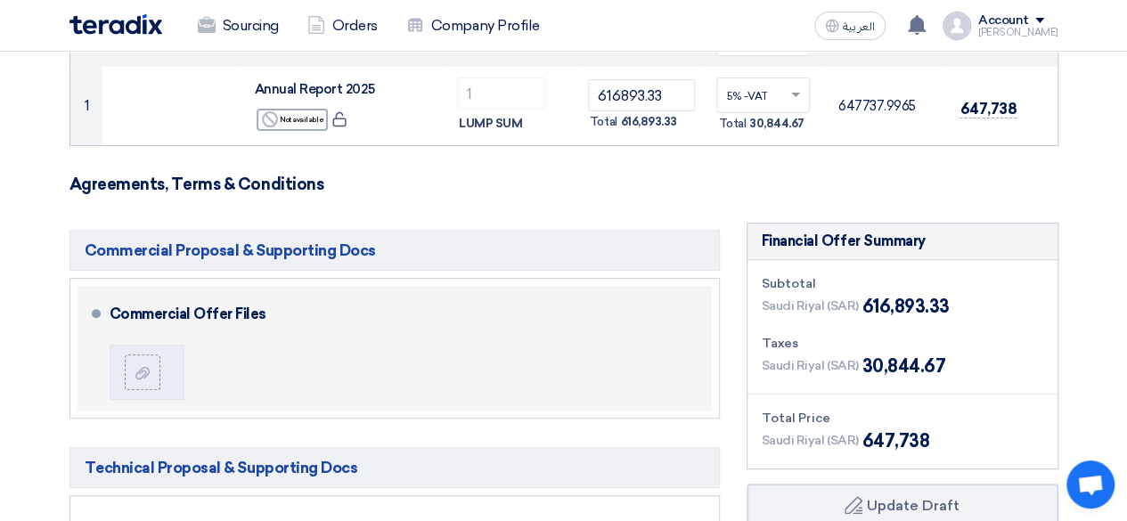
scroll to position [258, 0]
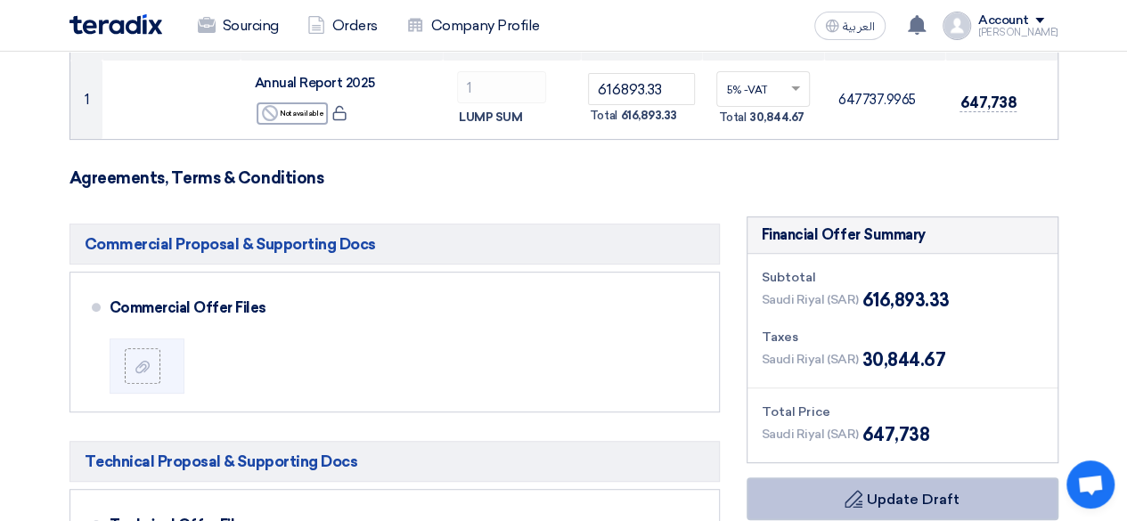
click at [816, 487] on button "Draft Update Draft" at bounding box center [902, 498] width 312 height 43
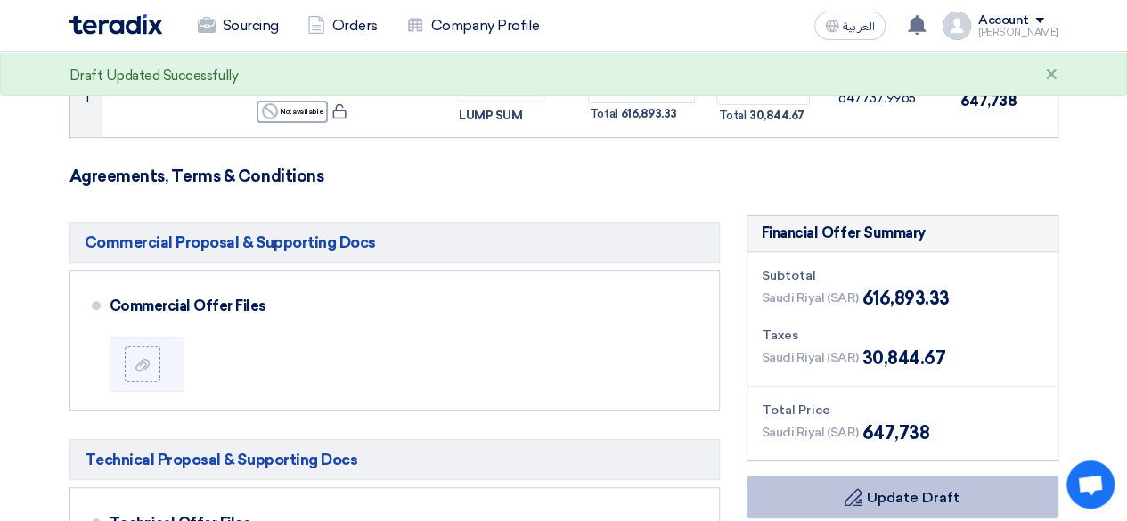
scroll to position [0, 0]
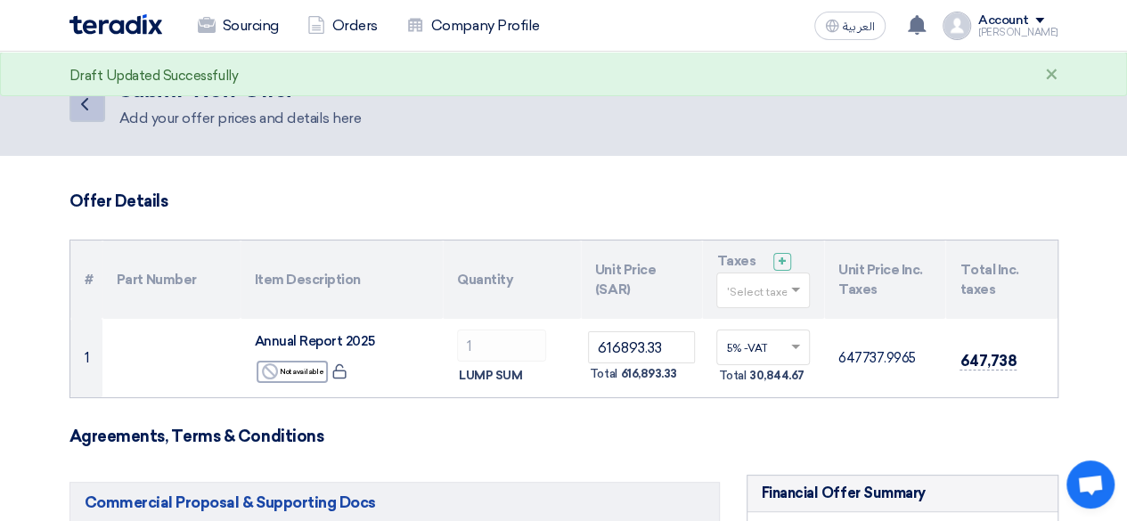
click at [91, 103] on icon "Back" at bounding box center [84, 104] width 21 height 21
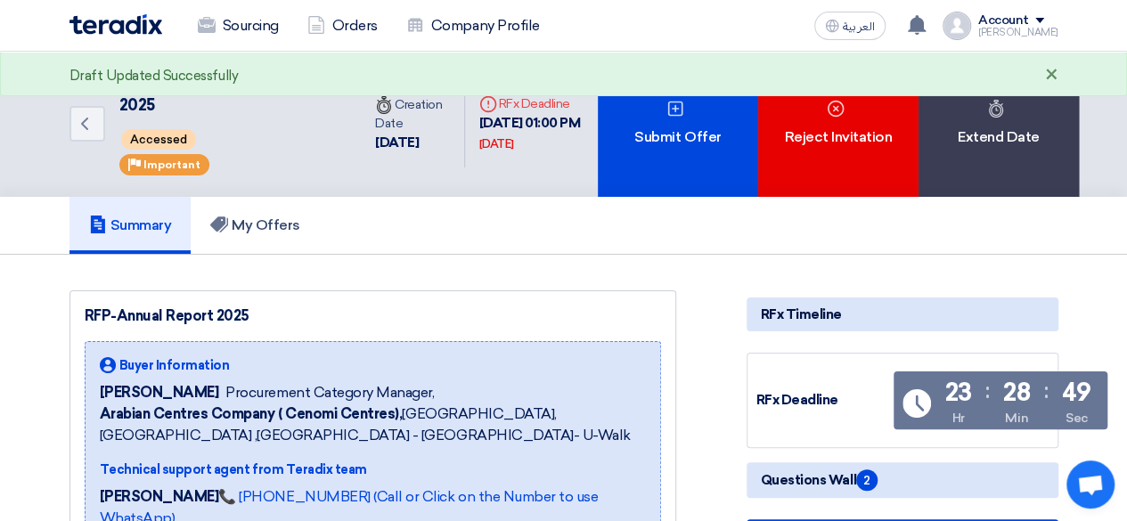
click at [1047, 77] on div "×" at bounding box center [1051, 75] width 13 height 21
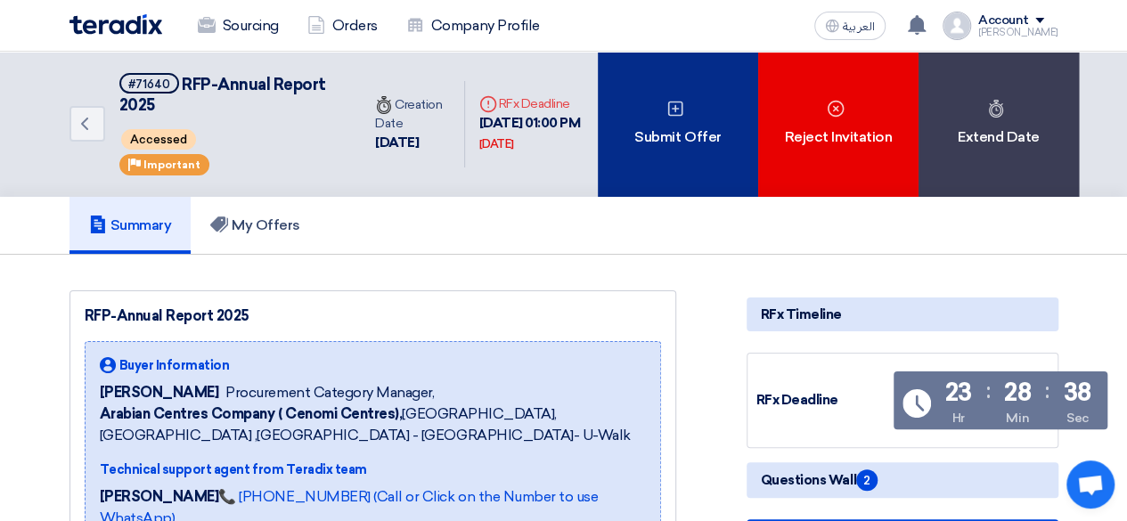
click at [705, 120] on div "Submit Offer" at bounding box center [678, 124] width 160 height 145
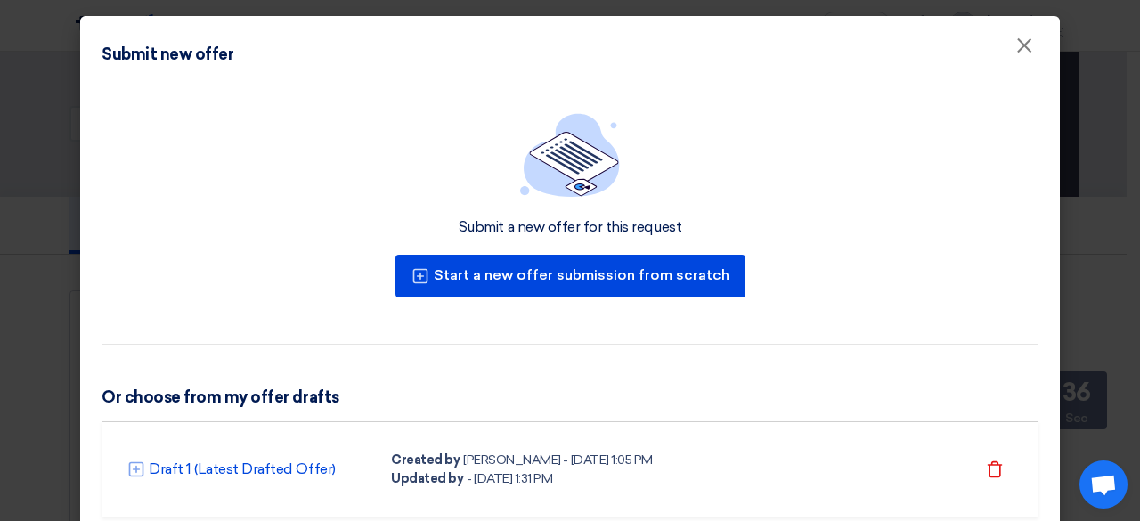
scroll to position [57, 0]
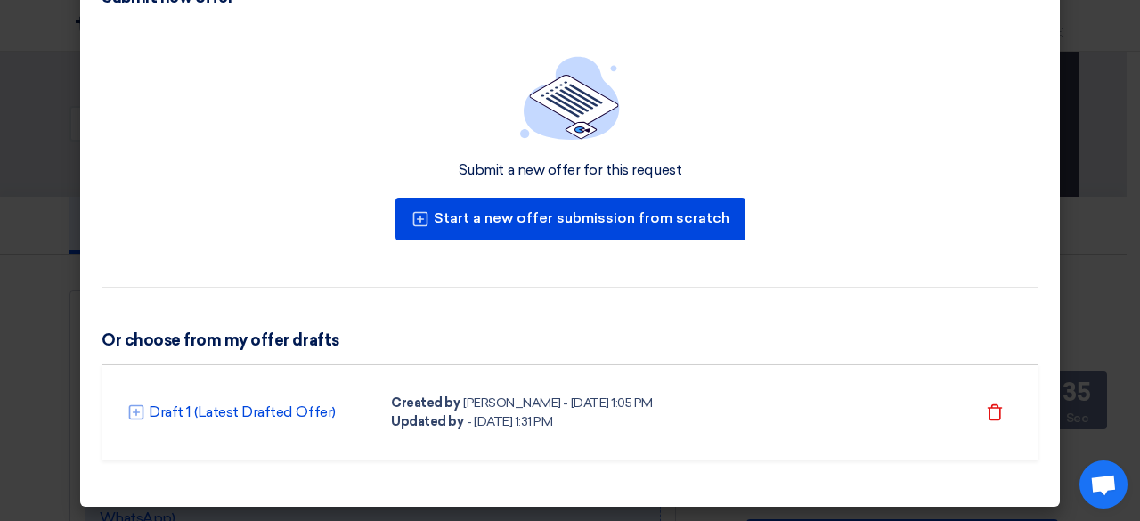
click at [1046, 85] on div "Submit a new offer for this request Start a new offer submission from scratch O…" at bounding box center [570, 270] width 980 height 474
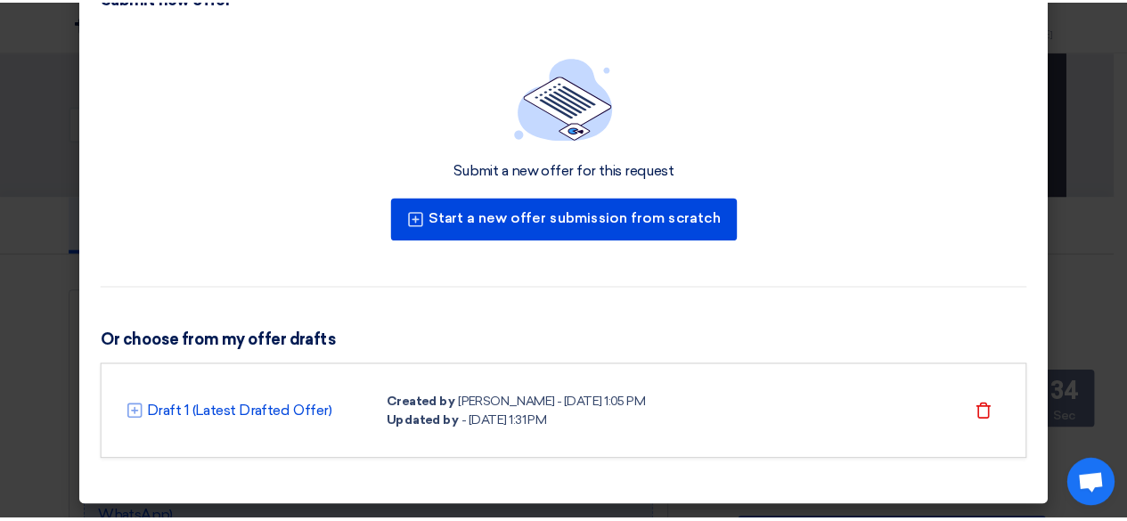
scroll to position [0, 0]
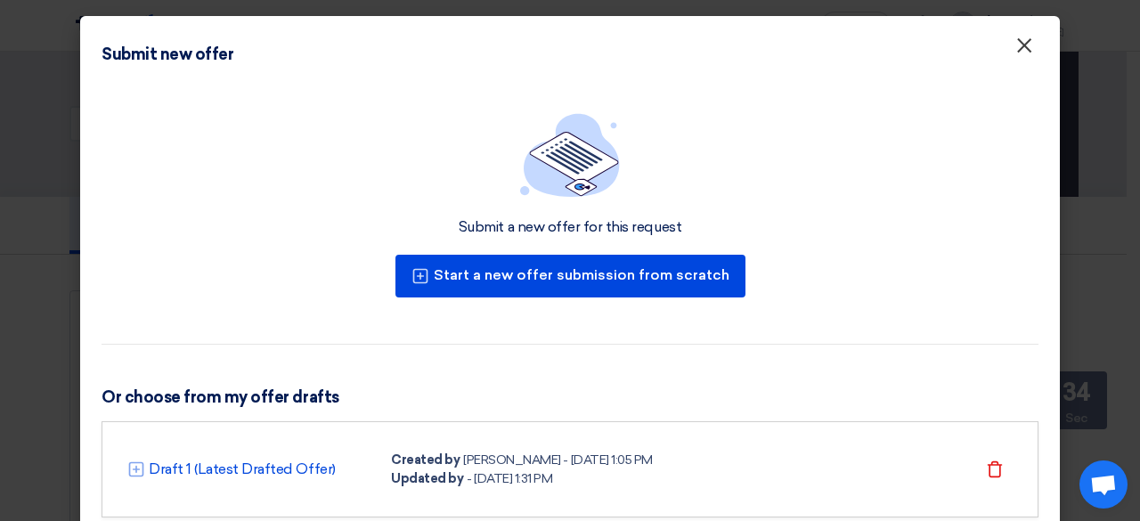
click at [1019, 46] on span "×" at bounding box center [1024, 50] width 18 height 36
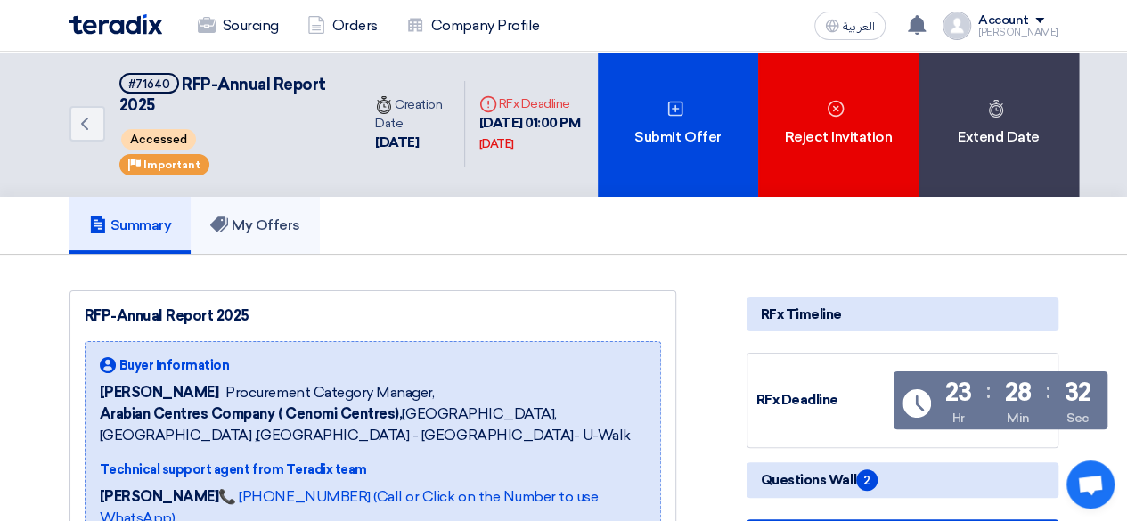
click at [273, 231] on h5 "My Offers" at bounding box center [255, 225] width 90 height 18
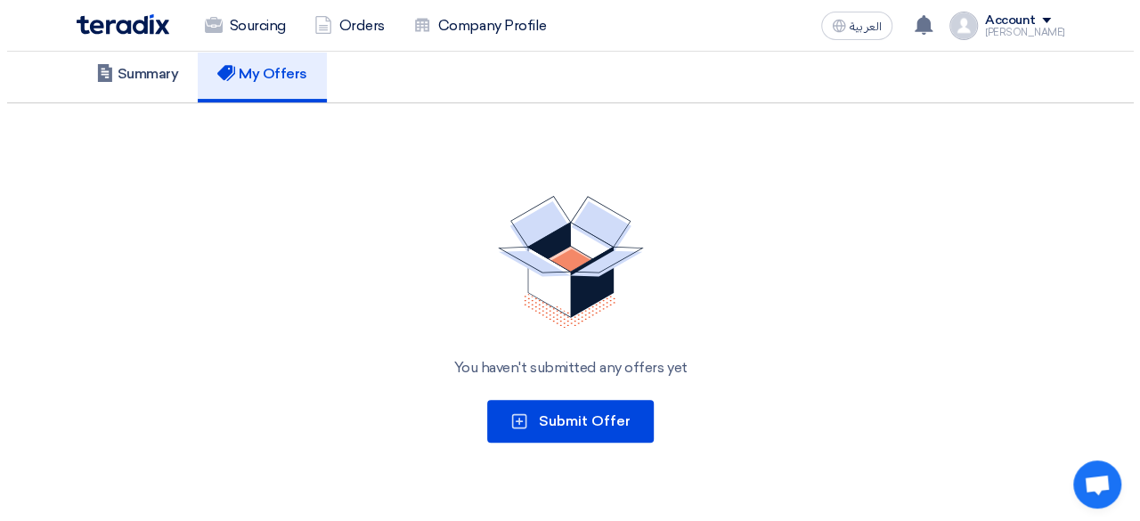
scroll to position [171, 0]
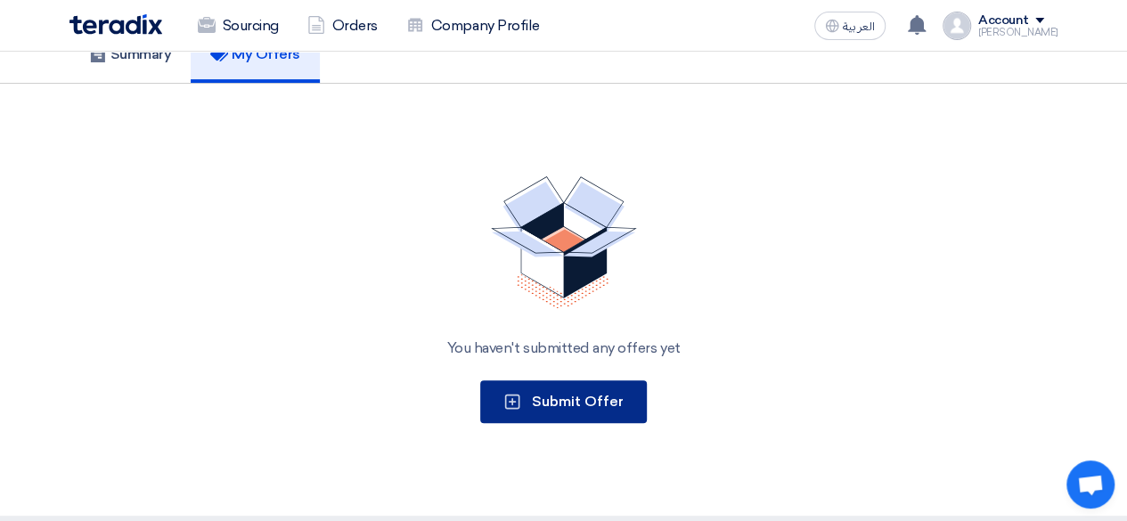
click at [563, 389] on button "Submit Offer" at bounding box center [563, 401] width 167 height 43
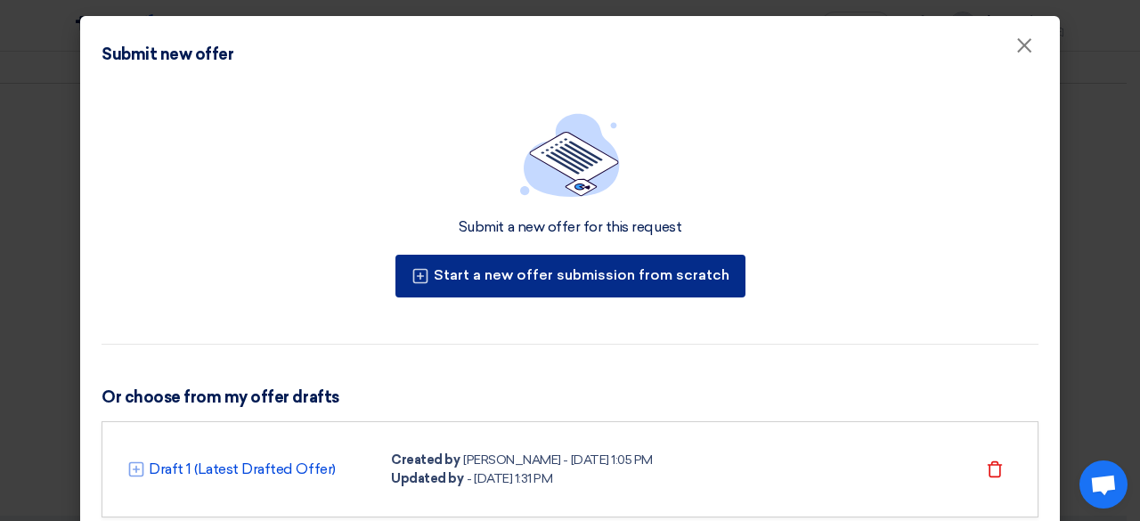
scroll to position [57, 0]
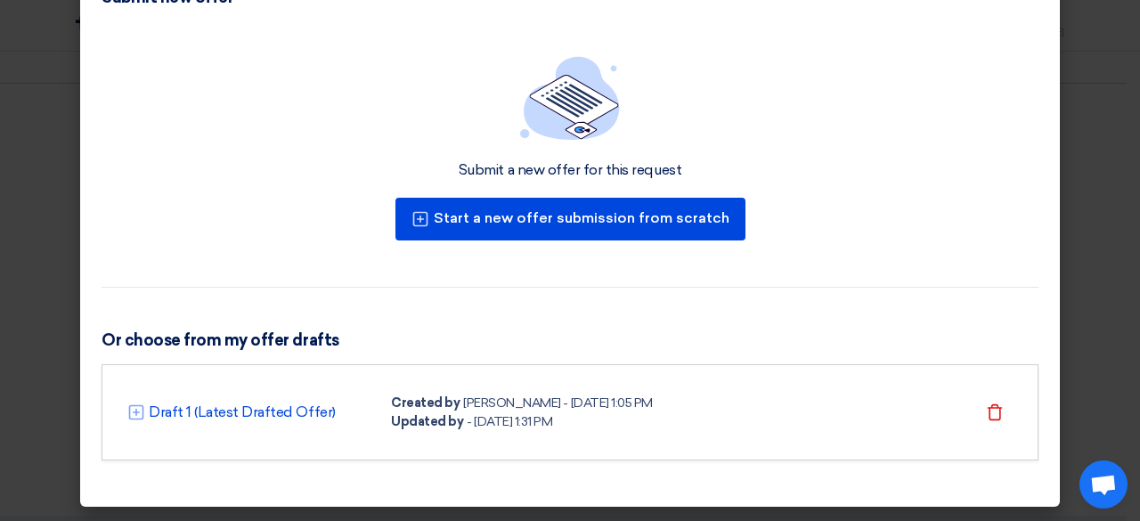
click at [372, 388] on div "Draft 1 (Latest Drafted Offer) Created by [PERSON_NAME] - [DATE] 1:05 PM Update…" at bounding box center [570, 412] width 937 height 96
click at [130, 420] on div "Draft 1 (Latest Drafted Offer)" at bounding box center [248, 412] width 242 height 21
click at [132, 414] on icon at bounding box center [136, 412] width 18 height 18
click at [229, 415] on link "Draft 1 (Latest Drafted Offer)" at bounding box center [242, 412] width 187 height 21
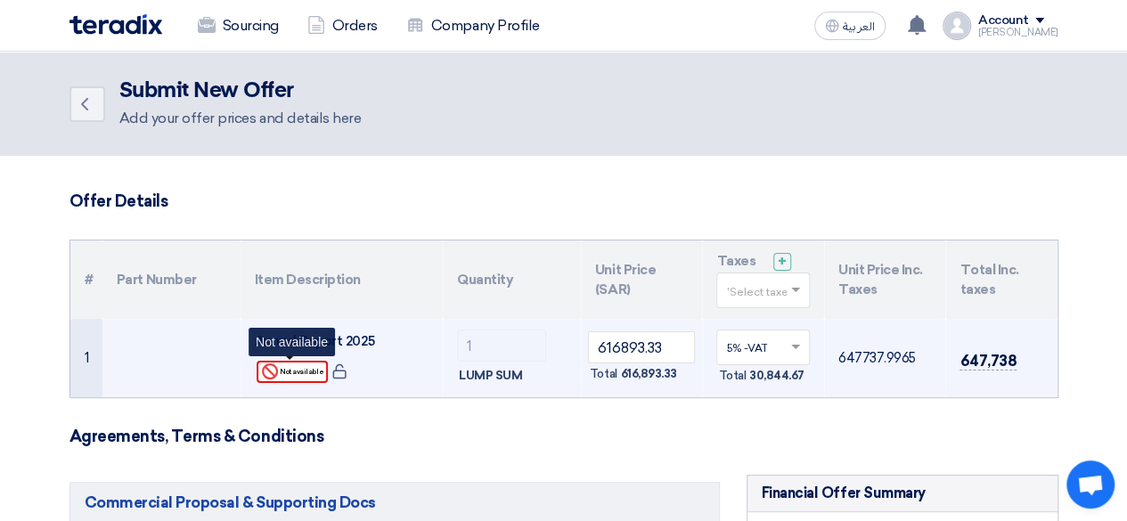
click at [283, 371] on div "Reject Not available" at bounding box center [292, 372] width 71 height 22
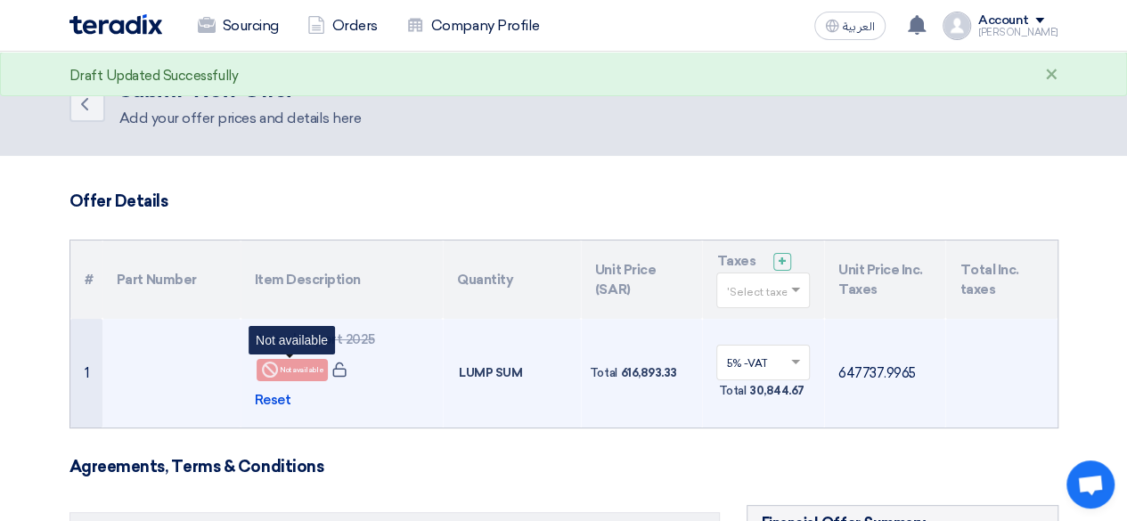
click at [298, 361] on div "Reject Not available" at bounding box center [292, 370] width 71 height 22
click at [268, 400] on span "Reset" at bounding box center [273, 400] width 37 height 20
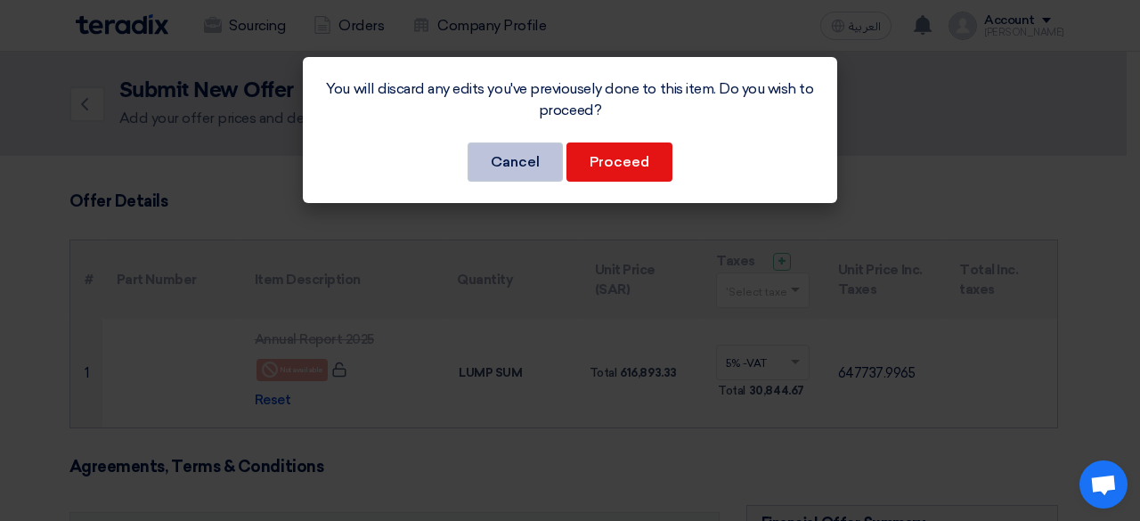
click at [505, 155] on button "Cancel" at bounding box center [515, 162] width 95 height 39
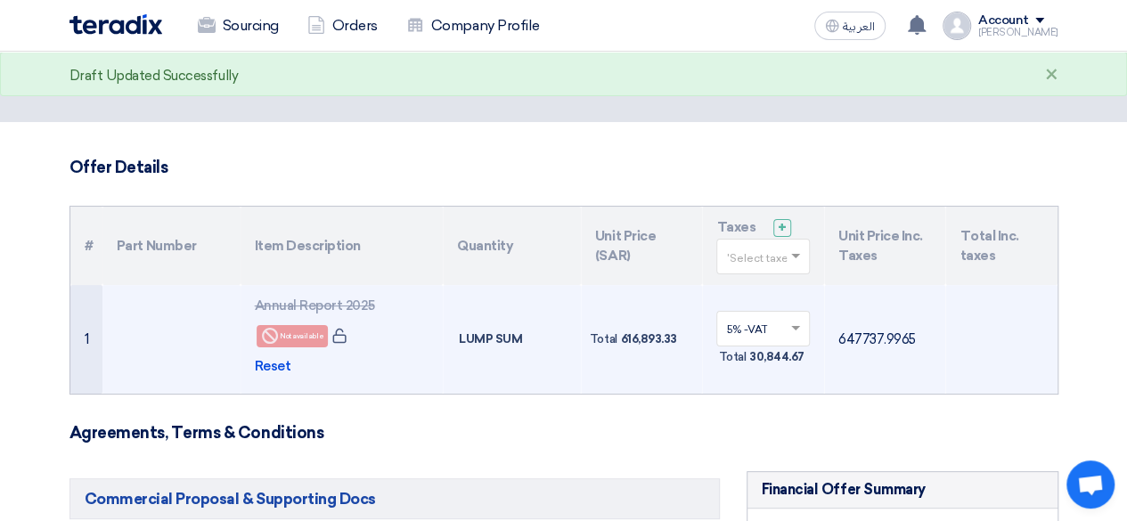
scroll to position [29, 0]
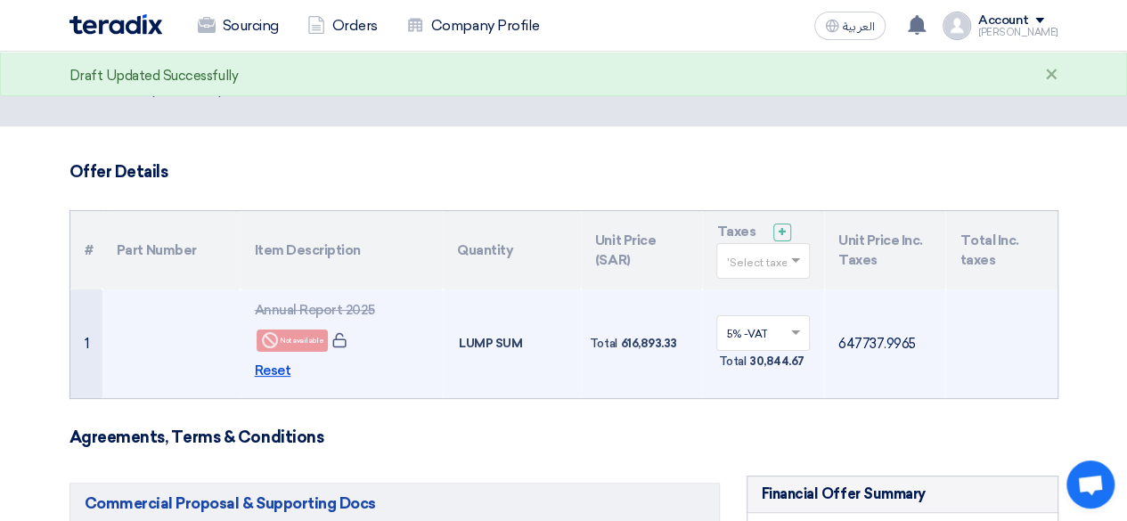
click at [280, 361] on span "Reset" at bounding box center [273, 371] width 37 height 20
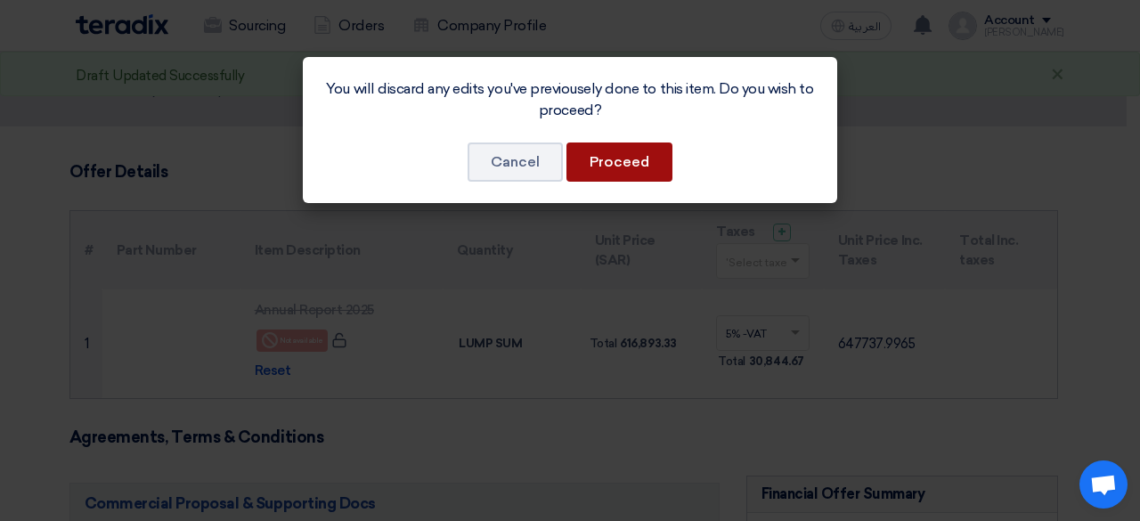
click at [638, 159] on button "Proceed" at bounding box center [619, 162] width 106 height 39
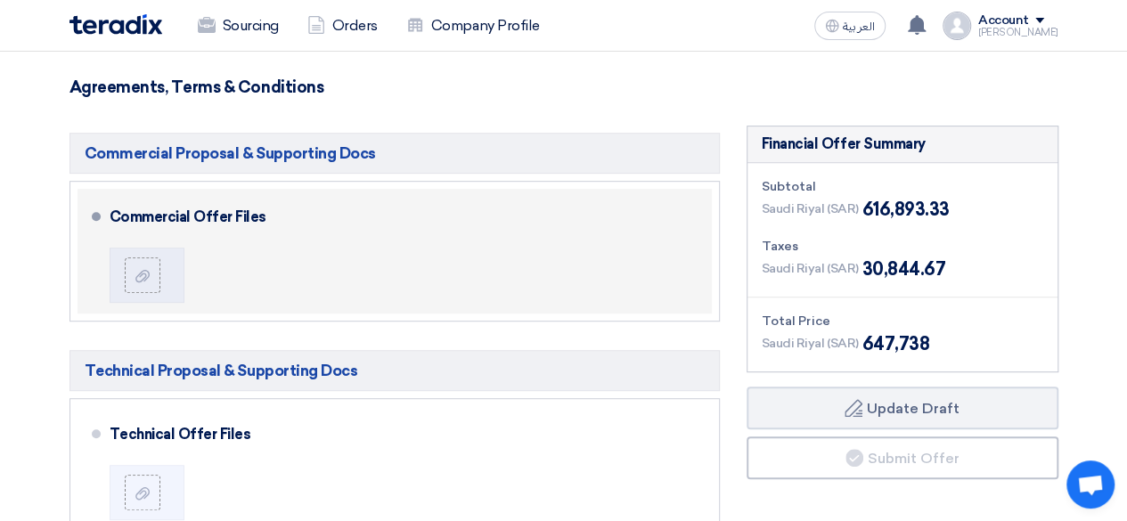
scroll to position [350, 0]
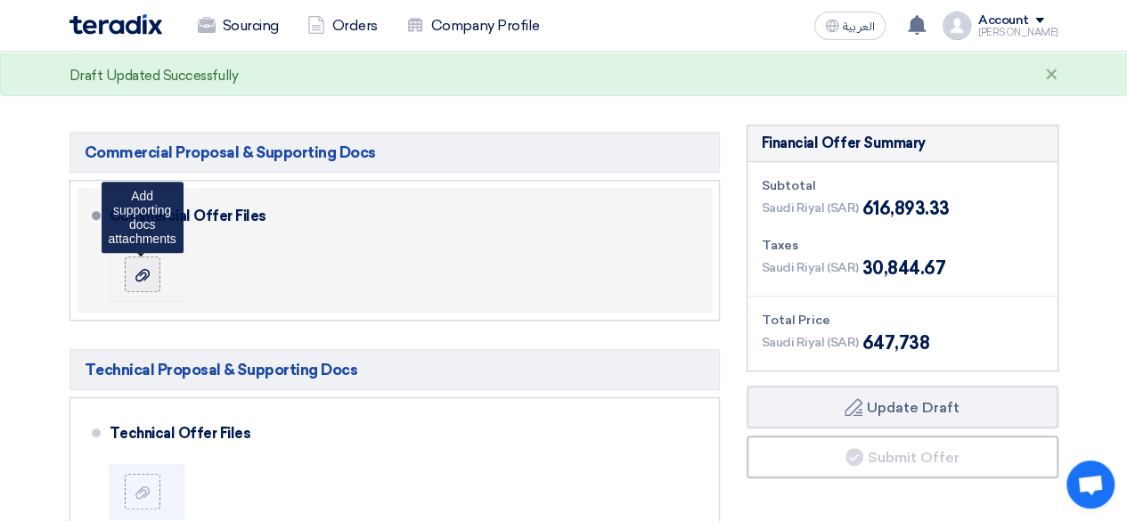
click at [135, 273] on icon at bounding box center [142, 275] width 14 height 14
click at [0, 0] on input "file" at bounding box center [0, 0] width 0 height 0
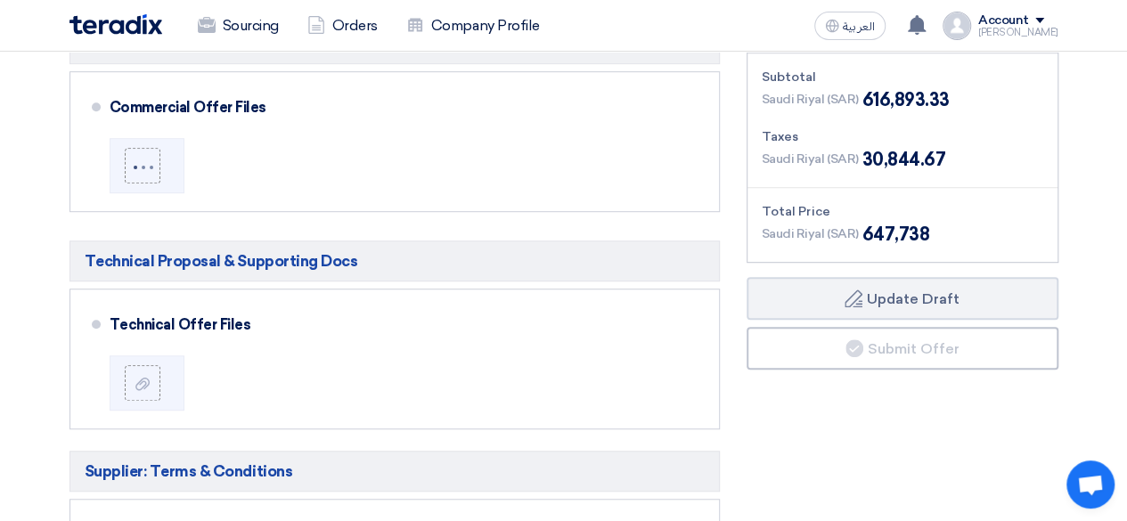
scroll to position [460, 0]
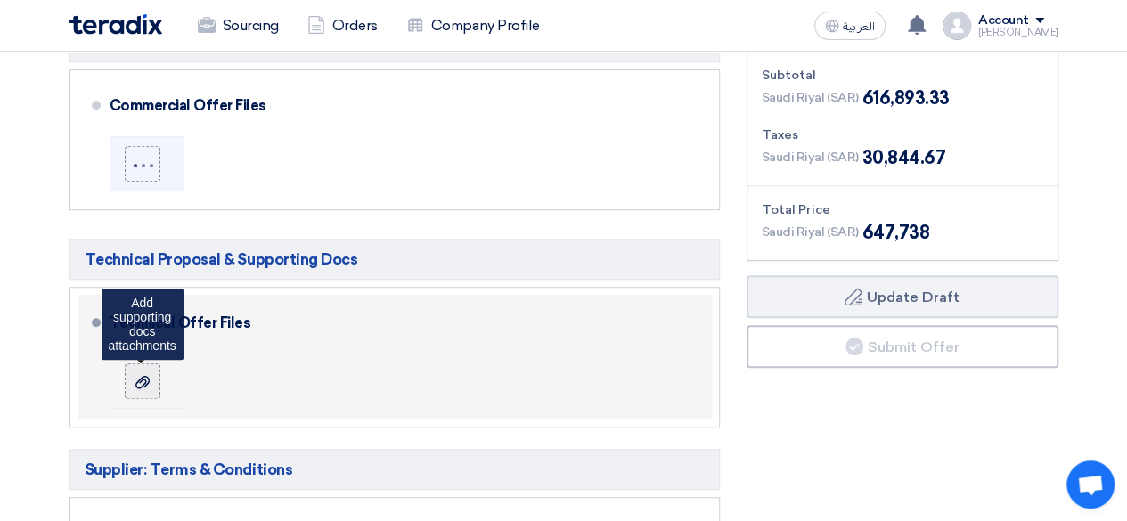
click at [147, 375] on icon at bounding box center [142, 382] width 14 height 14
click at [0, 0] on input "file" at bounding box center [0, 0] width 0 height 0
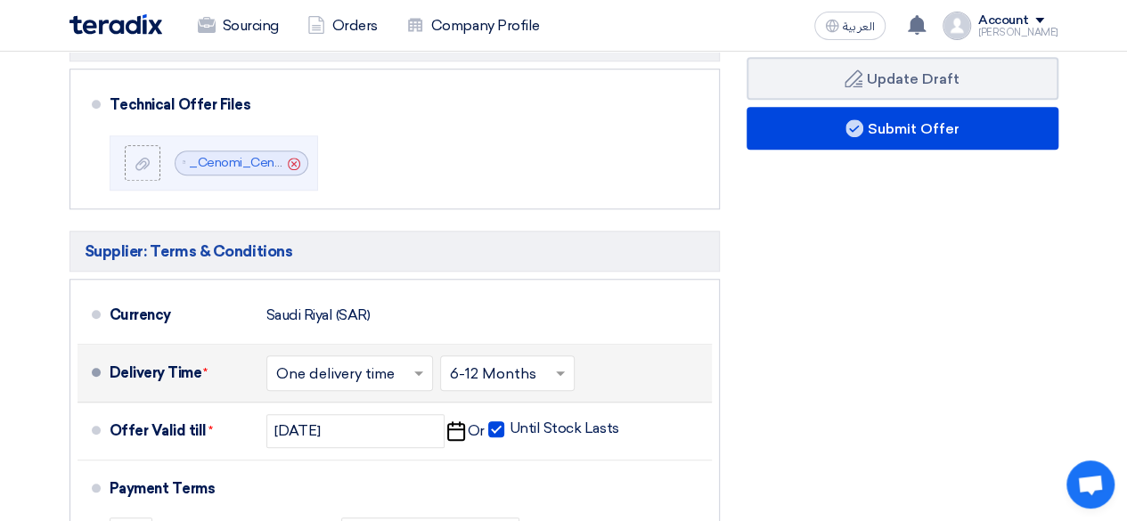
scroll to position [680, 0]
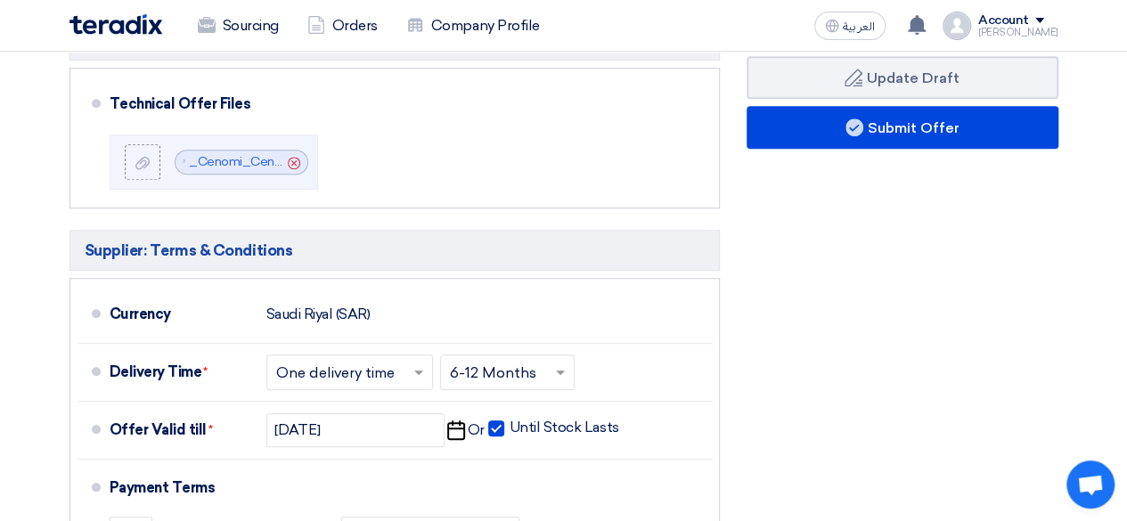
click at [778, 361] on div "Financial Offer Summary Subtotal [GEOGRAPHIC_DATA] (SAR) 616,893.33 Taxes Draft" at bounding box center [902, 255] width 338 height 921
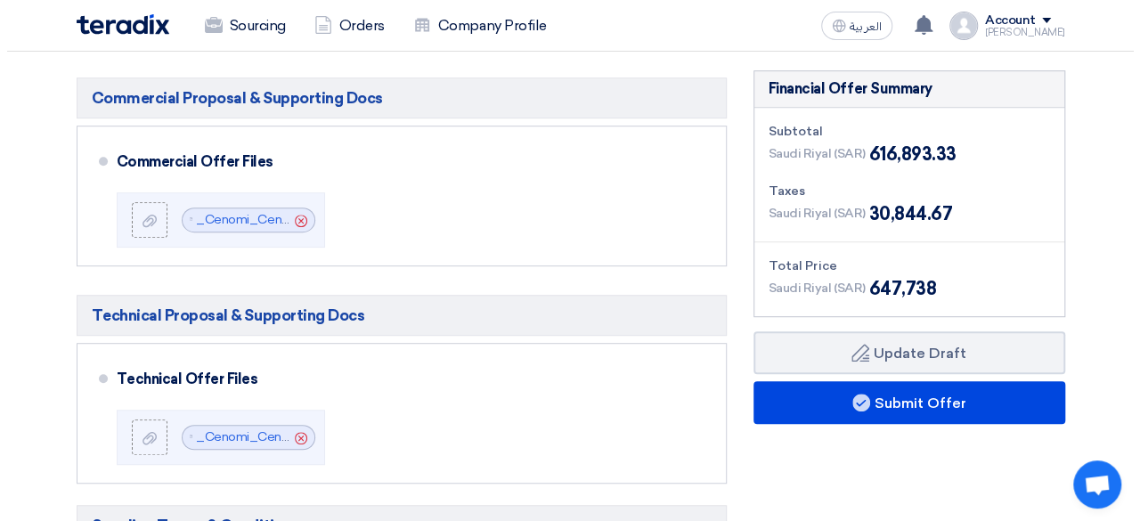
scroll to position [410, 0]
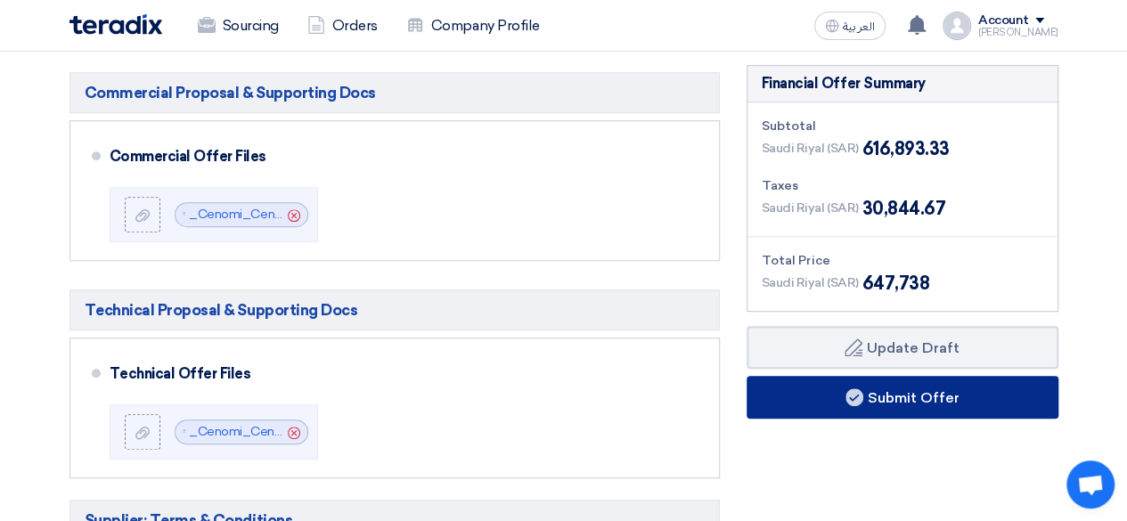
click at [827, 405] on button "Submit Offer" at bounding box center [902, 397] width 312 height 43
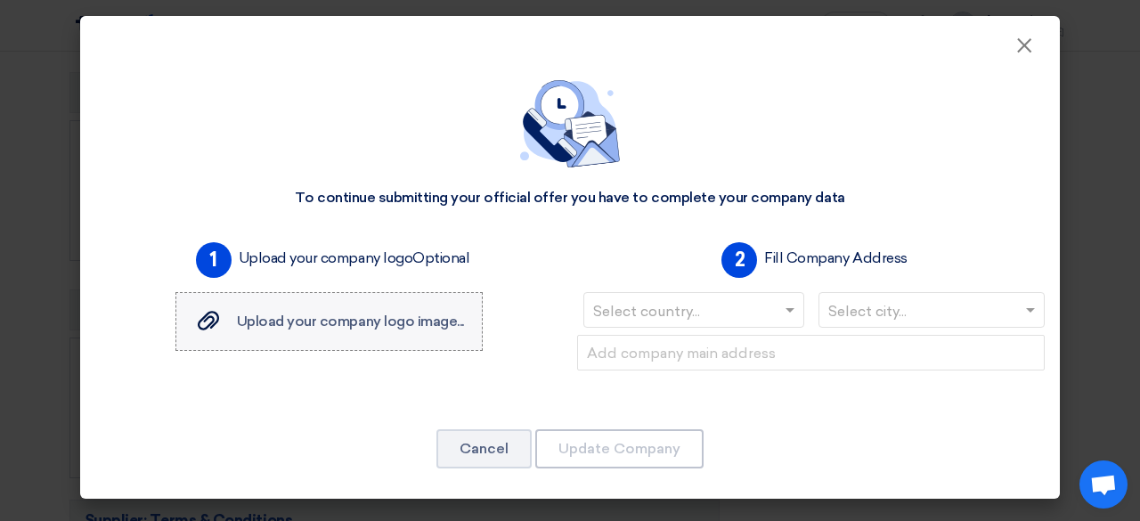
click at [371, 322] on span "Upload your company logo image..." at bounding box center [350, 321] width 227 height 17
click at [0, 0] on input "Upload your company logo image... Upload your company logo image..." at bounding box center [0, 0] width 0 height 0
click at [654, 305] on input "text" at bounding box center [684, 311] width 183 height 29
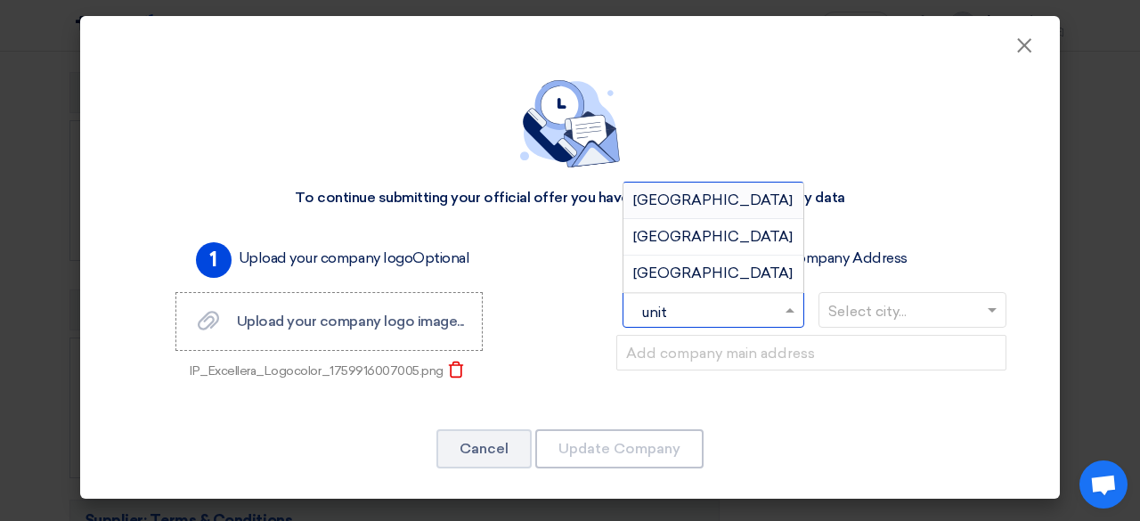
type input "unite"
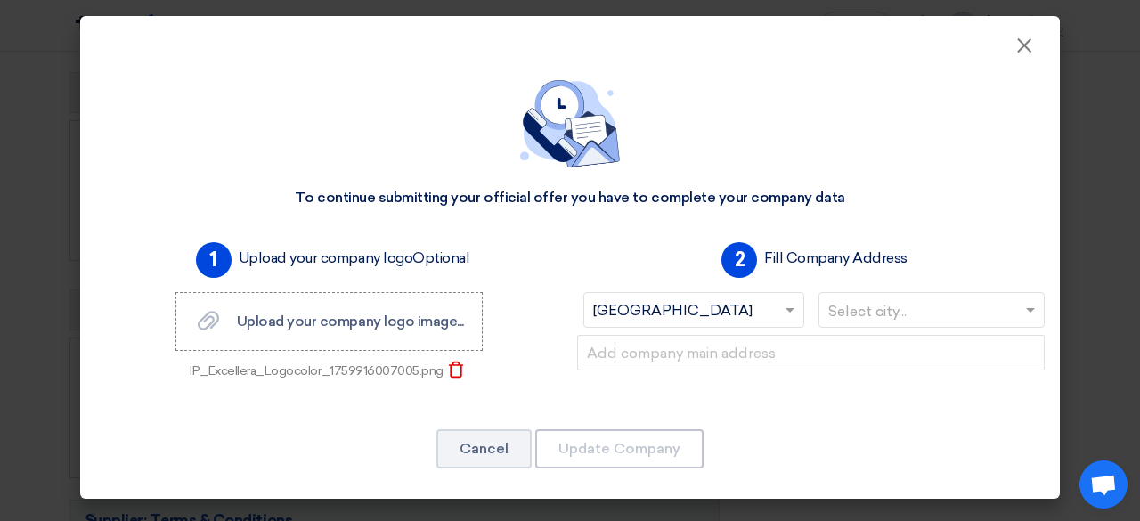
click at [876, 301] on input "text" at bounding box center [923, 311] width 190 height 29
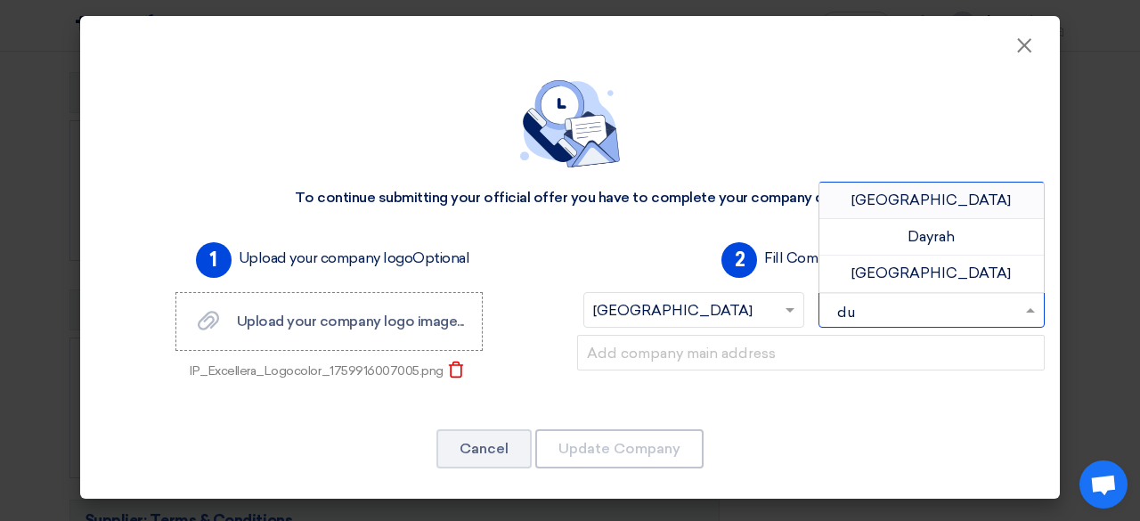
type input "dub"
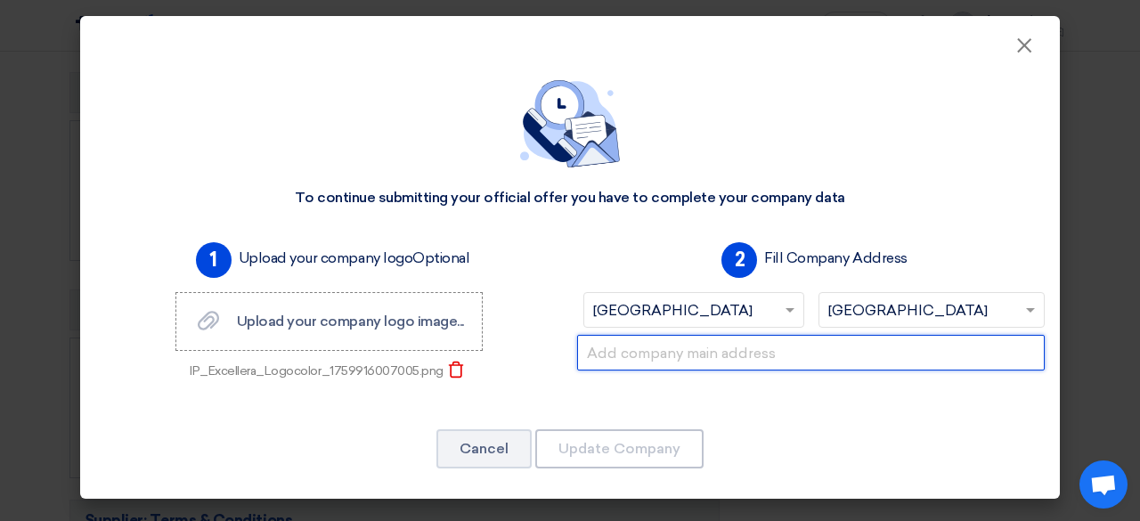
click at [673, 346] on input "text" at bounding box center [811, 353] width 468 height 36
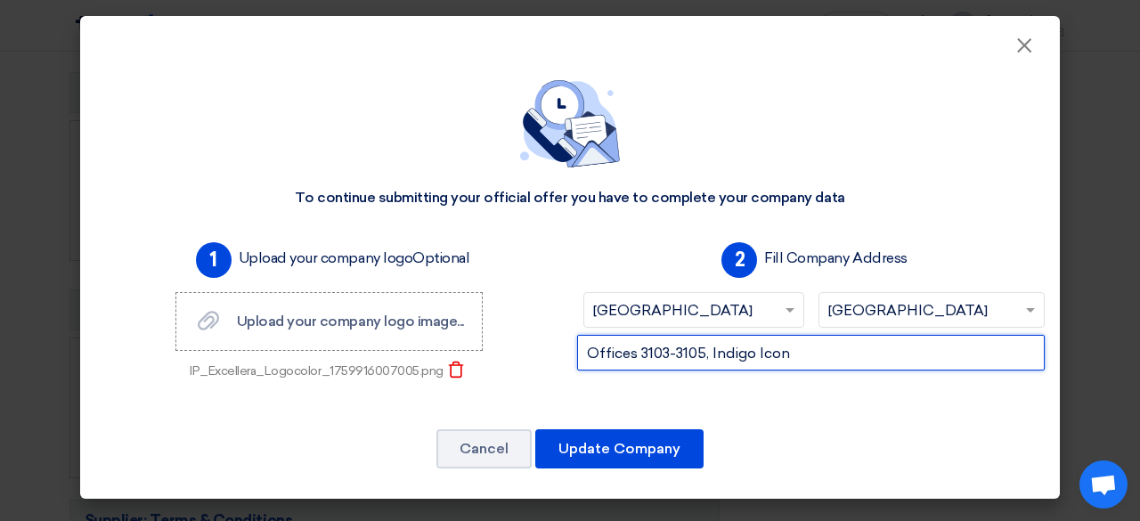
click at [636, 356] on input "Offices 3103-3105, Indigo Icon" at bounding box center [811, 353] width 468 height 36
click at [811, 352] on input "Office 3103-3105, Indigo Icon" at bounding box center [811, 353] width 468 height 36
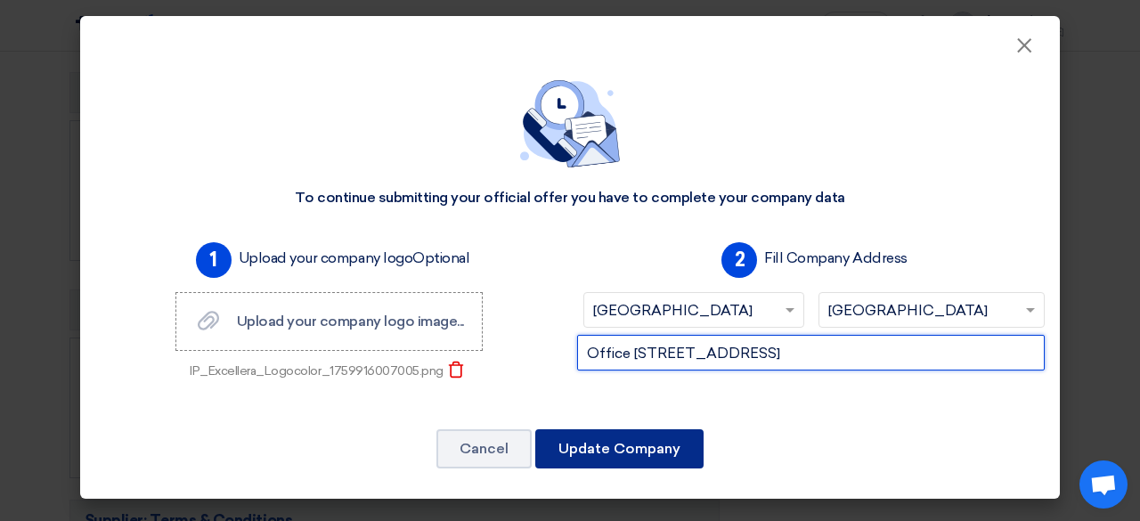
type input "Office [STREET_ADDRESS]"
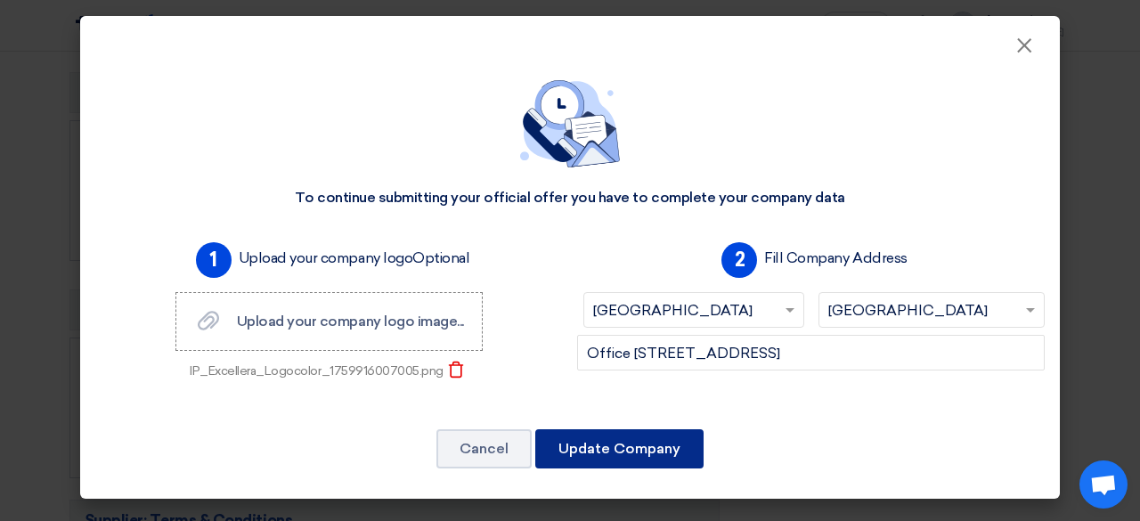
click at [643, 441] on button "Update Company" at bounding box center [619, 448] width 168 height 39
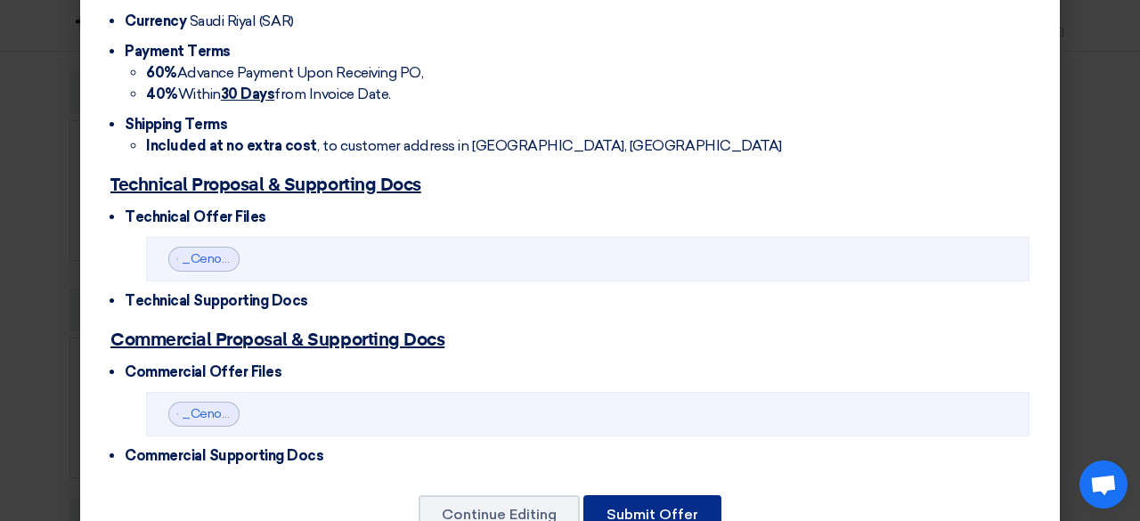
scroll to position [614, 0]
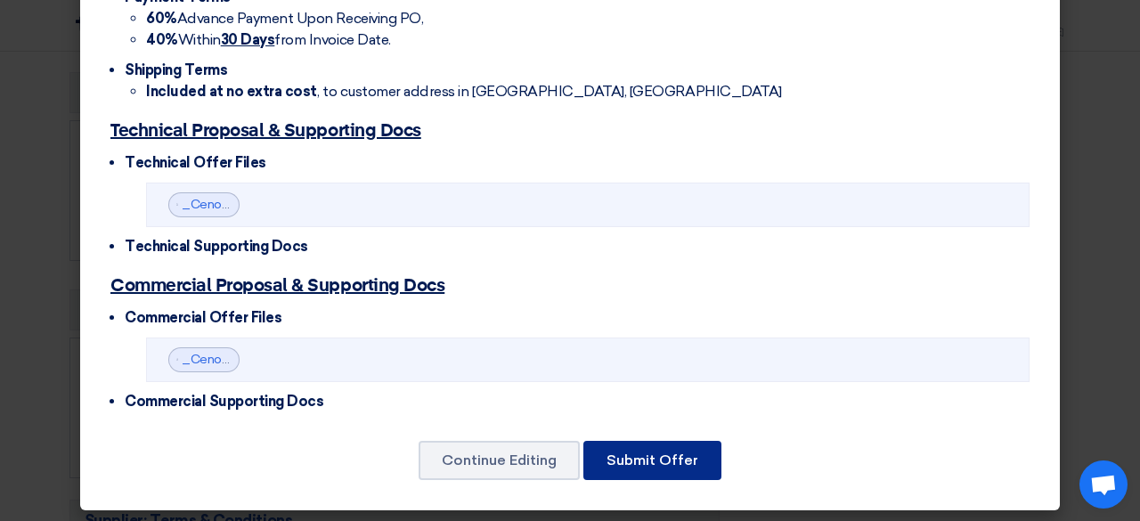
click at [647, 448] on button "Submit Offer" at bounding box center [652, 460] width 138 height 39
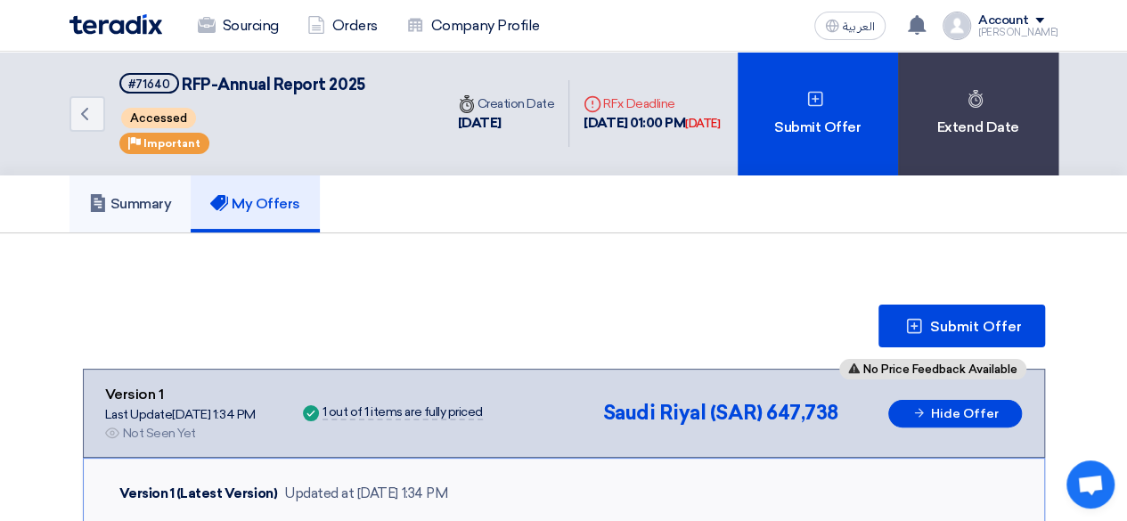
click at [130, 200] on h5 "Summary" at bounding box center [130, 204] width 83 height 18
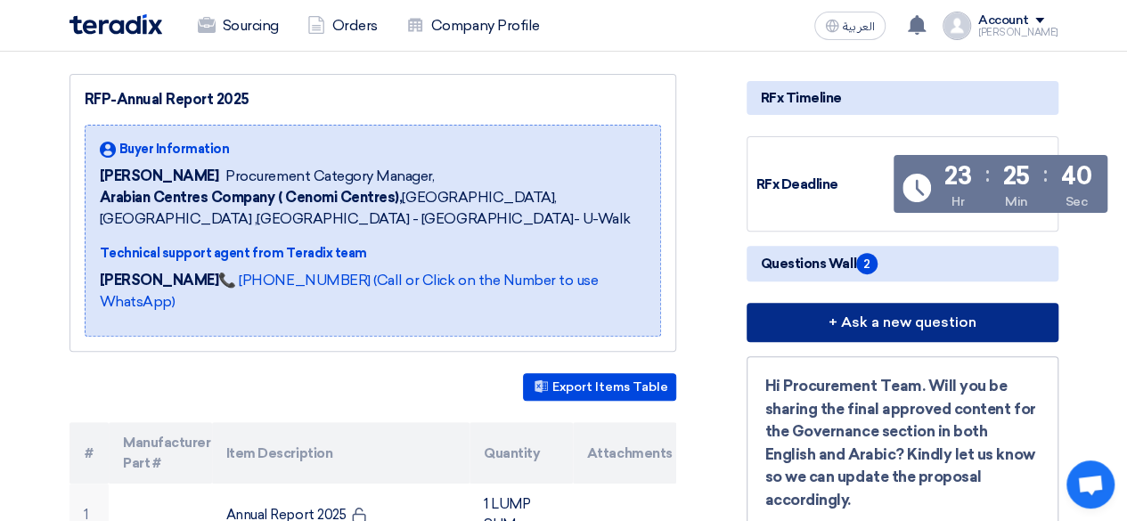
scroll to position [346, 0]
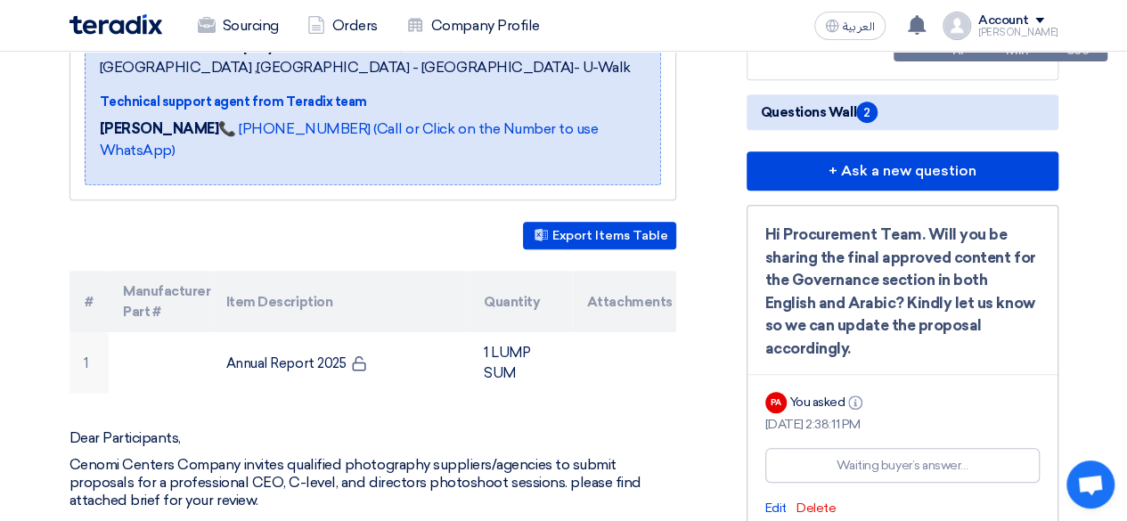
click at [827, 102] on span "Questions Wall 2" at bounding box center [819, 112] width 117 height 21
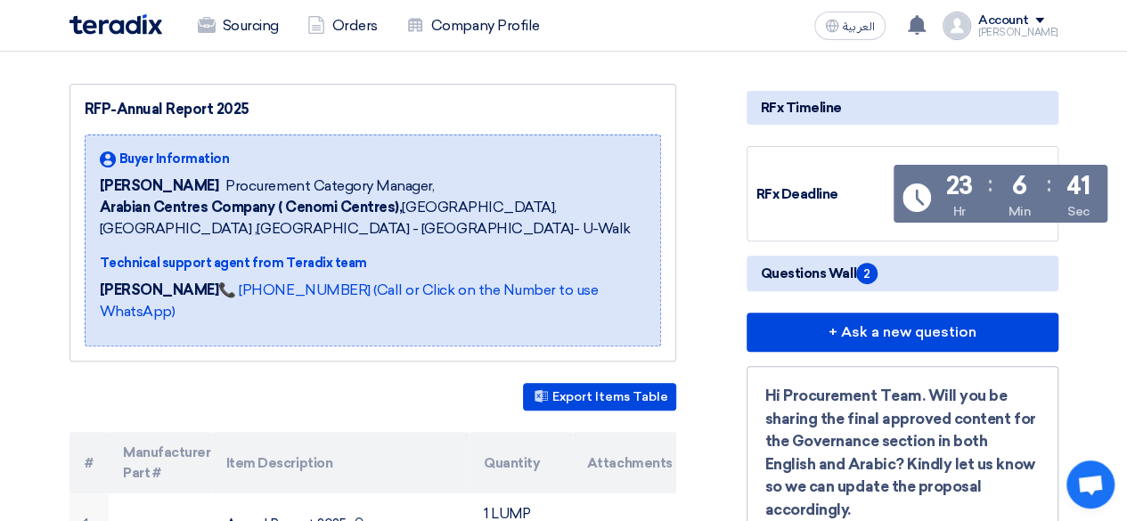
scroll to position [0, 0]
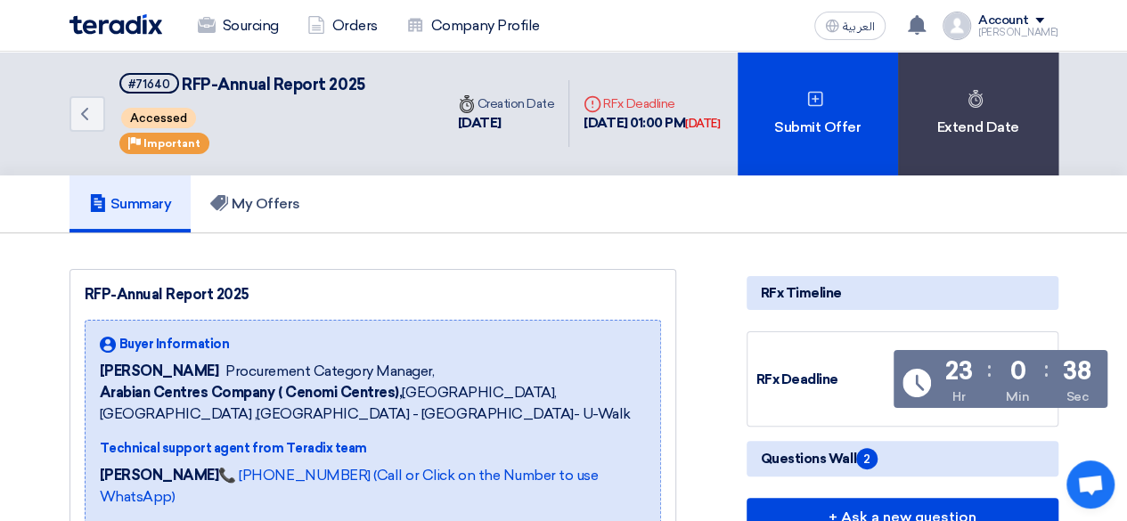
click at [651, 229] on div "Summary My Offers" at bounding box center [563, 203] width 989 height 57
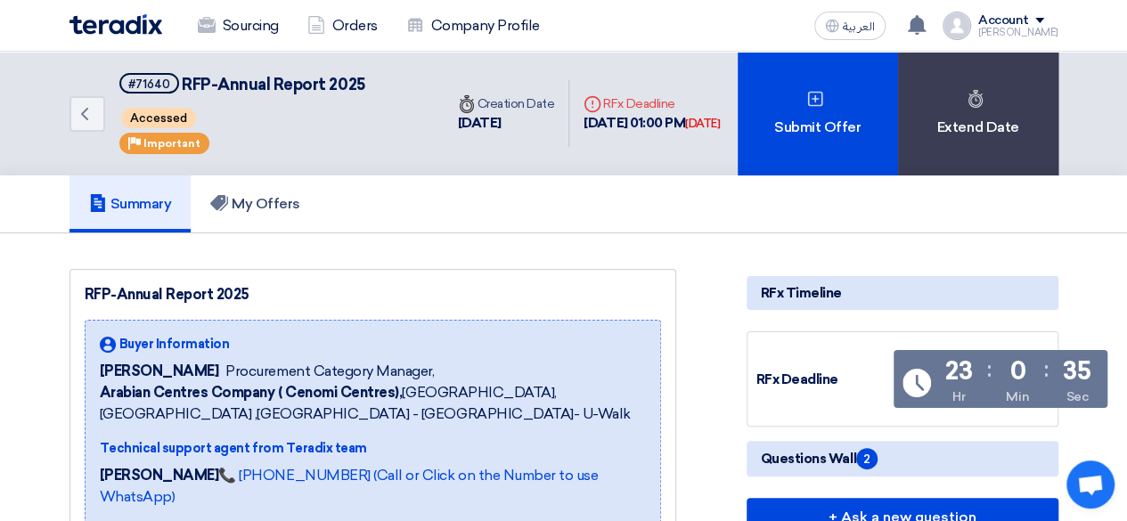
click at [651, 229] on div "Summary My Offers" at bounding box center [563, 203] width 989 height 57
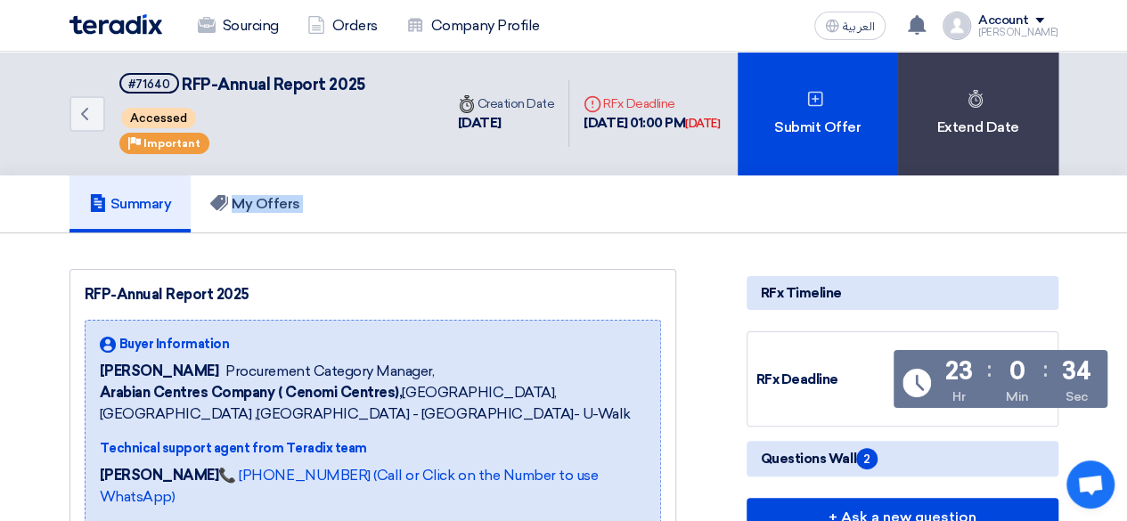
click at [651, 229] on div "Summary My Offers" at bounding box center [563, 203] width 989 height 57
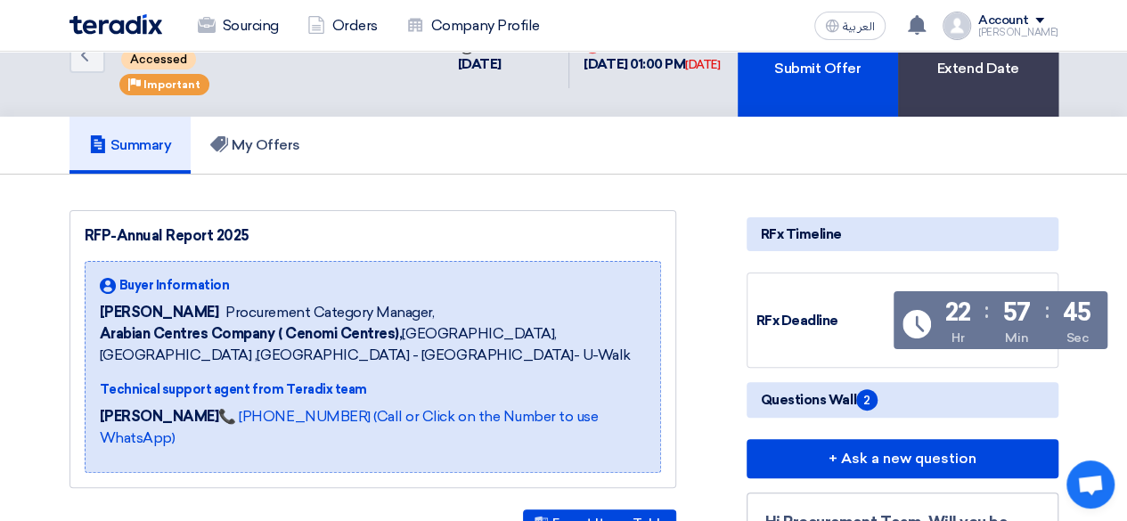
scroll to position [58, 0]
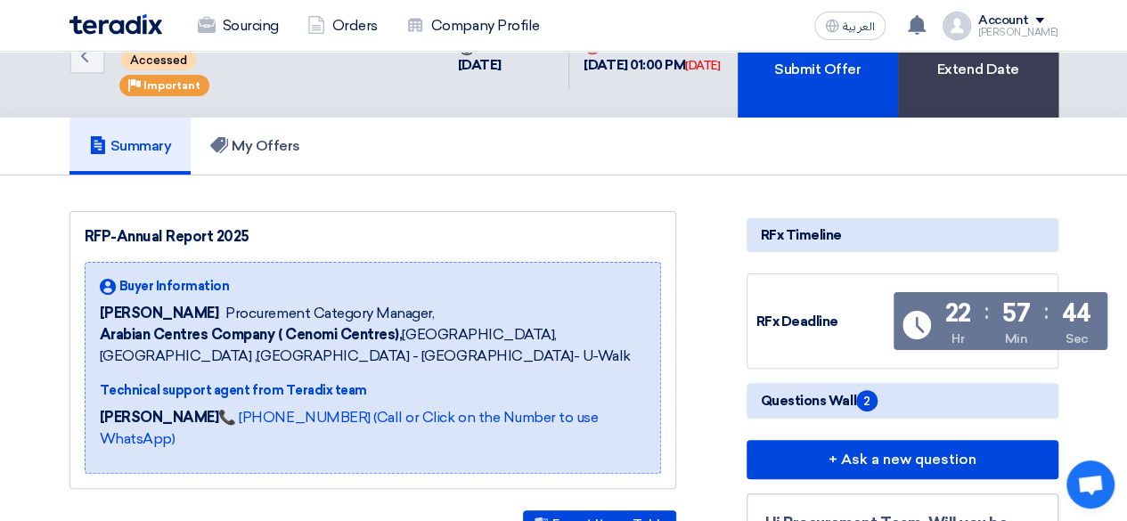
click at [677, 167] on div "Summary My Offers" at bounding box center [563, 146] width 989 height 57
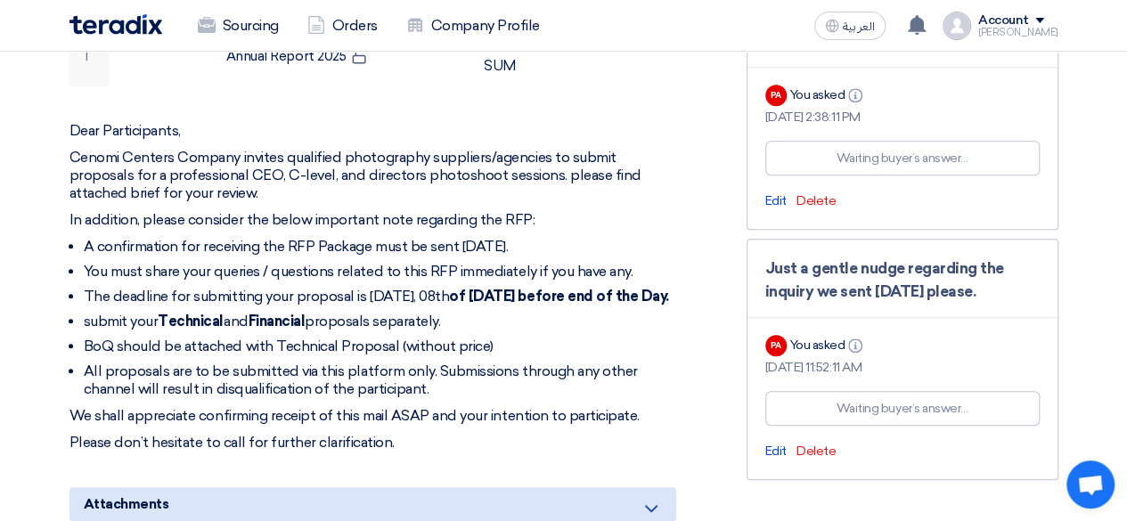
scroll to position [656, 0]
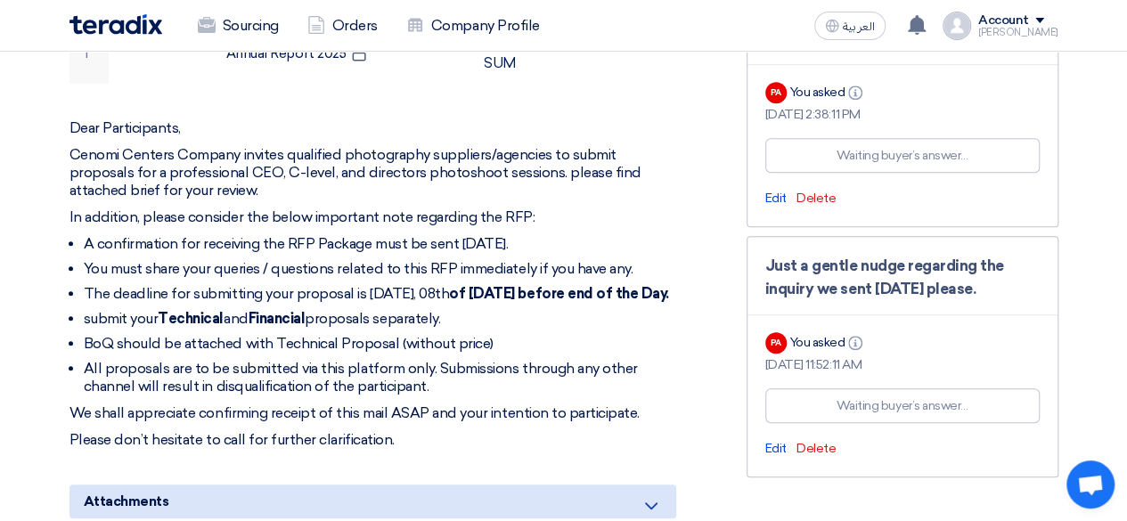
click at [392, 384] on li "All proposals are to be submitted via this platform only. Submissions through a…" at bounding box center [380, 378] width 592 height 36
drag, startPoint x: 392, startPoint y: 384, endPoint x: 722, endPoint y: 297, distance: 341.5
click at [722, 297] on div "RFP-Annual Report 2025 Buyer Information [PERSON_NAME] Procurement Category Man…" at bounding box center [394, 315] width 677 height 1405
click at [577, 311] on li "submit your Technical and Financial proposals separately." at bounding box center [380, 319] width 592 height 18
